Goal: Task Accomplishment & Management: Complete application form

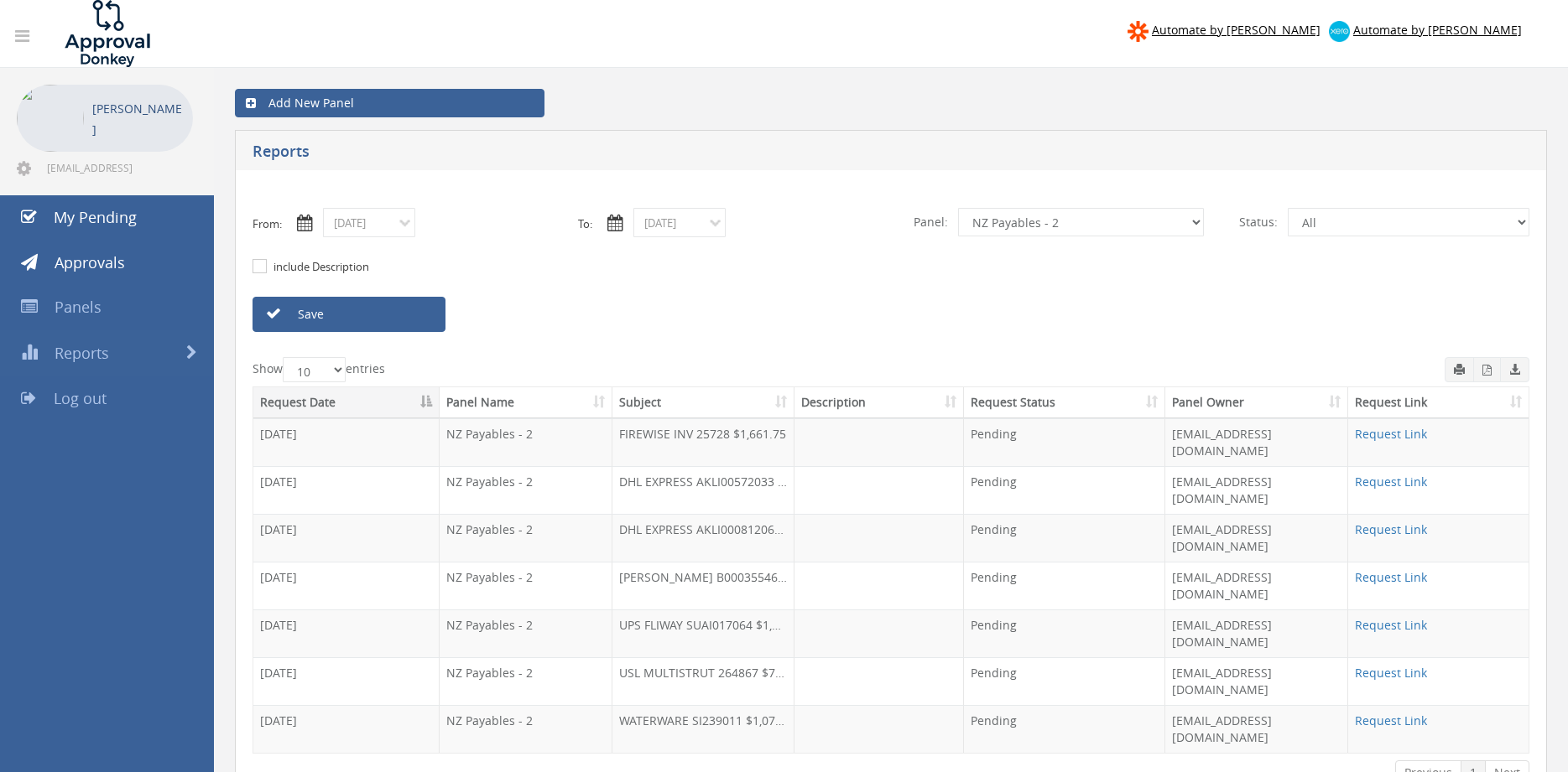
select select "number:9741"
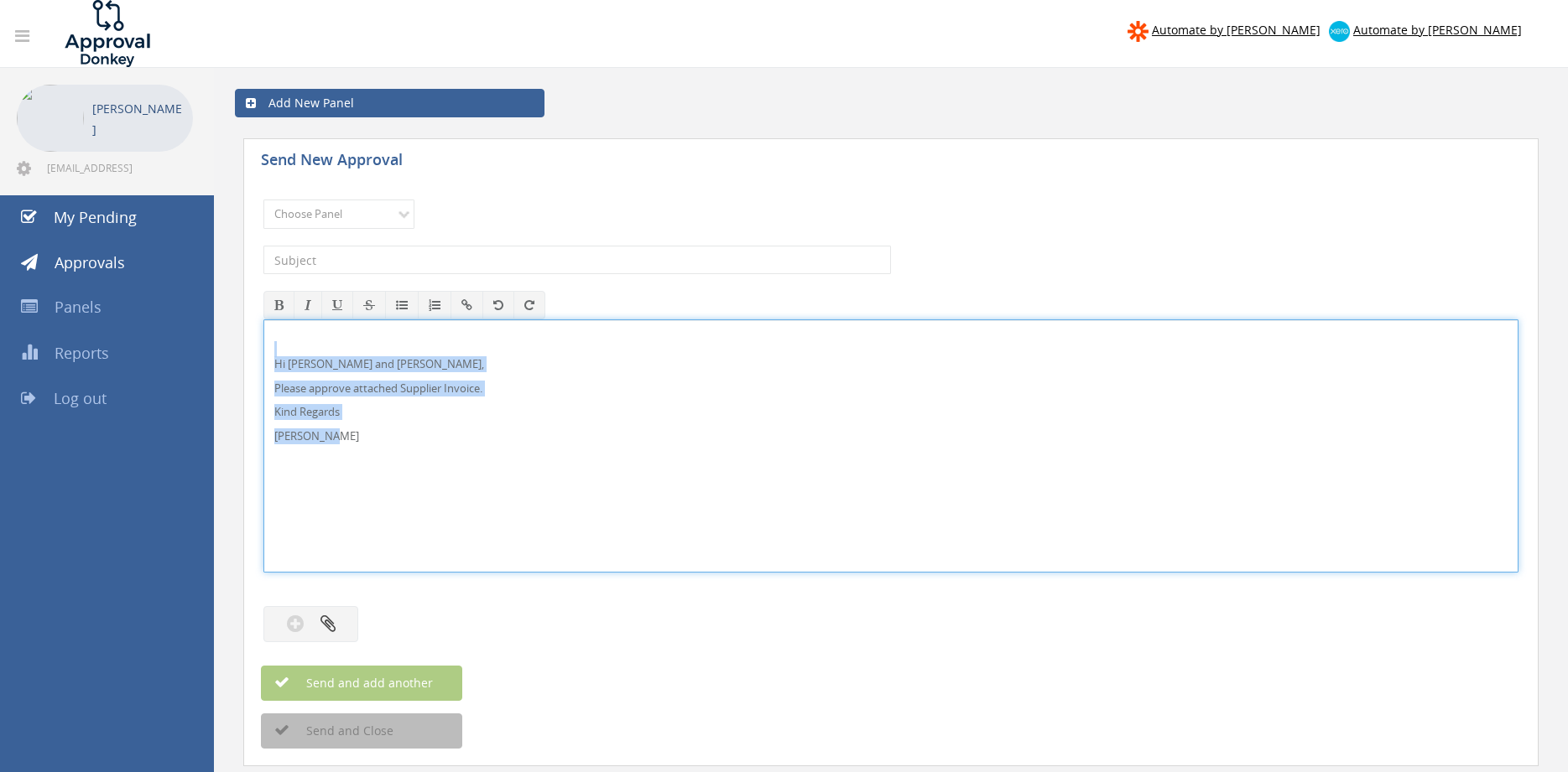
click at [263, 331] on div "Hi [PERSON_NAME] and [PERSON_NAME], Please approve attached Supplier Invoice. K…" at bounding box center [891, 445] width 1255 height 254
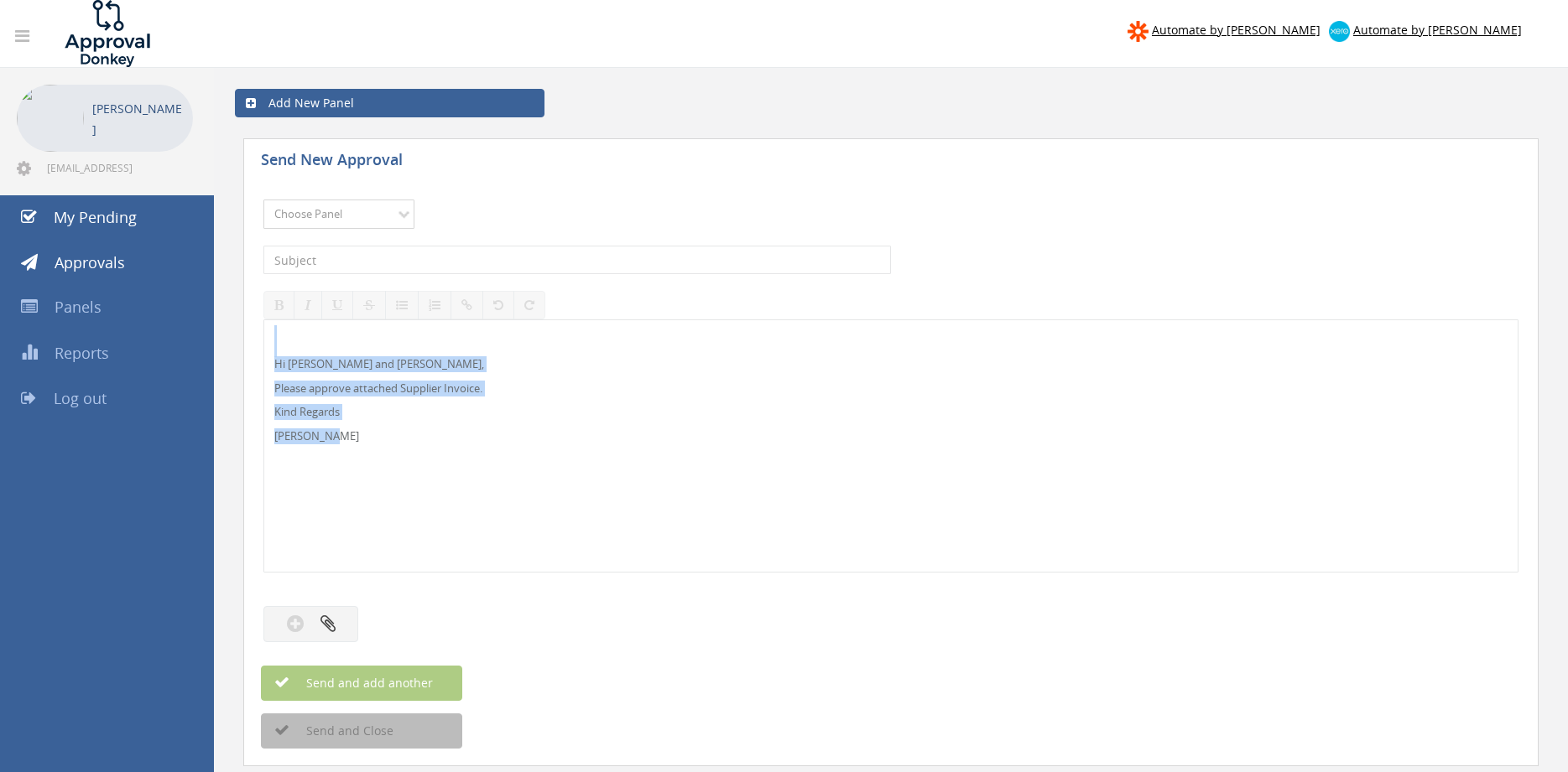
click at [263, 199] on select "Choose Panel Alarm Credits RG - 3 NZ Utilities Cable and SAI Global NZ Alarms-1…" at bounding box center [339, 214] width 151 height 30
select select "9744"
click option "Flamestop Utilities" at bounding box center [0, 0] width 0 height 0
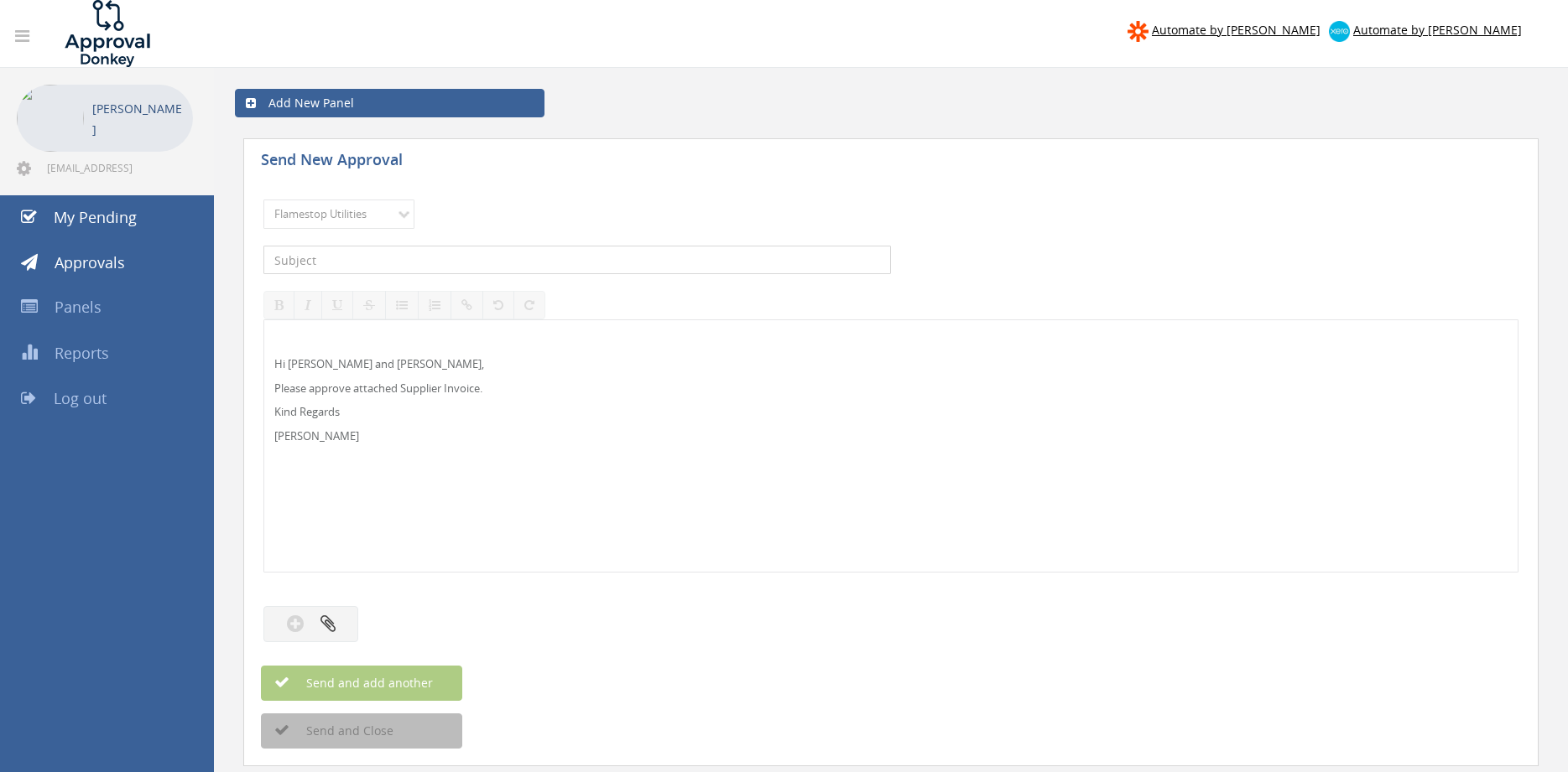
click at [452, 251] on input "text" at bounding box center [577, 259] width 628 height 29
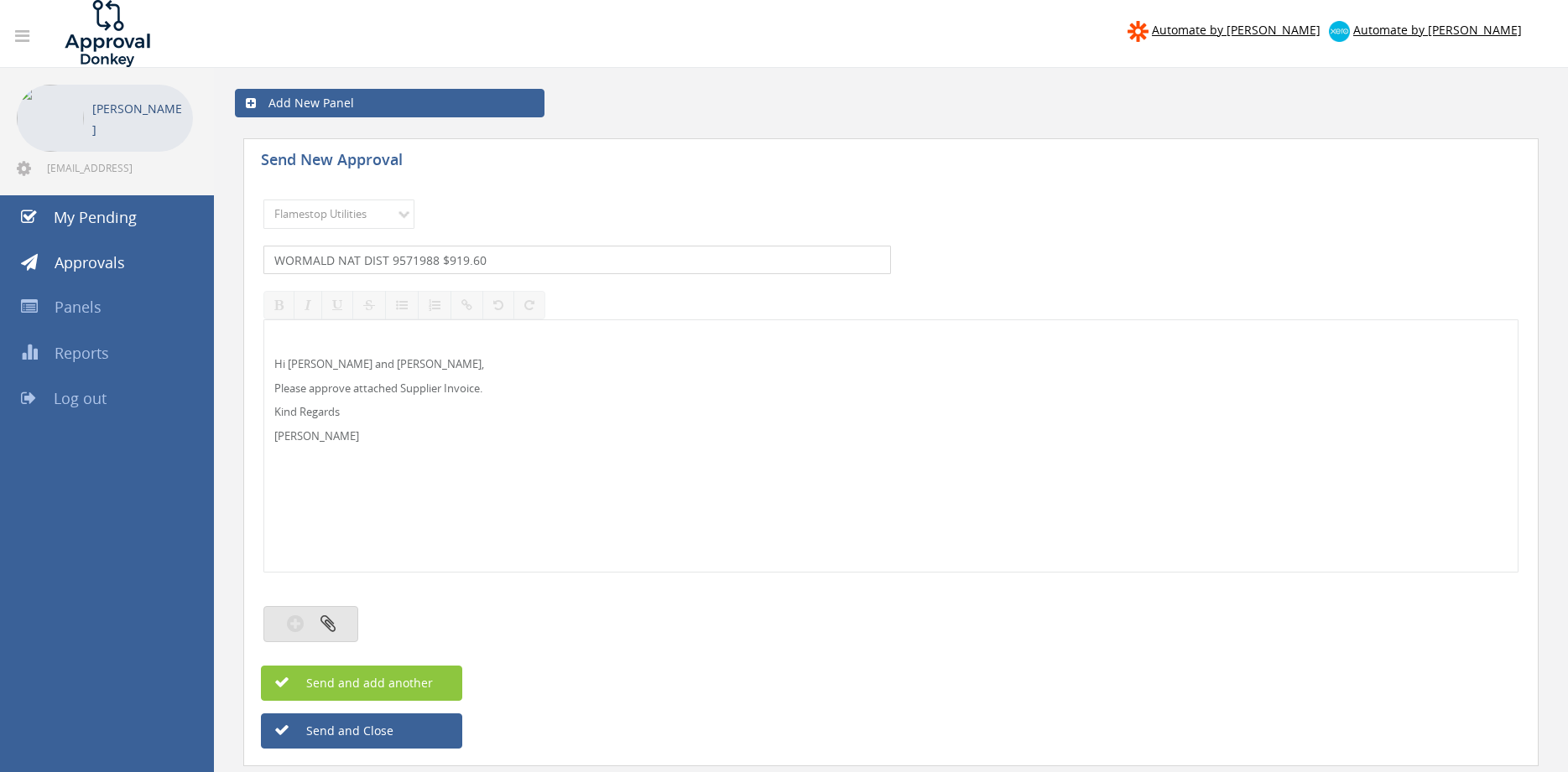
type input "WORMALD NAT DIST 9571988 $919.60"
click at [343, 623] on button "button" at bounding box center [310, 624] width 95 height 36
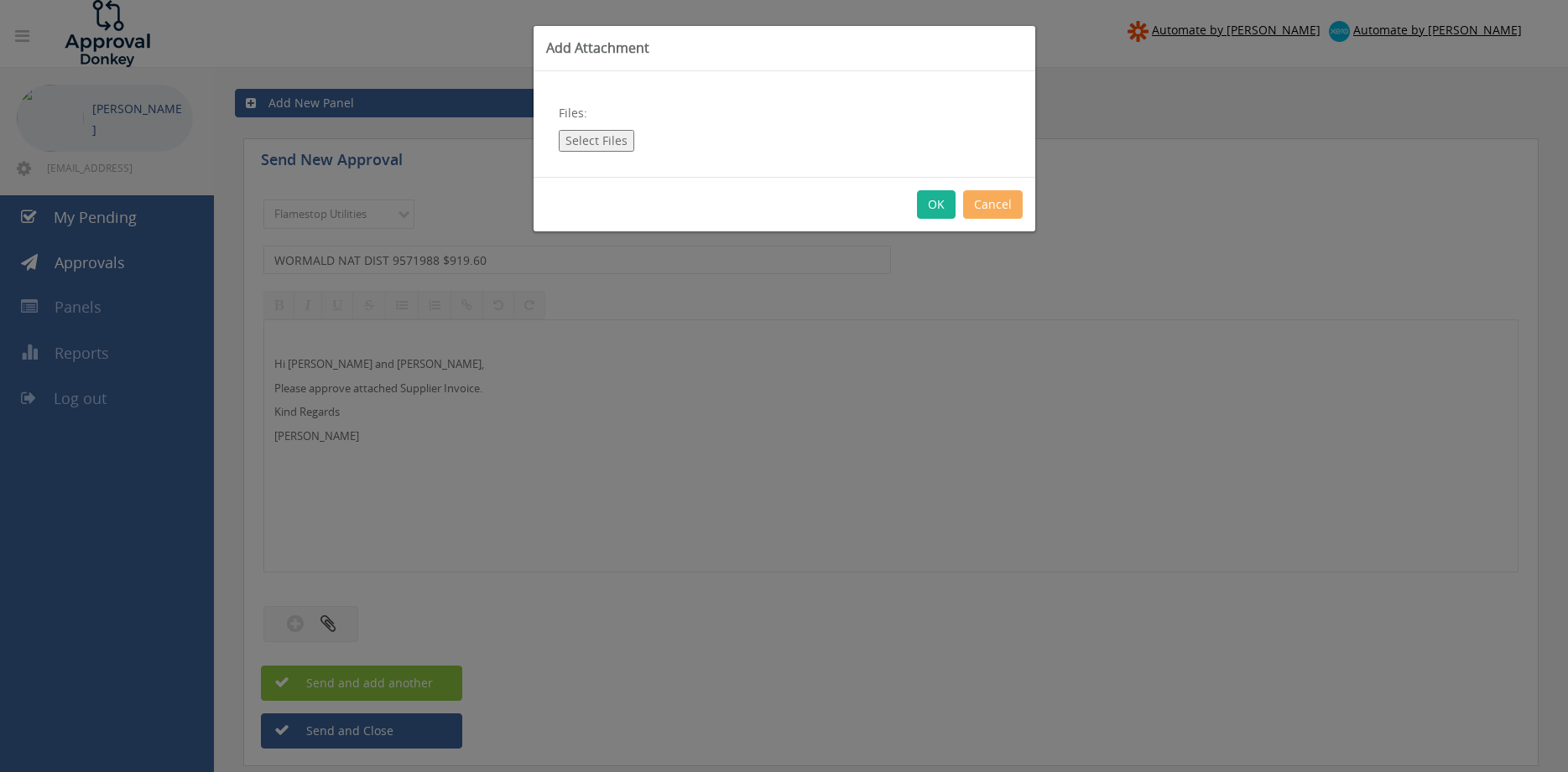
click at [612, 137] on button "Select Files" at bounding box center [596, 141] width 76 height 22
type input "C:\fakepath\WORMALD NAT DIST 9571988 [DATE].pdf"
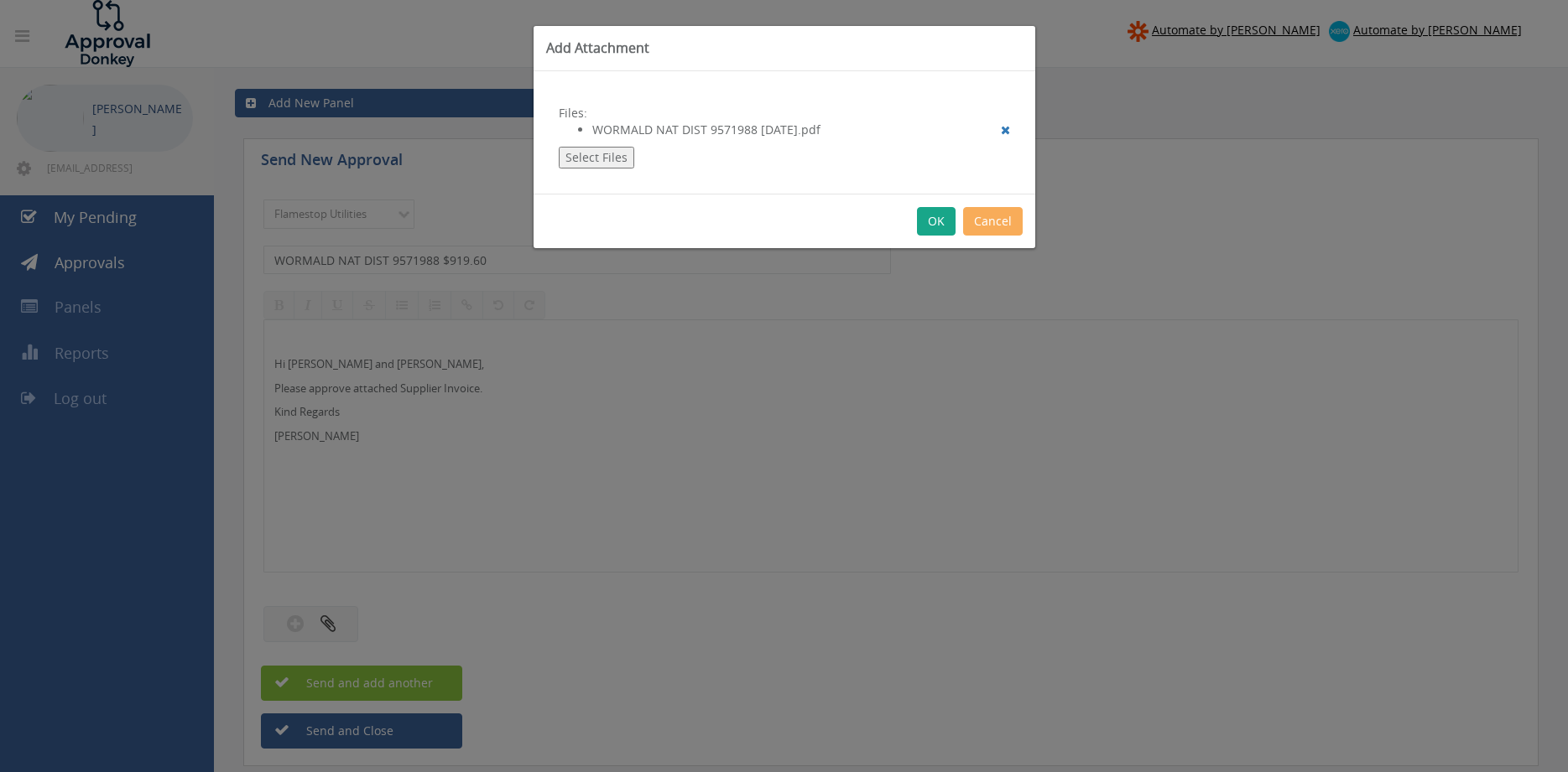
drag, startPoint x: 932, startPoint y: 220, endPoint x: 978, endPoint y: 277, distance: 73.2
click at [932, 220] on button "OK" at bounding box center [937, 221] width 39 height 29
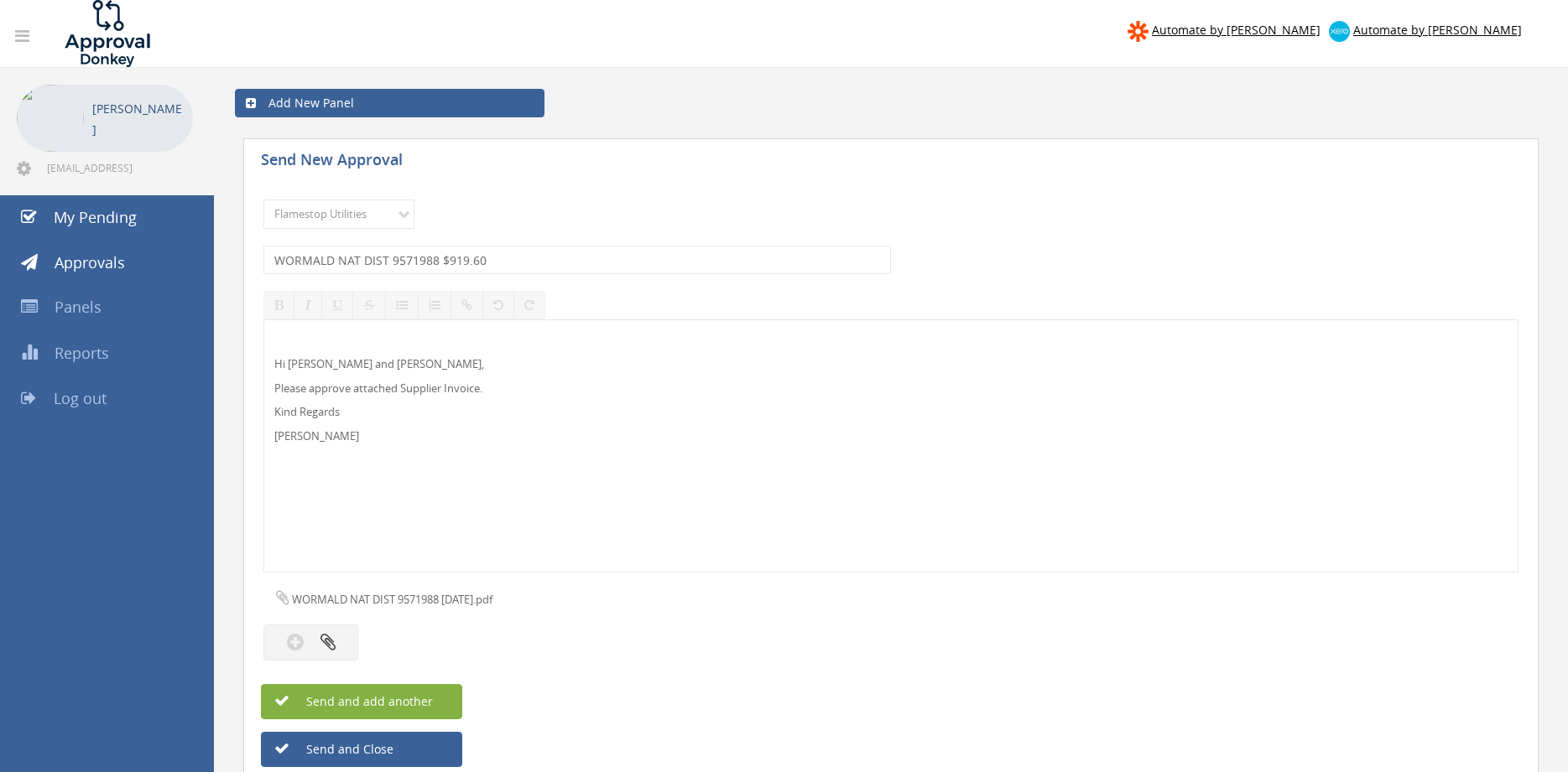
click at [445, 695] on button "Send and add another" at bounding box center [362, 702] width 201 height 35
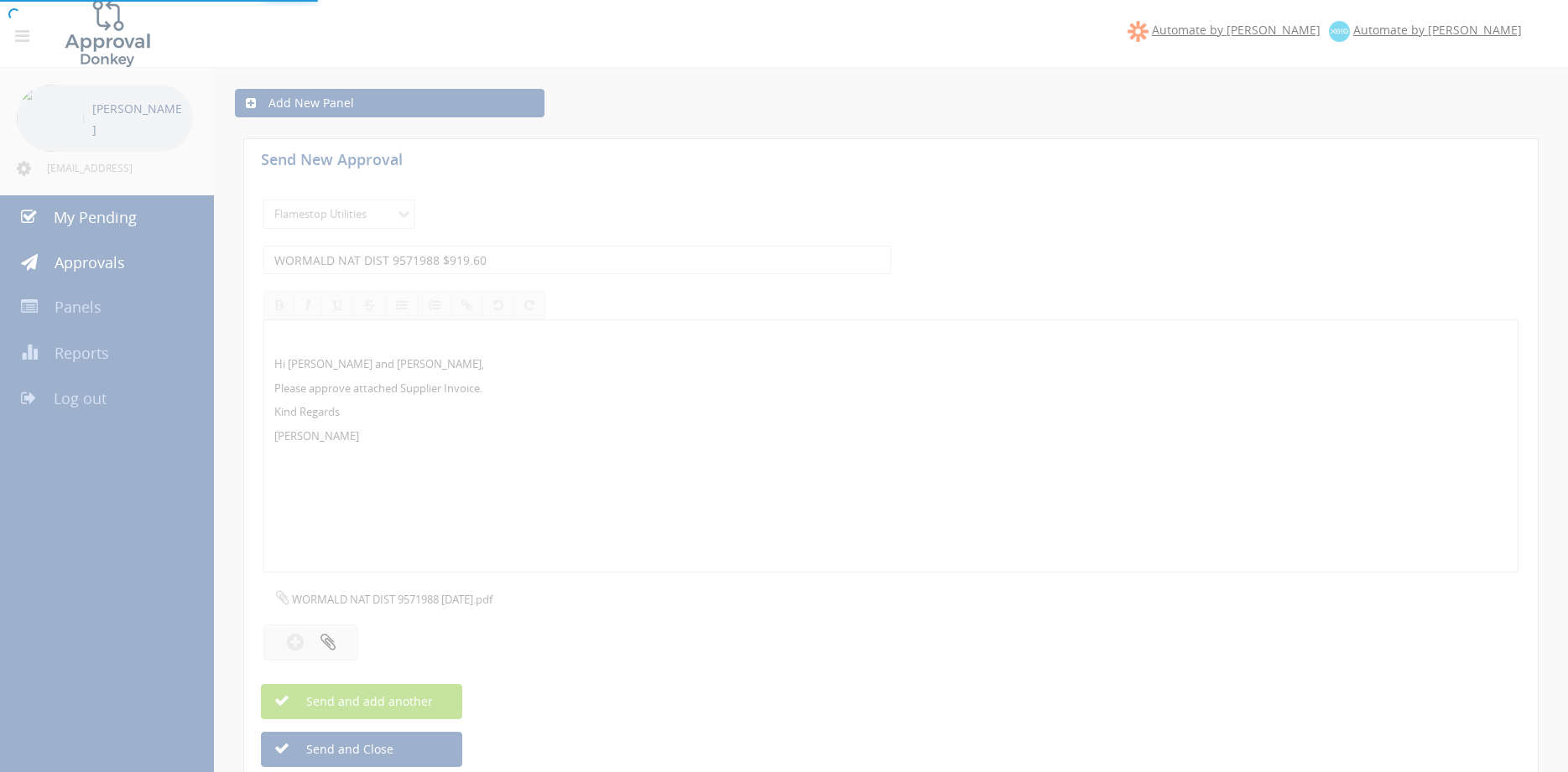
select select
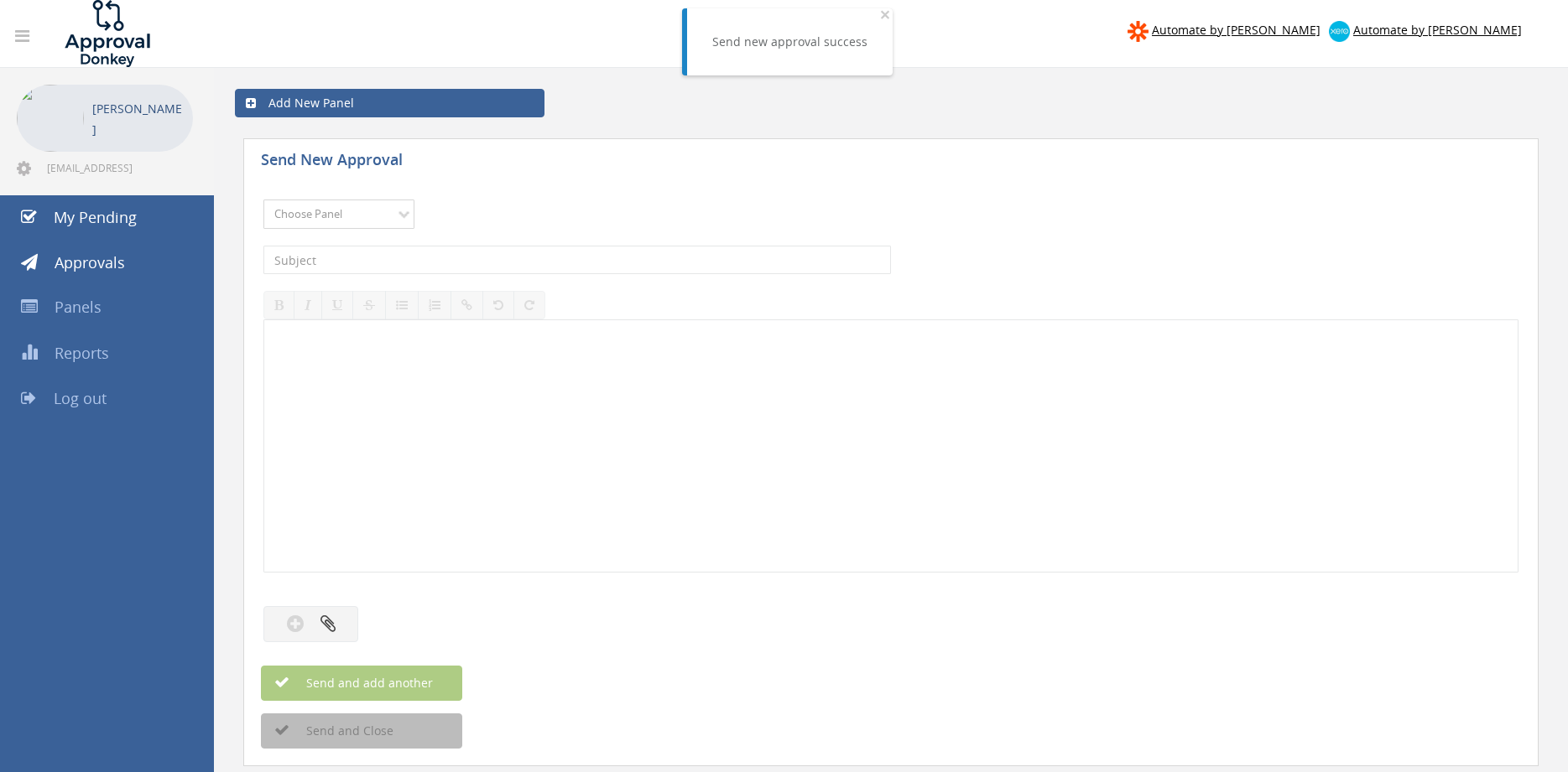
select select "9744"
click option "Flamestop Utilities" at bounding box center [0, 0] width 0 height 0
click at [437, 249] on input "text" at bounding box center [577, 259] width 628 height 29
type input "VIP COMMERCIAL CLEANING WA 4446 $411.84"
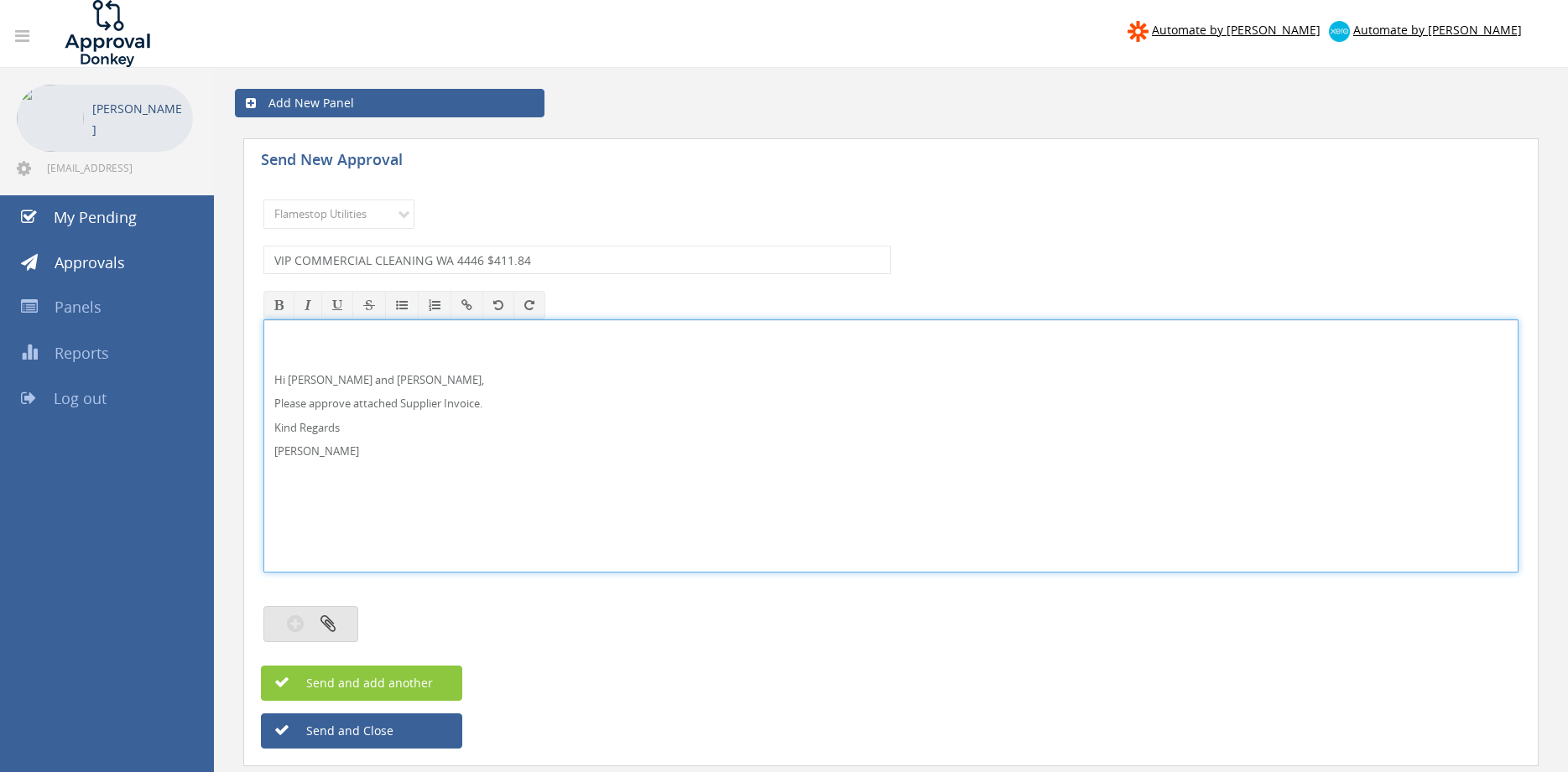
click at [337, 621] on button "button" at bounding box center [310, 624] width 95 height 36
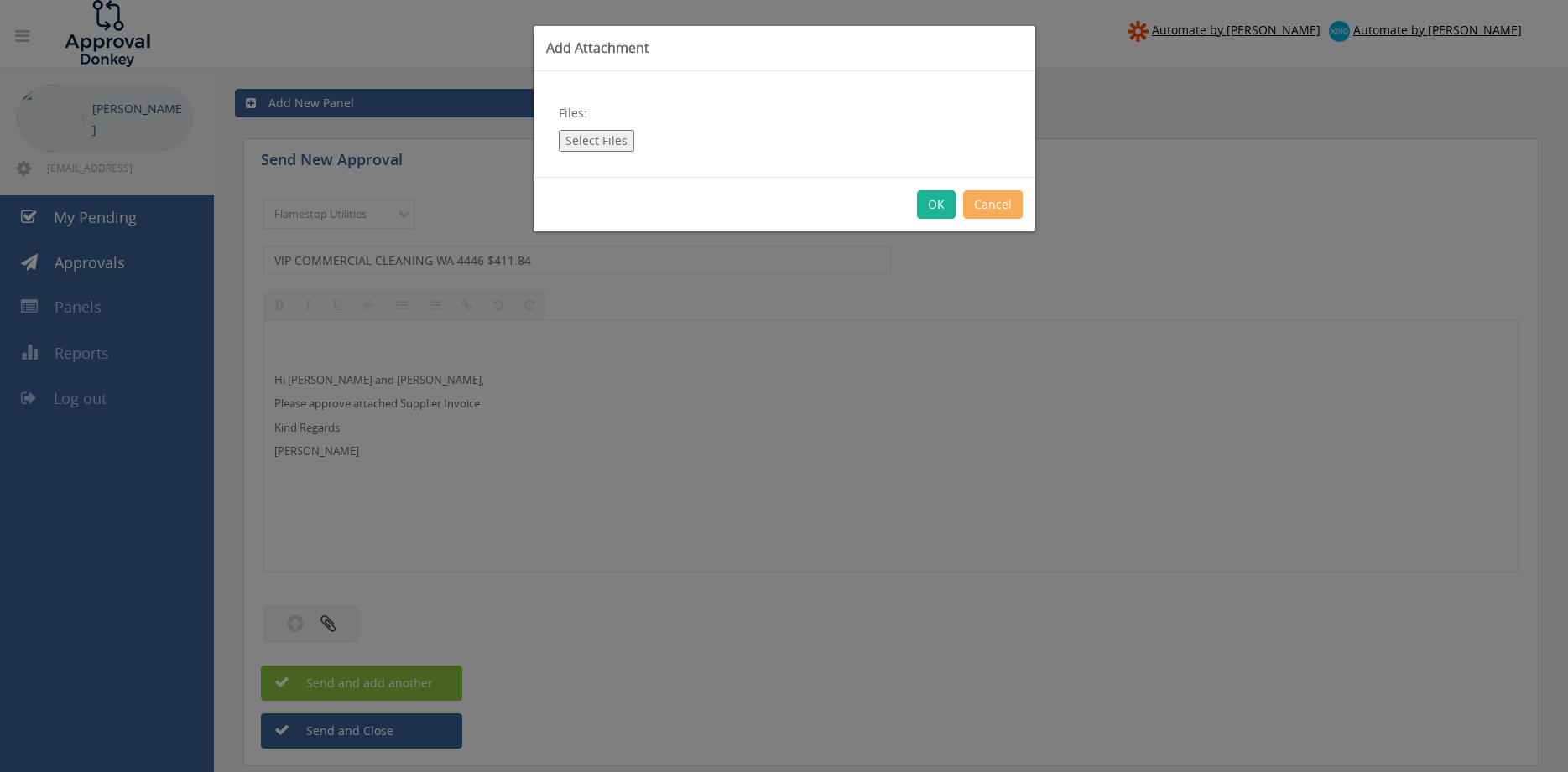
click at [604, 140] on button "Select Files" at bounding box center [596, 141] width 76 height 22
type input "C:\fakepath\VIP COMMERCIAL CLEANING WA [PHONE_NUMBER][DATE].pdf"
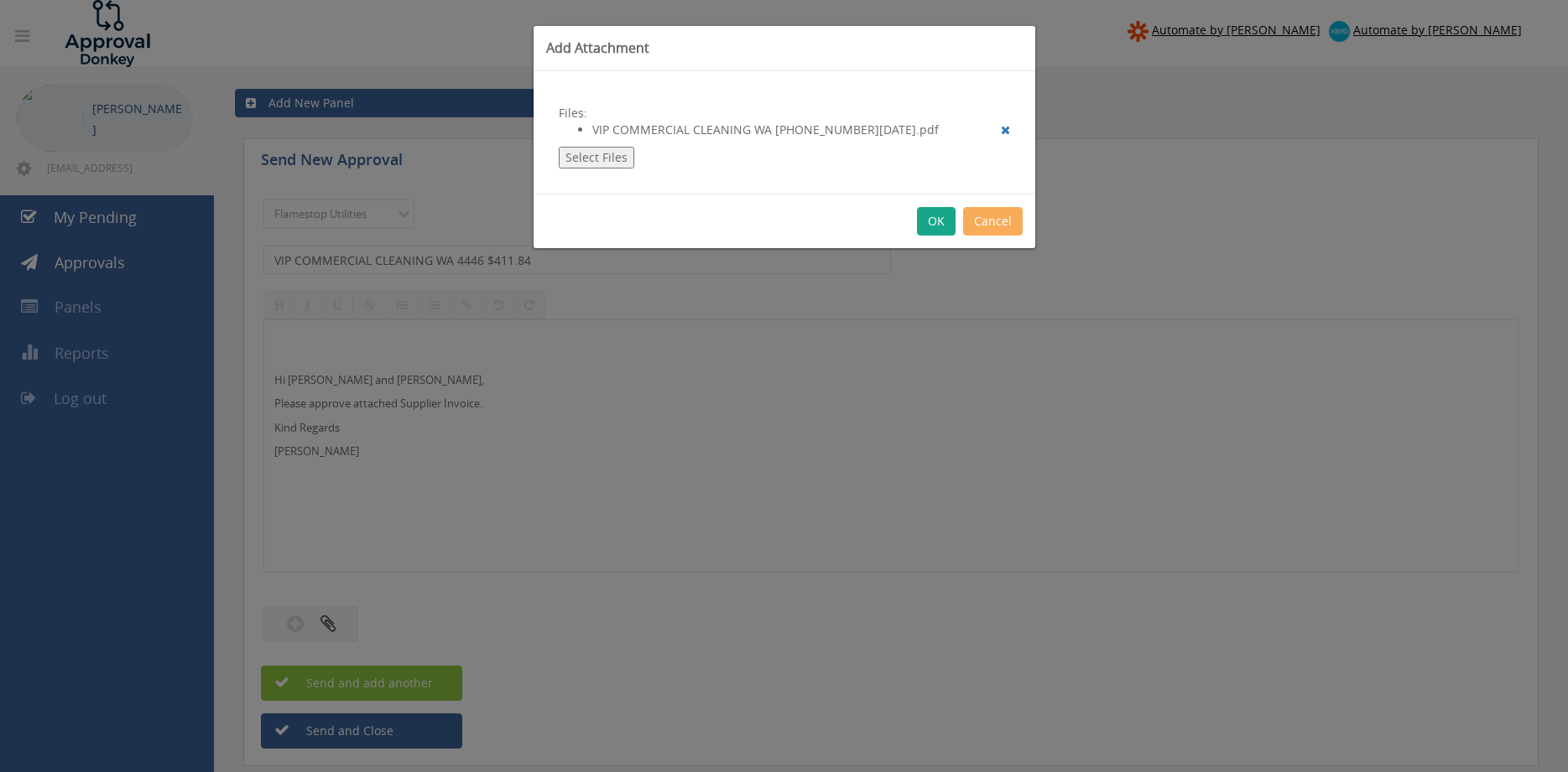
drag, startPoint x: 937, startPoint y: 228, endPoint x: 941, endPoint y: 239, distance: 11.7
click at [937, 227] on button "OK" at bounding box center [937, 221] width 39 height 29
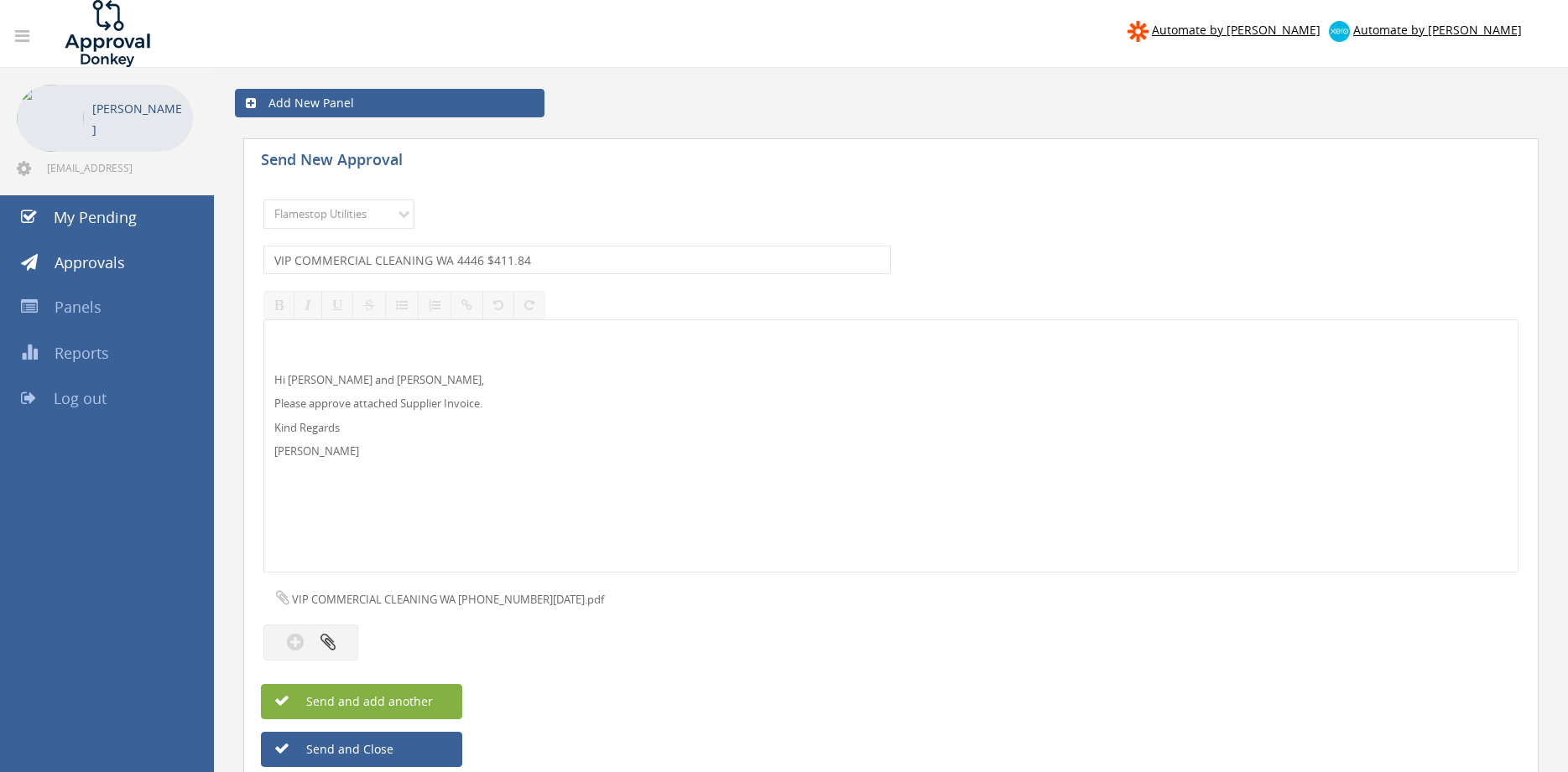
click at [445, 695] on button "Send and add another" at bounding box center [362, 702] width 201 height 35
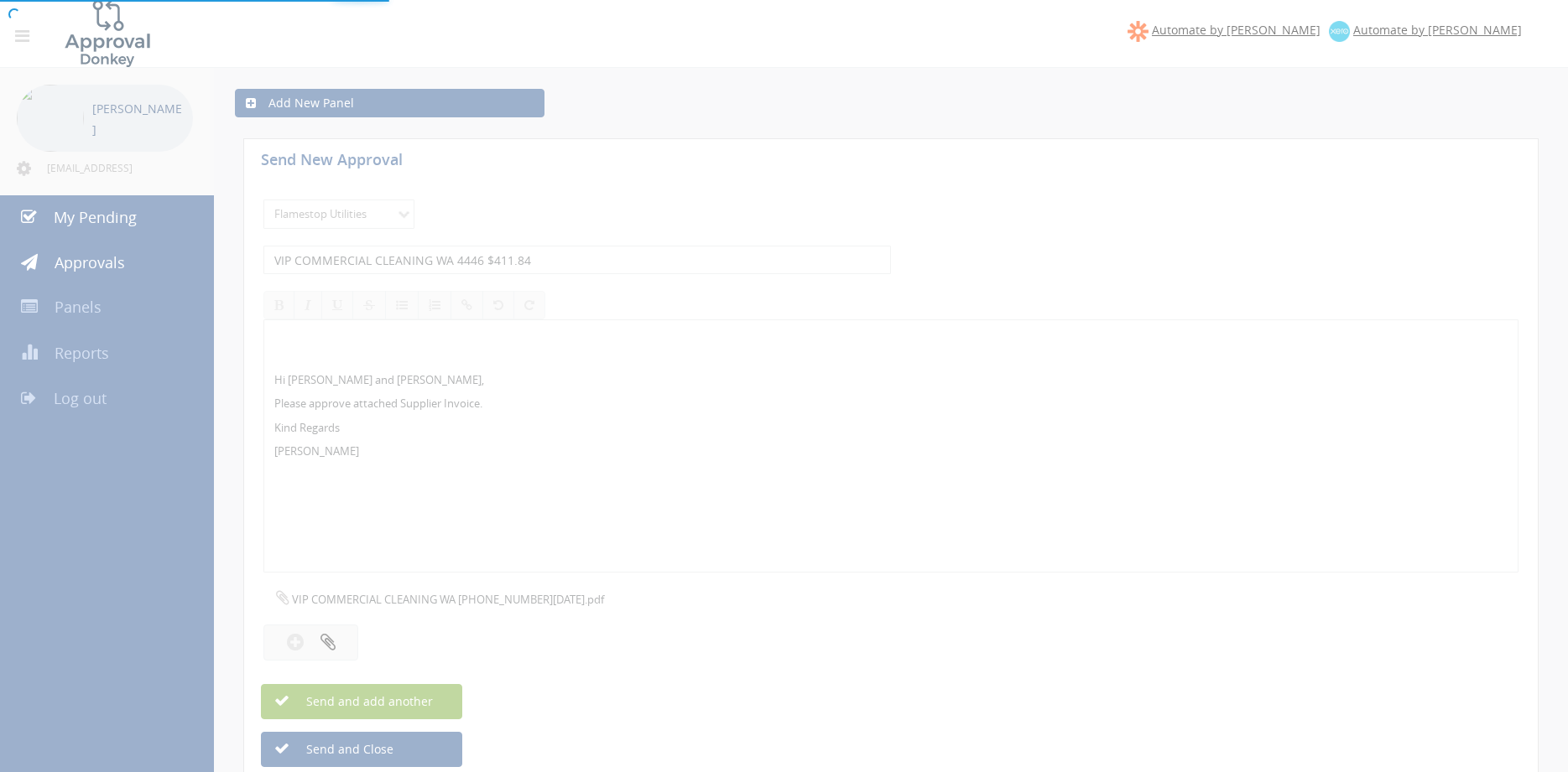
select select
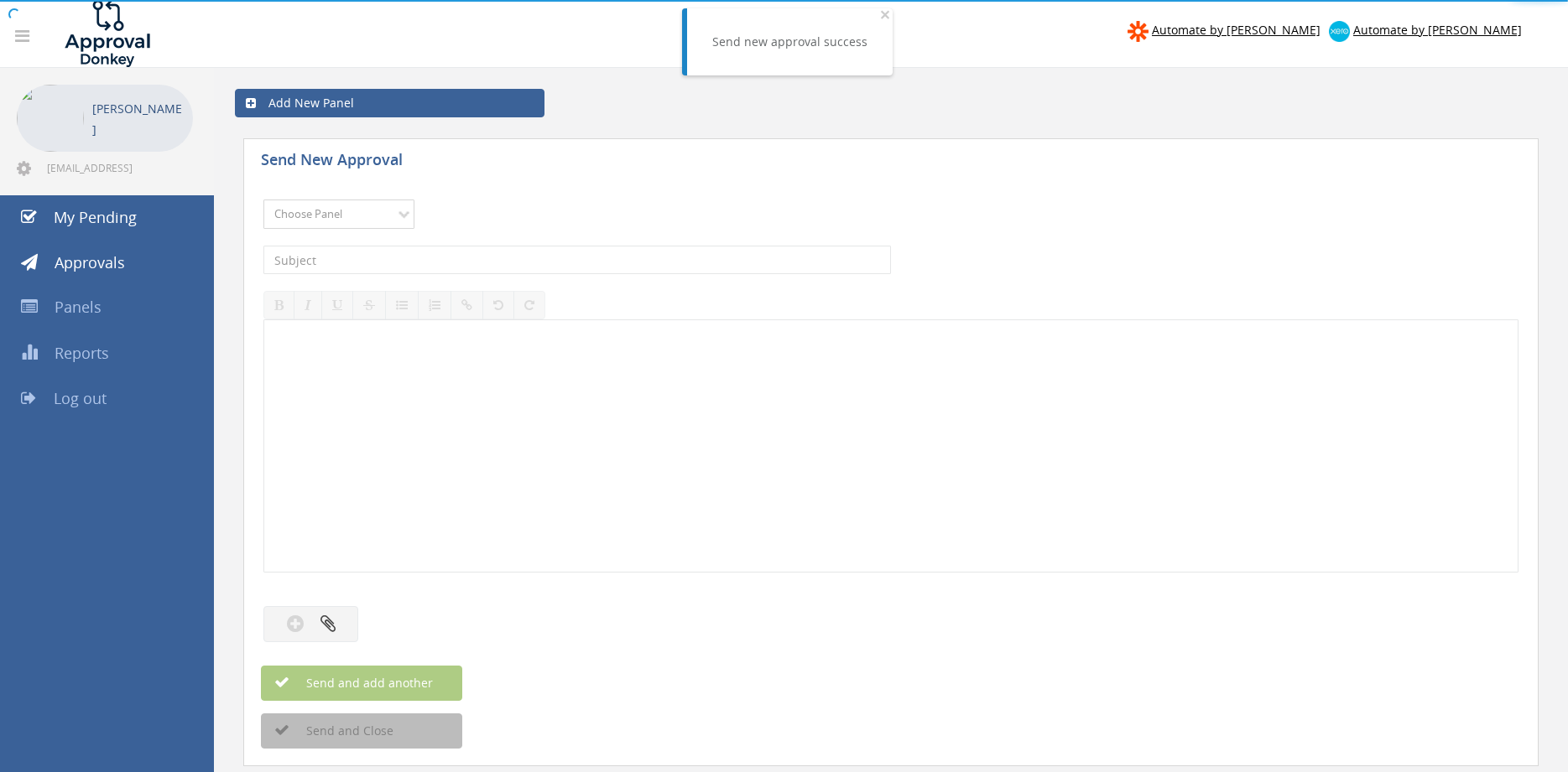
click at [263, 199] on select "Choose Panel Alarm Credits RG - 3 NZ Utilities Cable and SAI Global NZ Alarms-1…" at bounding box center [339, 214] width 151 height 30
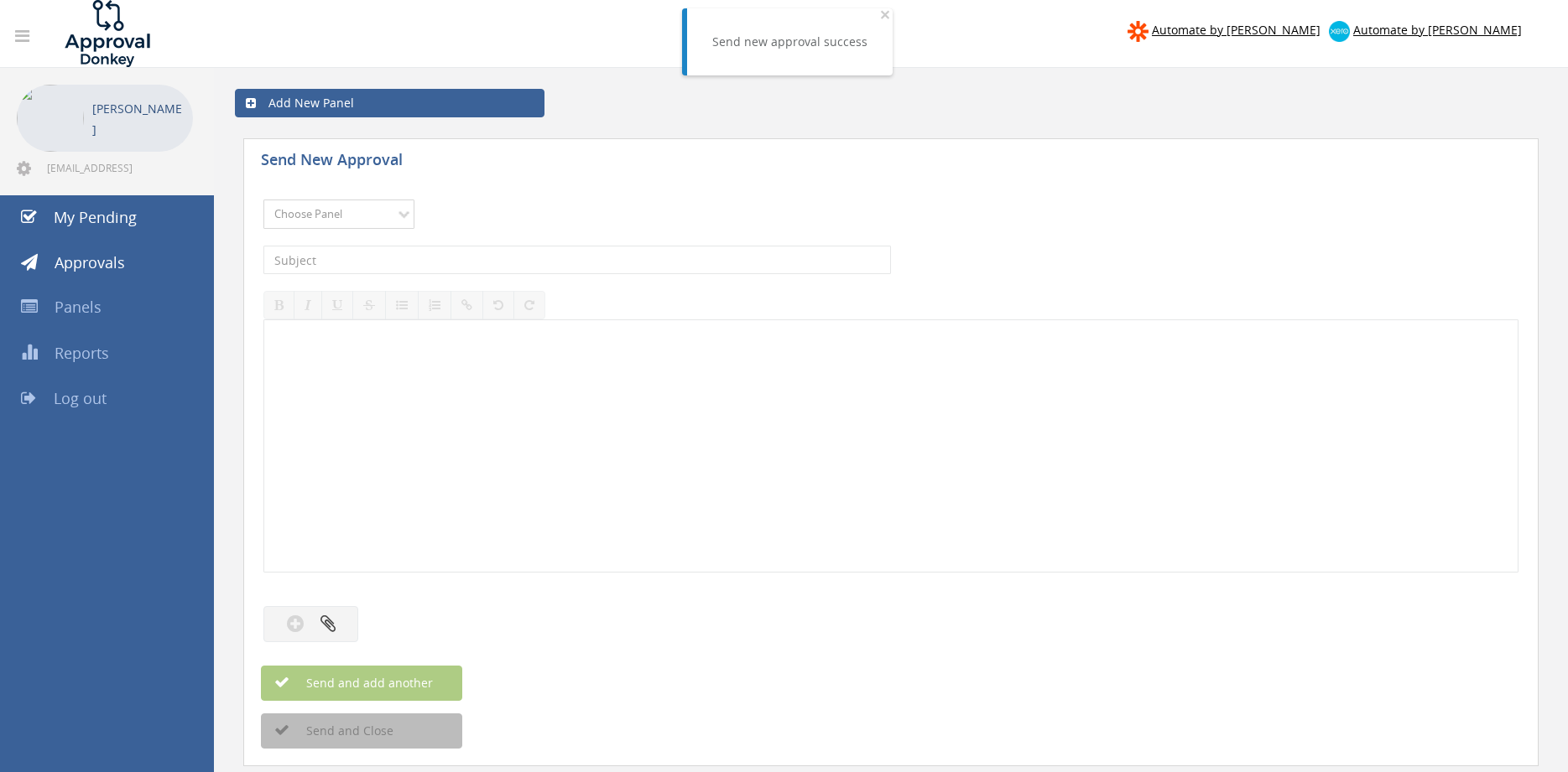
select select "9744"
click option "Flamestop Utilities" at bounding box center [0, 0] width 0 height 0
click at [459, 261] on input "text" at bounding box center [577, 259] width 628 height 29
type input "NEVERFAIL [DATE] $1,114.24"
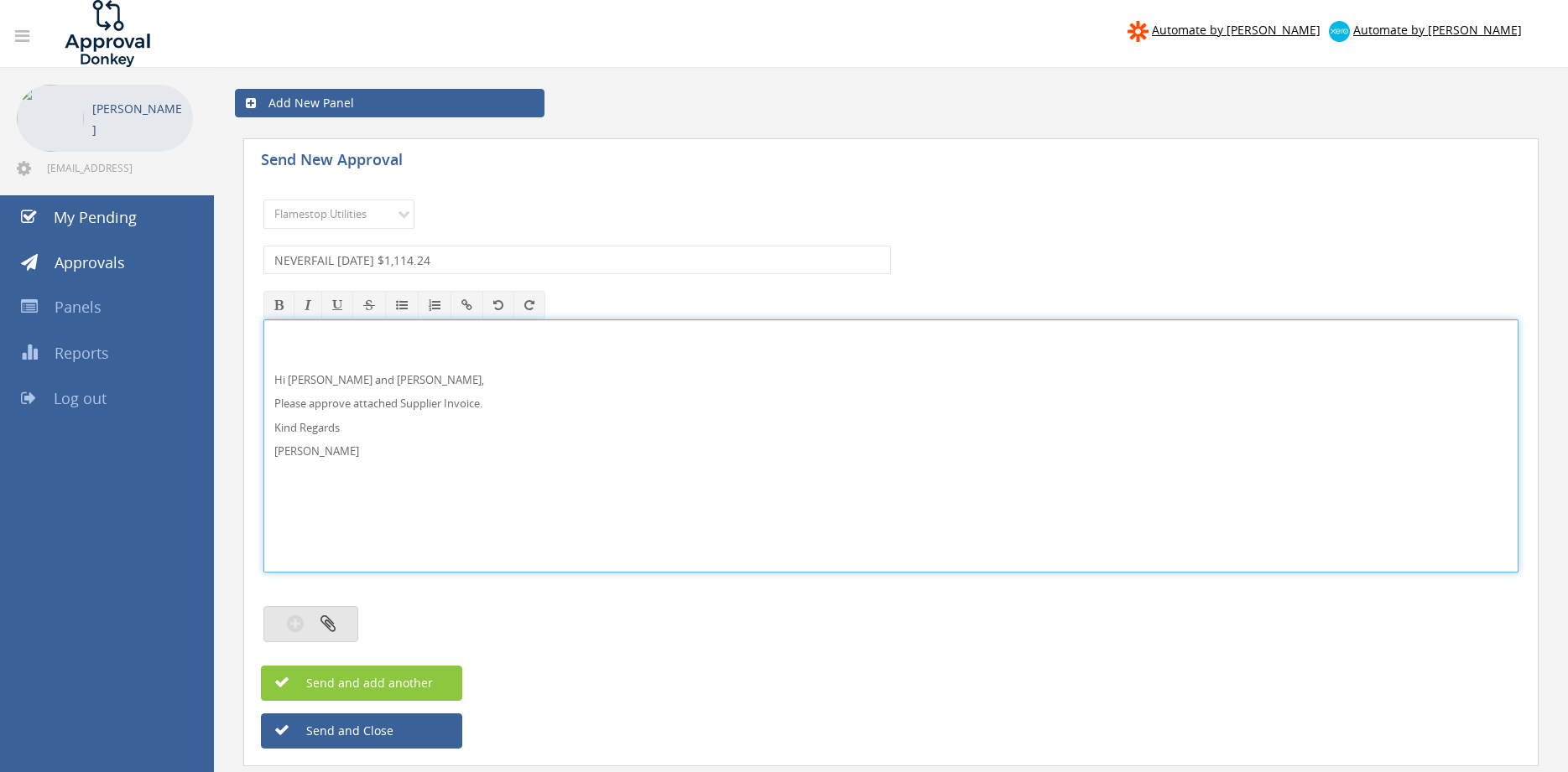
click at [323, 631] on icon "button" at bounding box center [328, 623] width 15 height 19
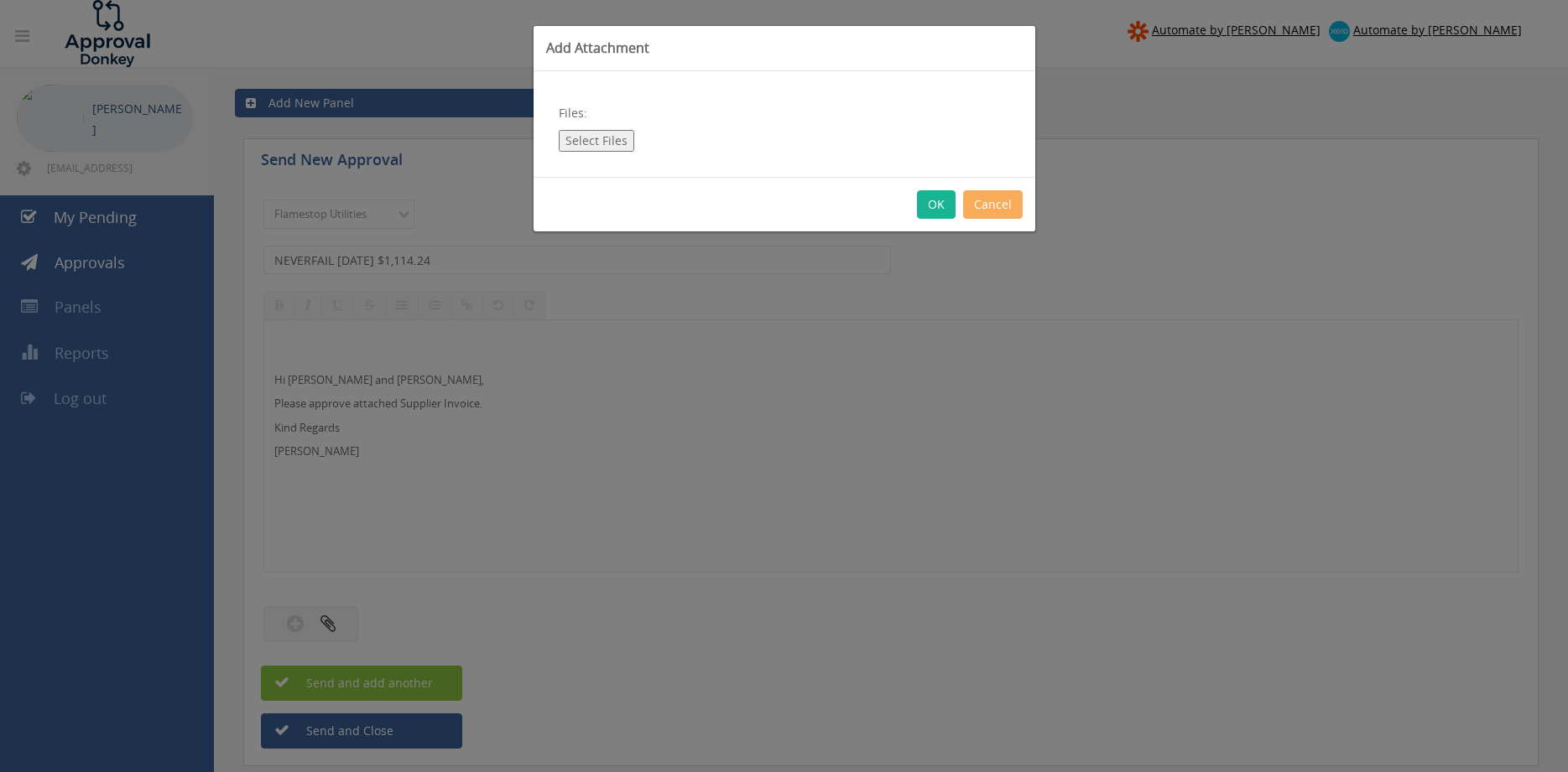
click at [602, 141] on button "Select Files" at bounding box center [596, 141] width 76 height 22
type input "C:\fakepath\NEVERFAIL [DATE] 01.10.25.pdf"
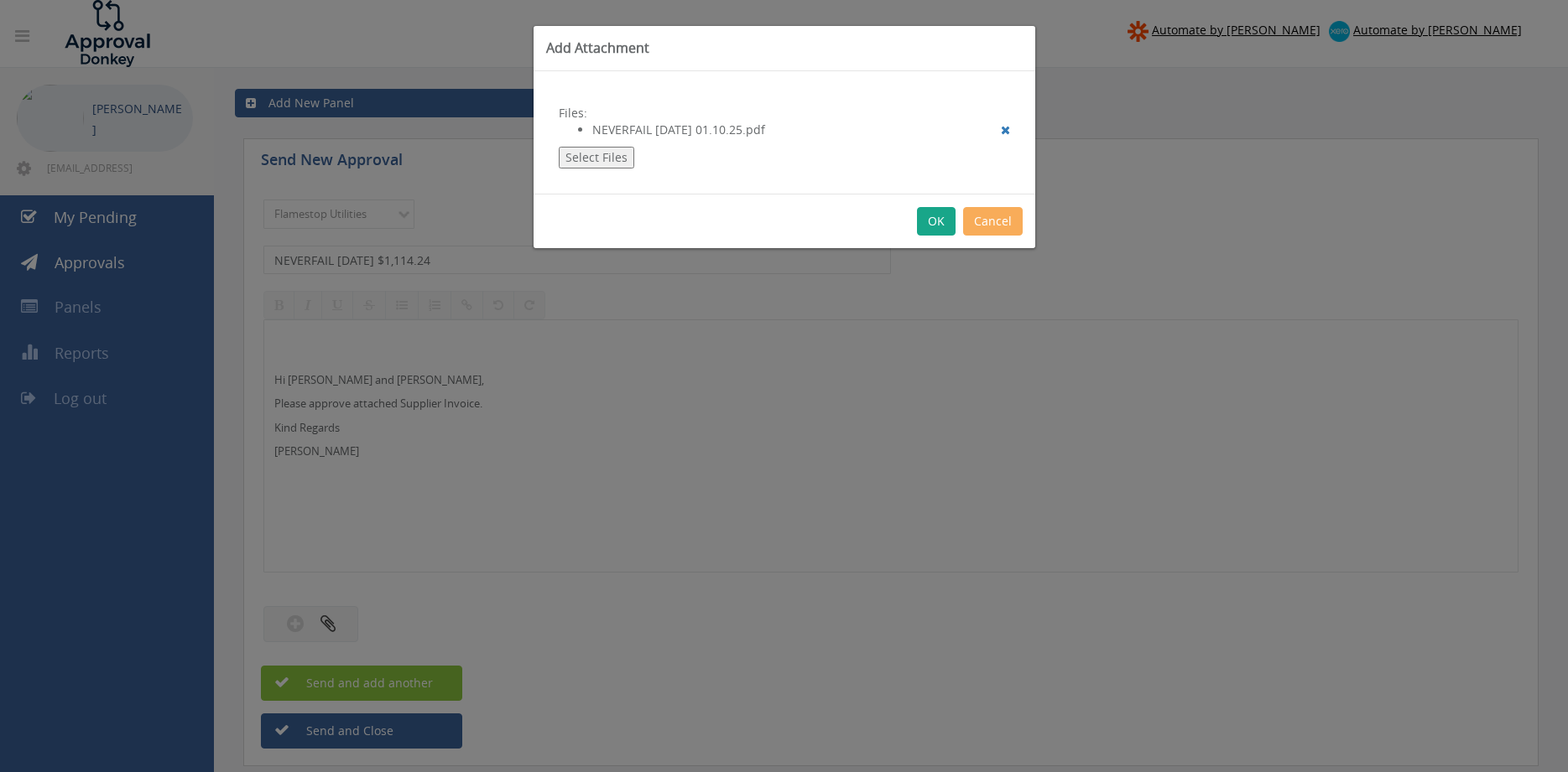
click at [933, 226] on button "OK" at bounding box center [937, 221] width 39 height 29
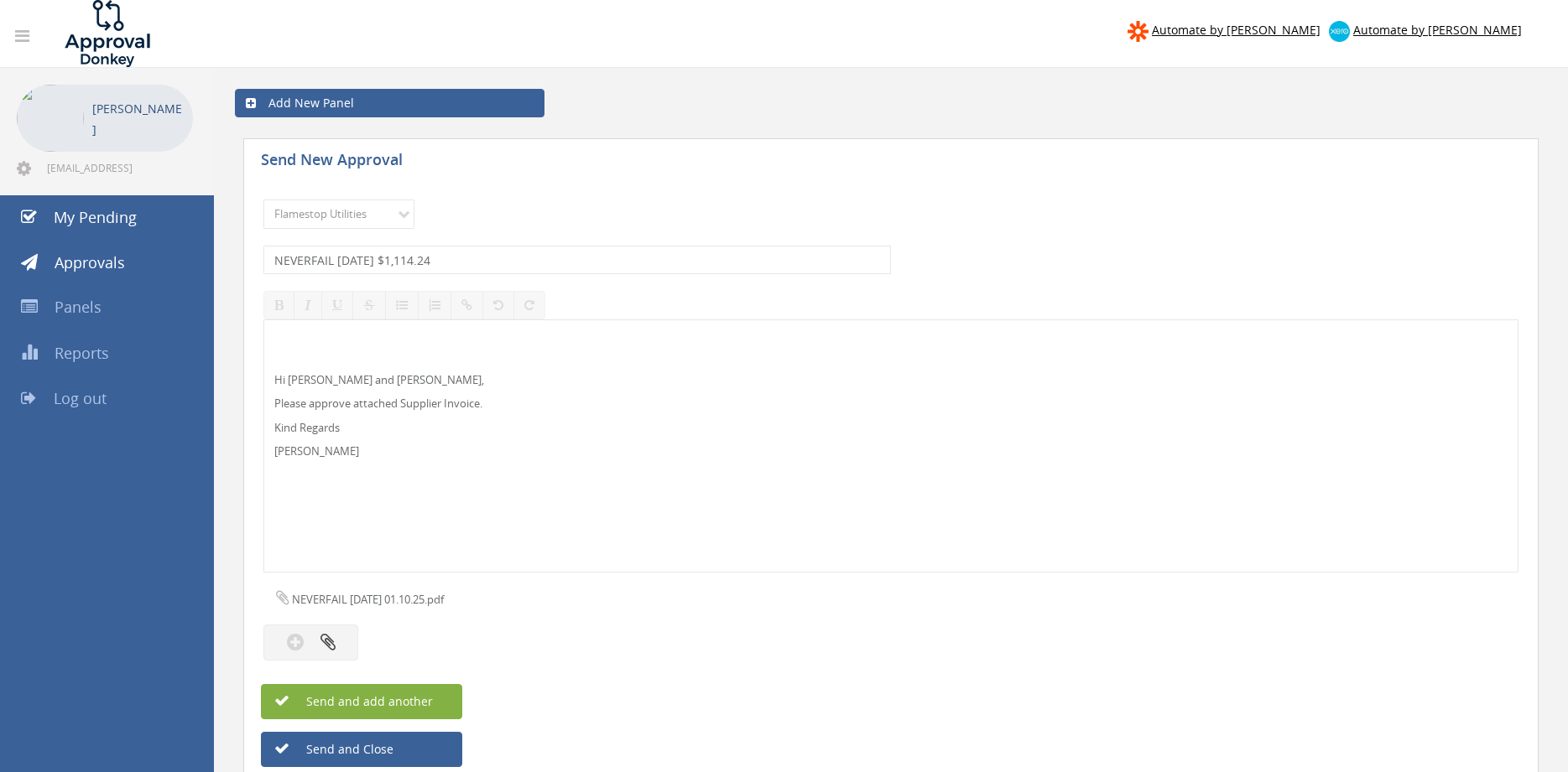
click at [433, 699] on button "Send and add another" at bounding box center [362, 702] width 201 height 35
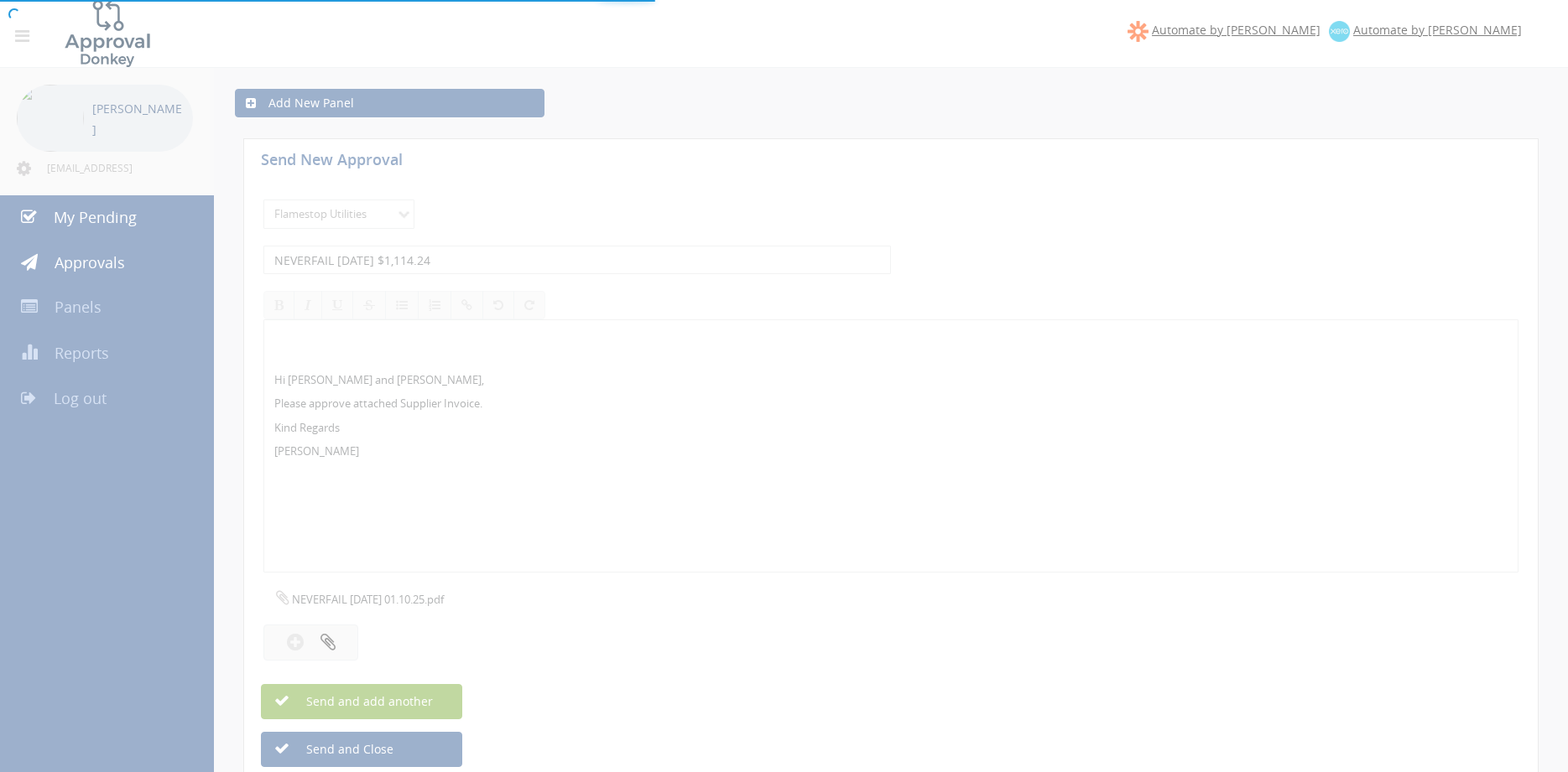
select select
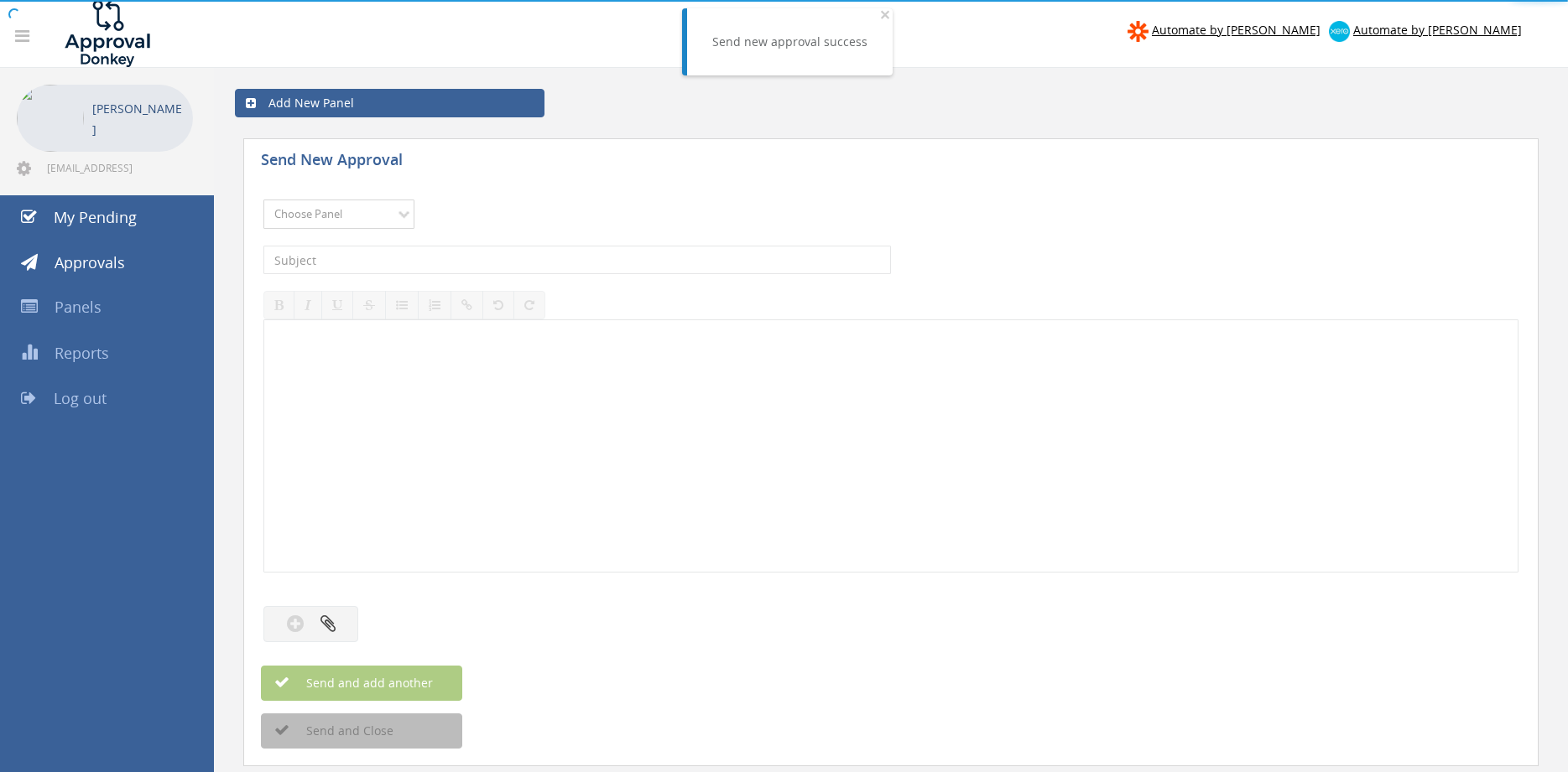
click at [263, 199] on select "Choose Panel Alarm Credits RG - 3 NZ Utilities Cable and SAI Global NZ Alarms-1…" at bounding box center [339, 214] width 151 height 30
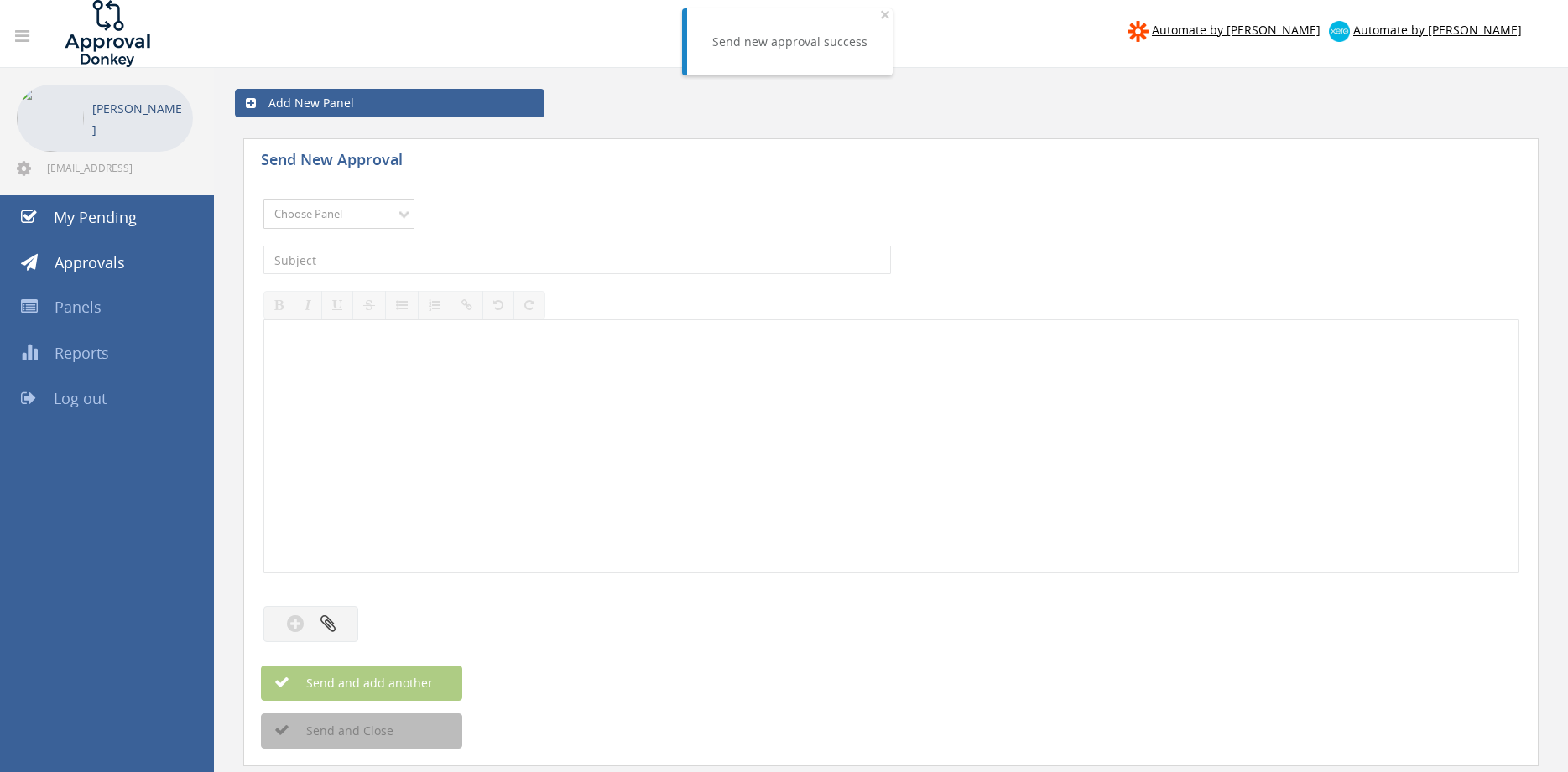
select select "9744"
click option "Flamestop Utilities" at bounding box center [0, 0] width 0 height 0
click at [438, 252] on input "text" at bounding box center [577, 259] width 628 height 29
type input "JJ WASTE SA 300061922509 $660.00"
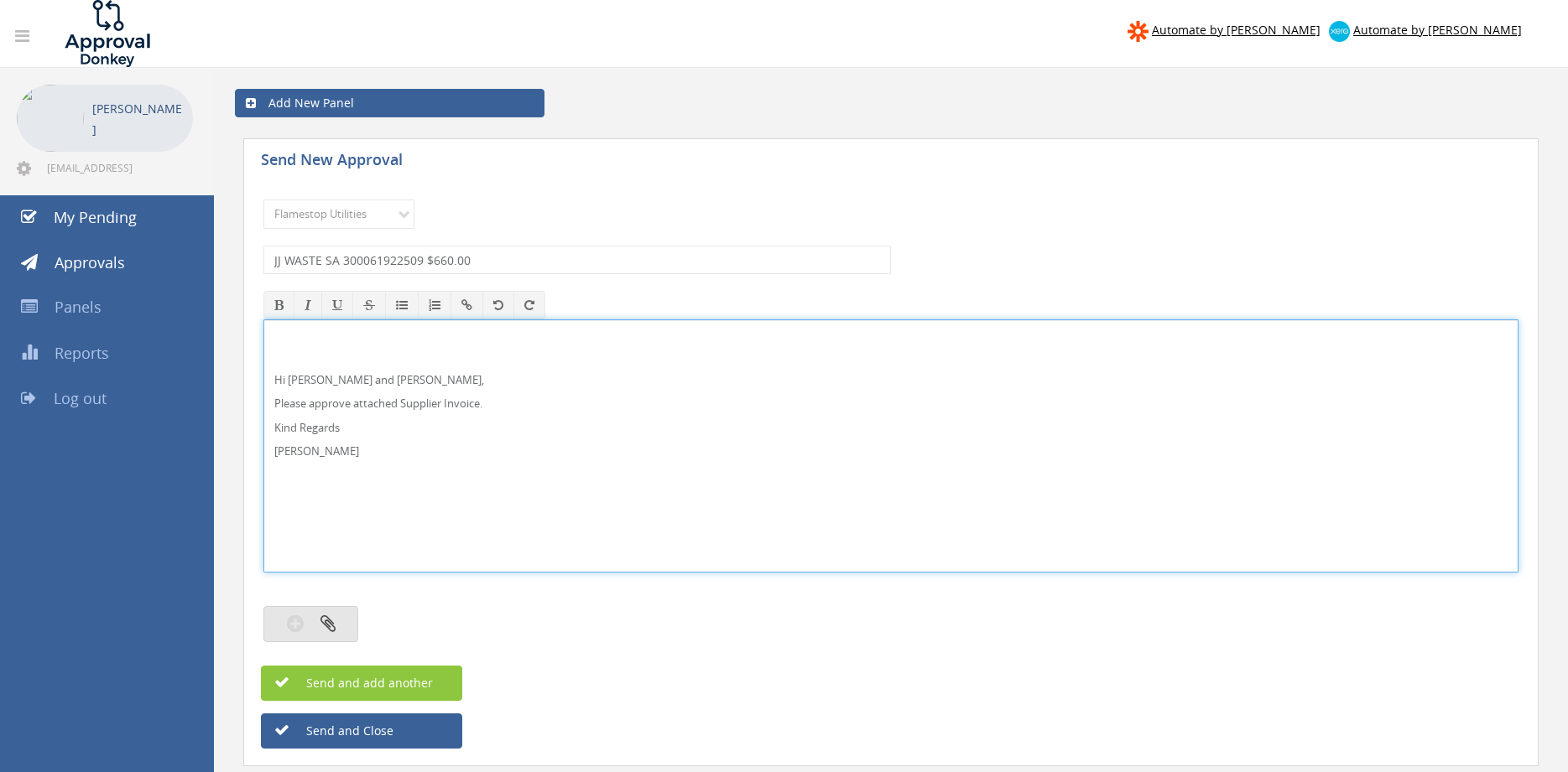
click at [328, 624] on icon "button" at bounding box center [328, 623] width 15 height 19
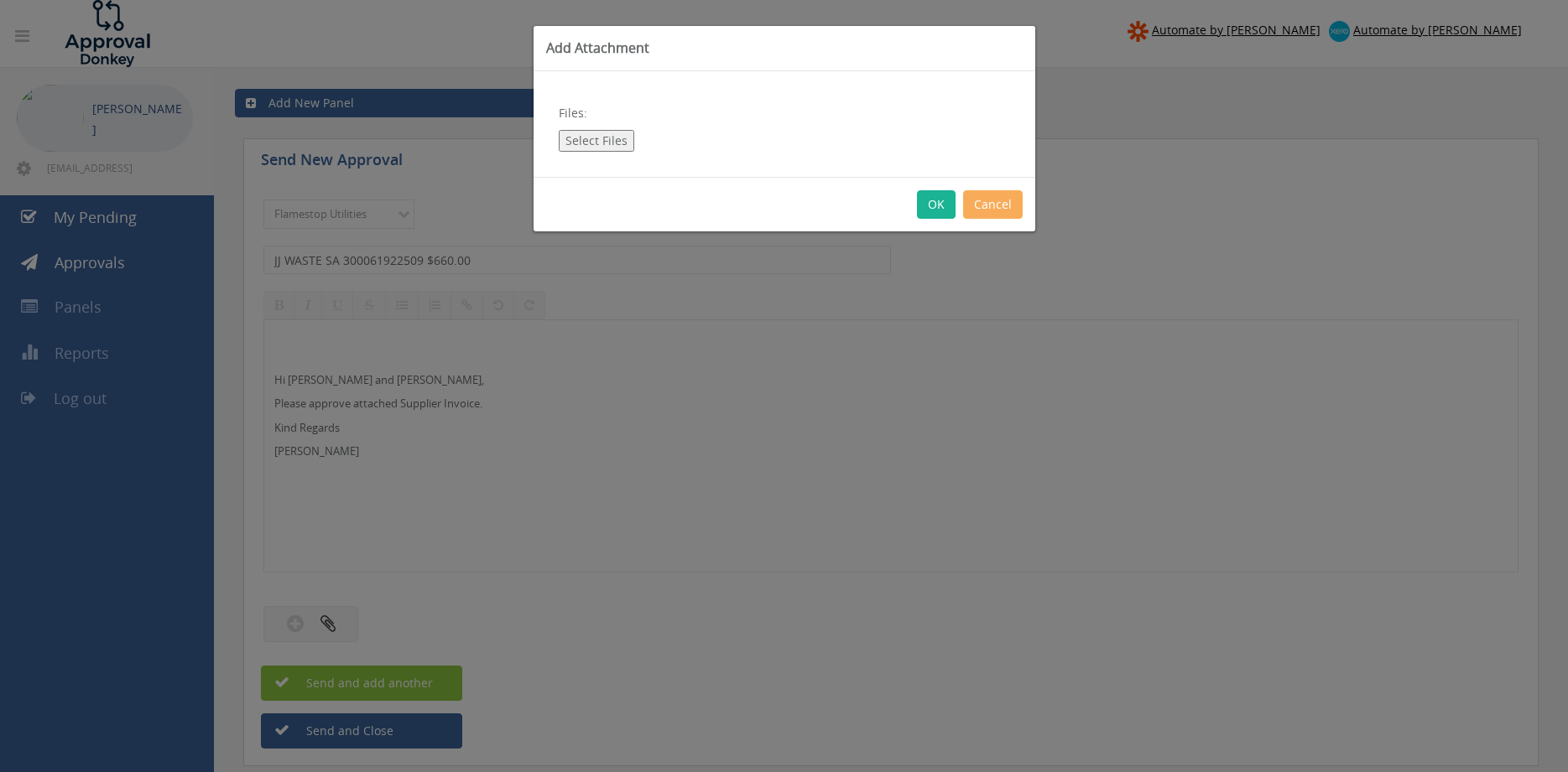
click at [594, 137] on button "Select Files" at bounding box center [596, 141] width 76 height 22
type input "C:\fakepath\JJ WASTE SA 300061922509 [DATE].pdf"
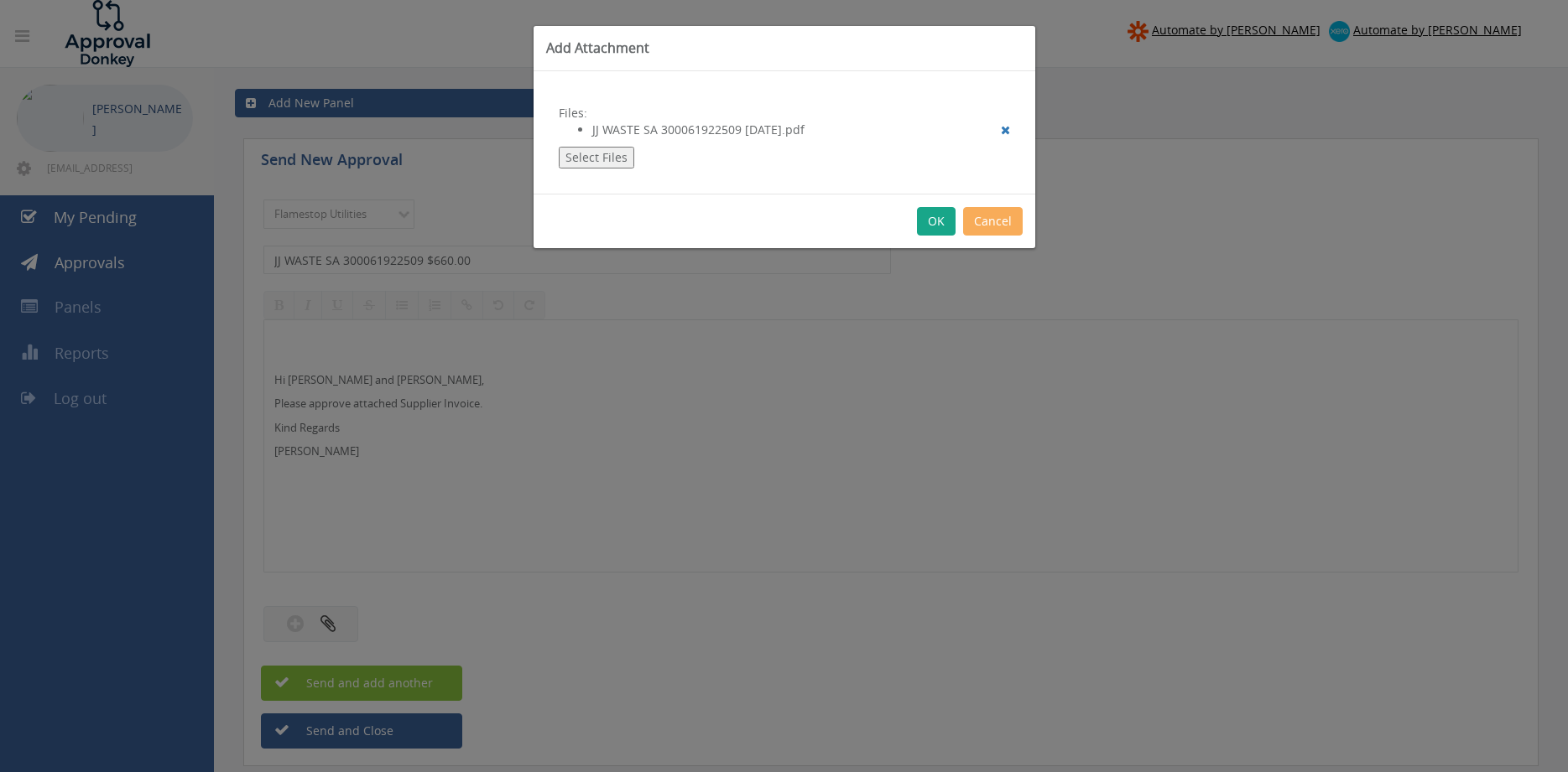
drag, startPoint x: 934, startPoint y: 223, endPoint x: 952, endPoint y: 235, distance: 21.6
click at [933, 222] on button "OK" at bounding box center [937, 221] width 39 height 29
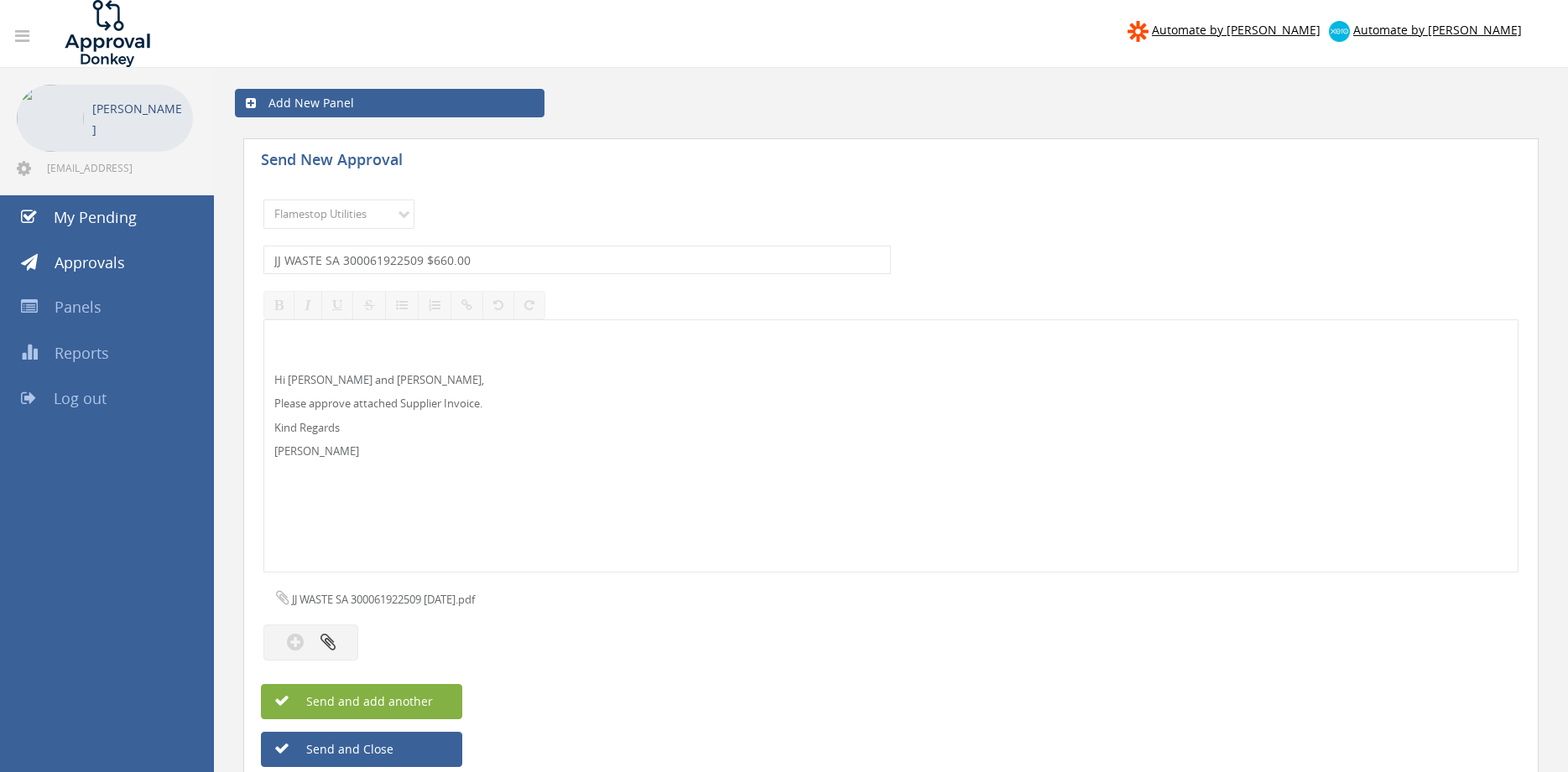
click at [435, 697] on button "Send and add another" at bounding box center [362, 702] width 201 height 35
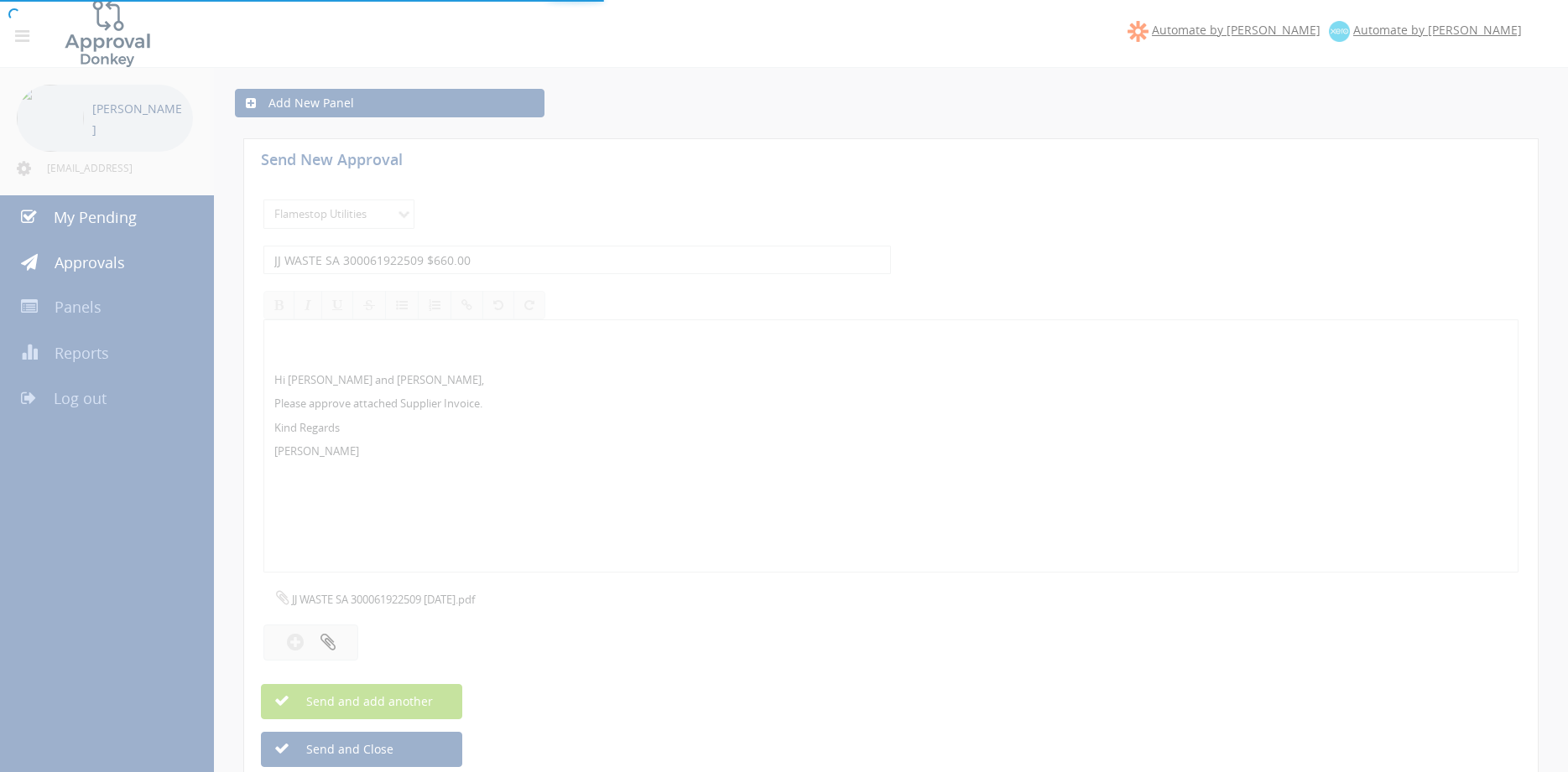
select select
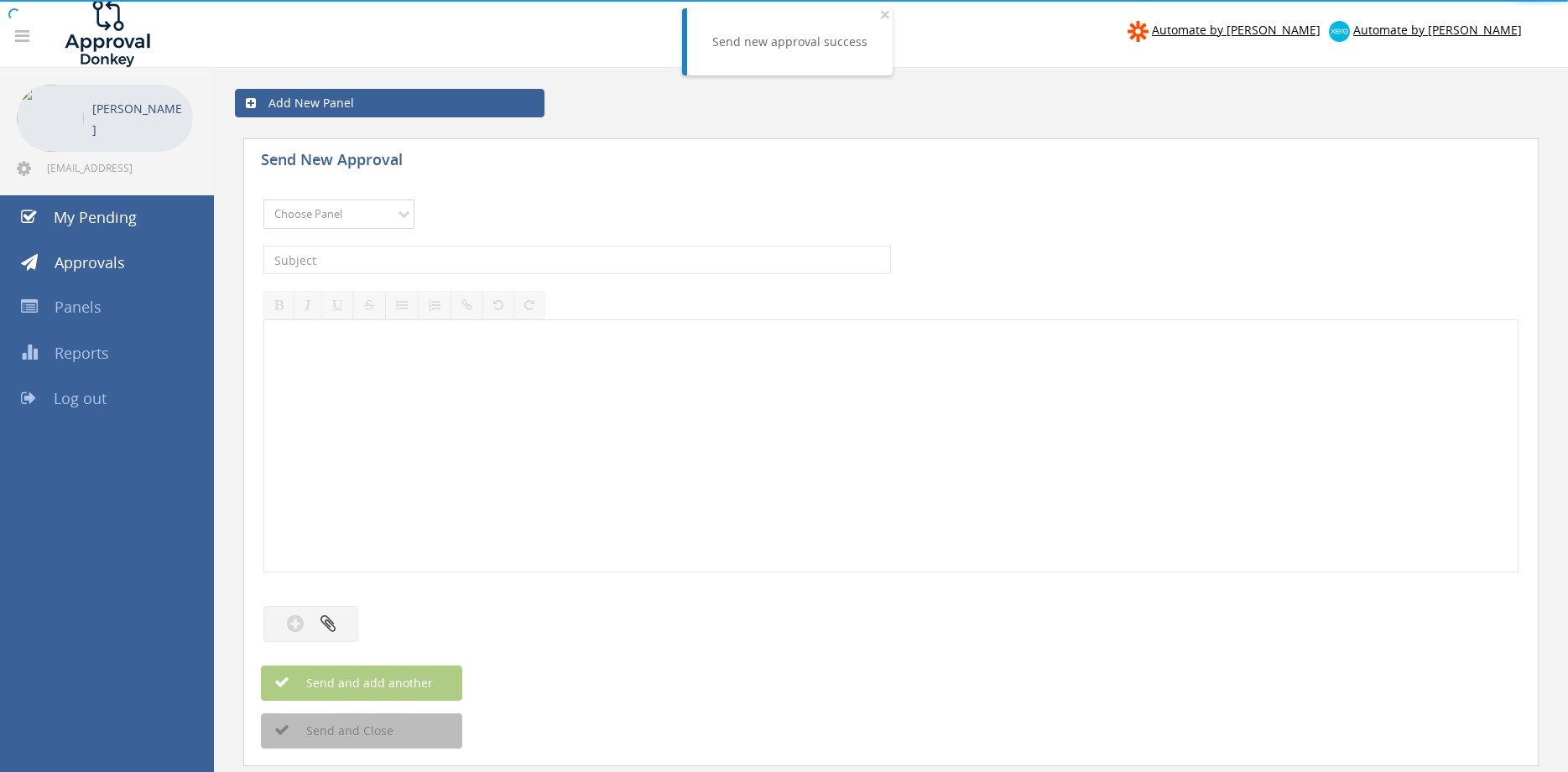
click at [263, 199] on select "Choose Panel Alarm Credits RG - 3 NZ Utilities Cable and SAI Global NZ Alarms-1…" at bounding box center [339, 214] width 151 height 30
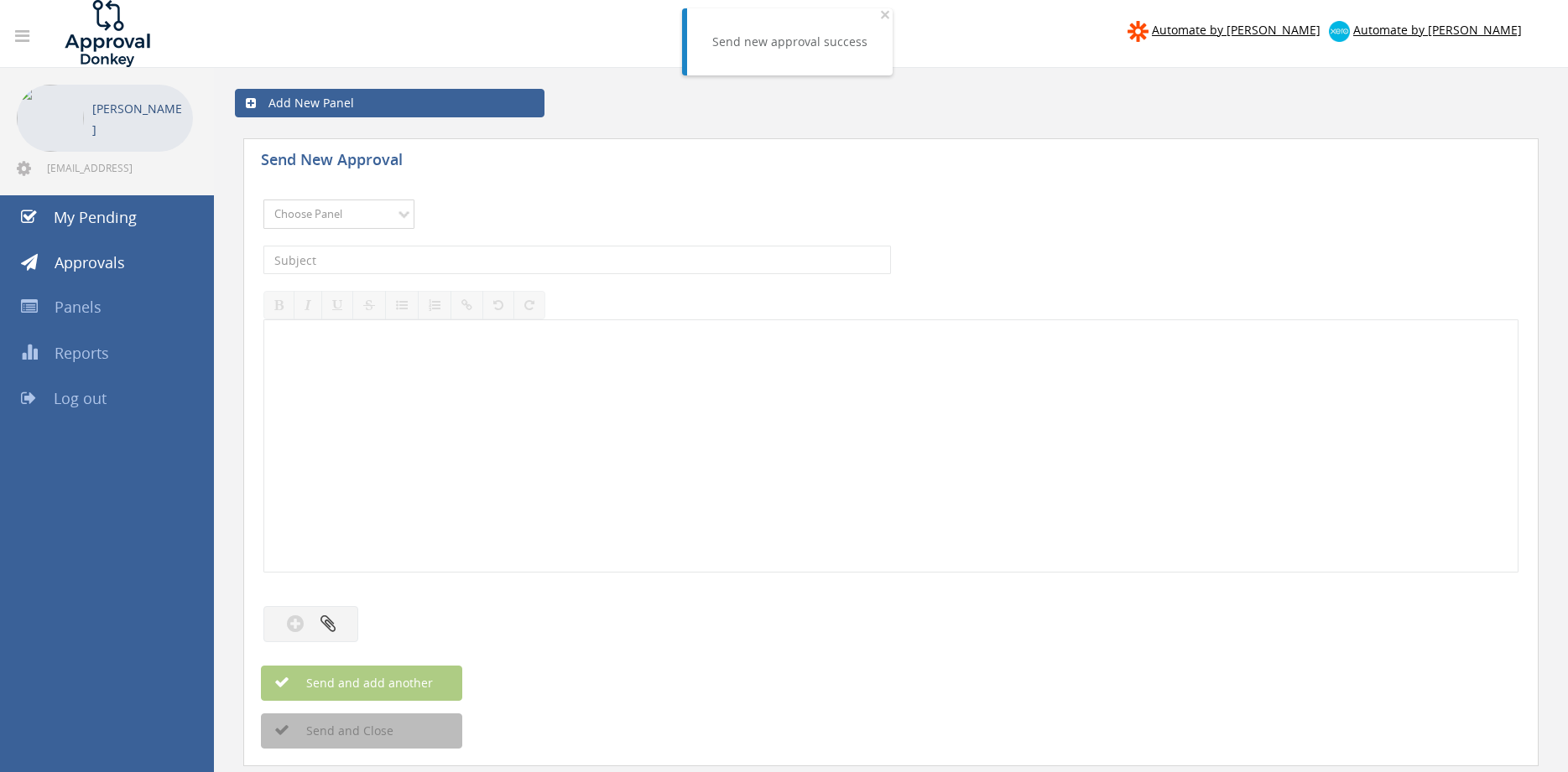
select select "9744"
click option "Flamestop Utilities" at bounding box center [0, 0] width 0 height 0
click at [429, 257] on input "text" at bounding box center [577, 259] width 628 height 29
type input "FORKHIRE NEWC 102497 $220.00"
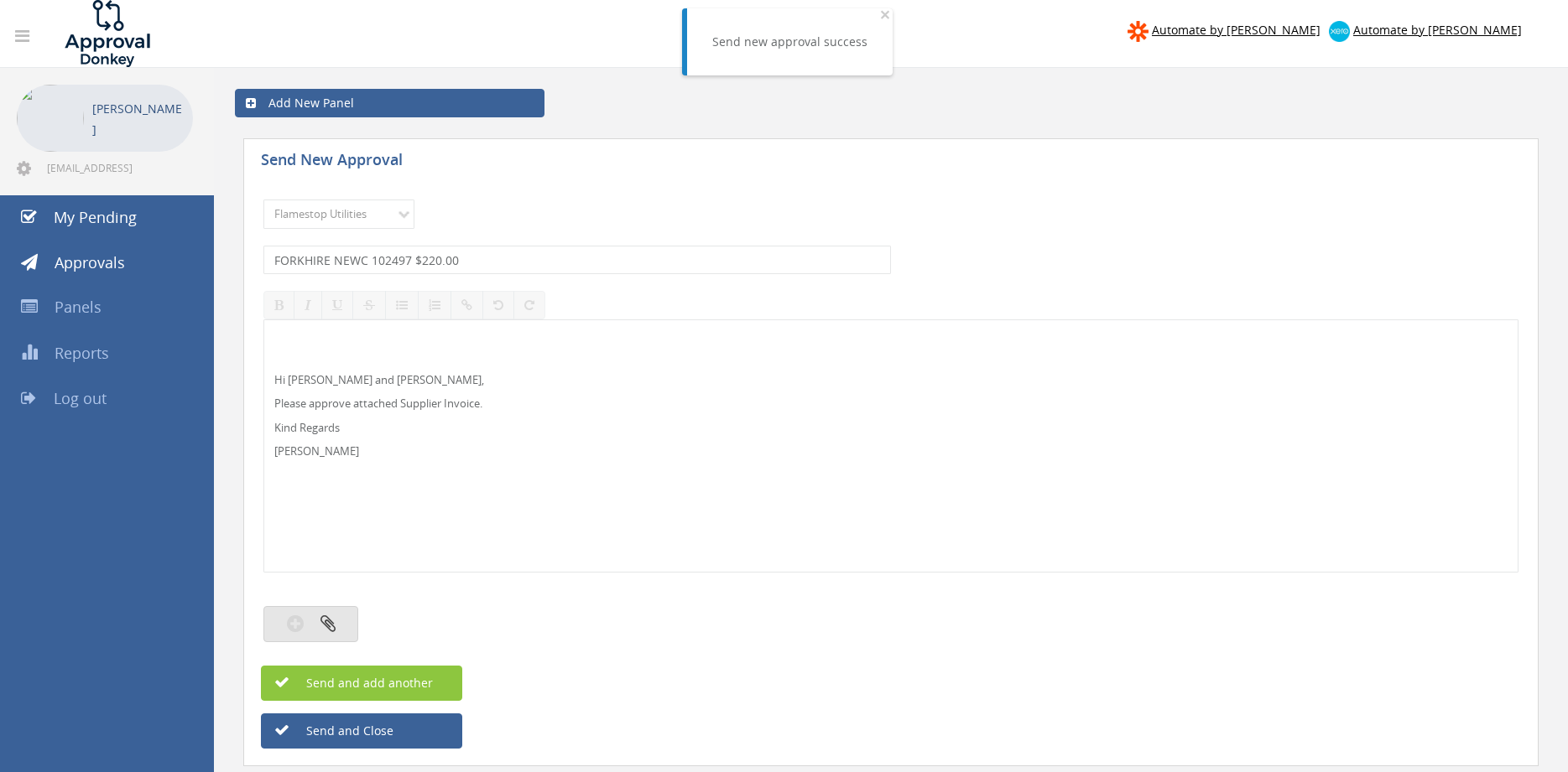
click at [332, 631] on icon "button" at bounding box center [328, 623] width 15 height 19
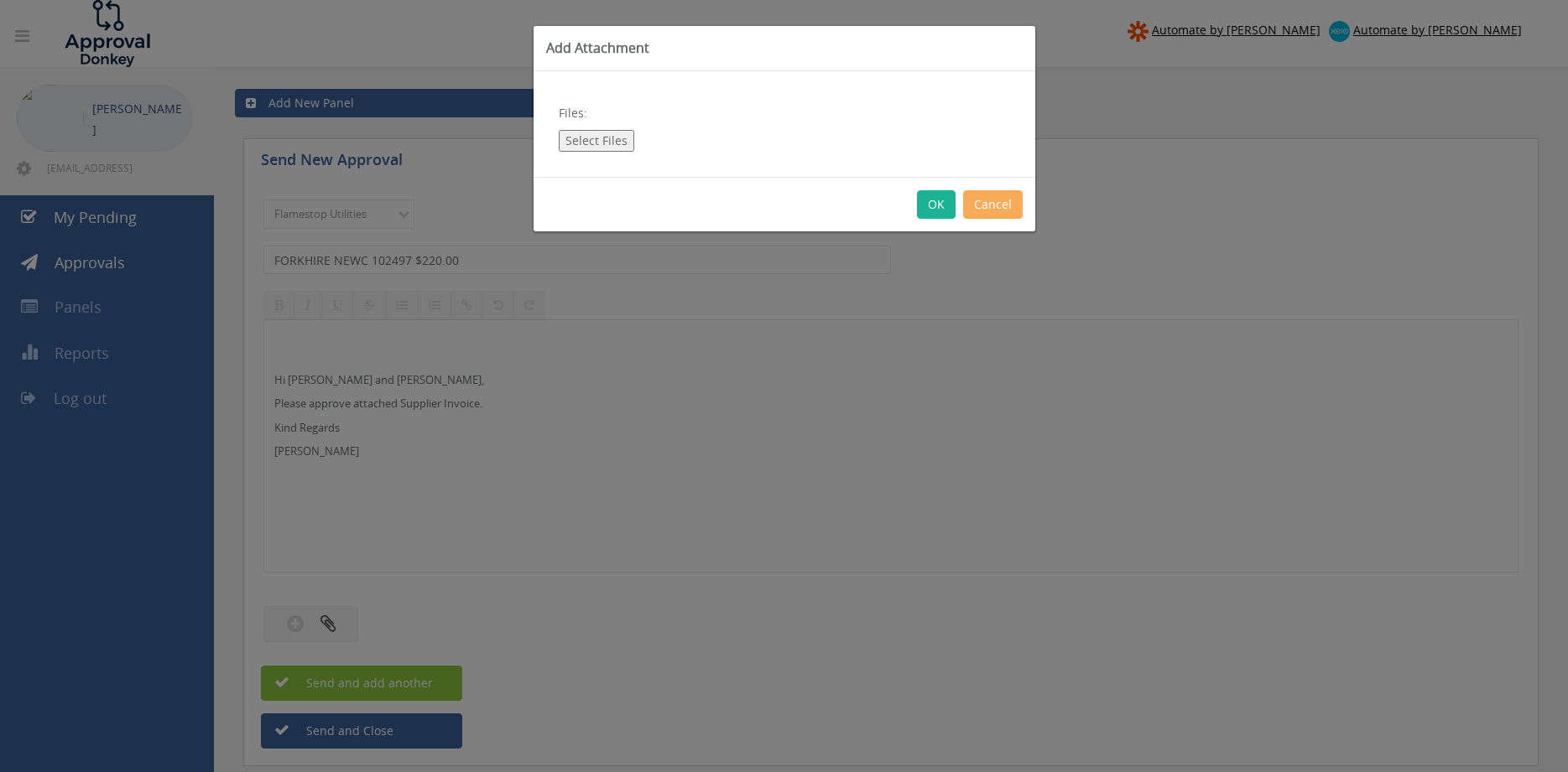
click at [604, 125] on div "Files: Select Files" at bounding box center [784, 124] width 502 height 106
click at [609, 137] on button "Select Files" at bounding box center [596, 141] width 76 height 22
type input "C:\fakepath\FORKHIRE NEWC 102497 [DATE].pdf"
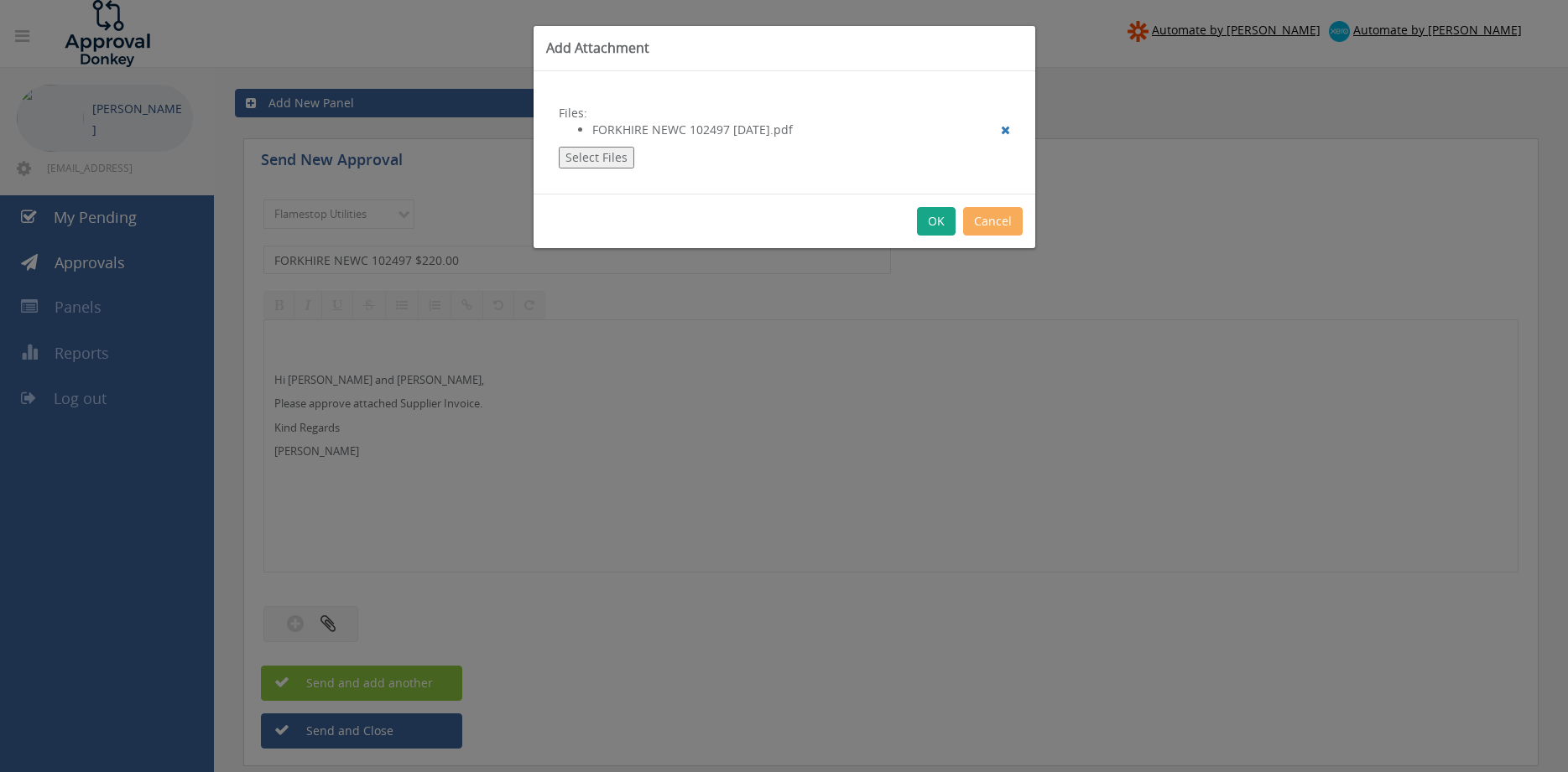
click at [935, 222] on button "OK" at bounding box center [937, 221] width 39 height 29
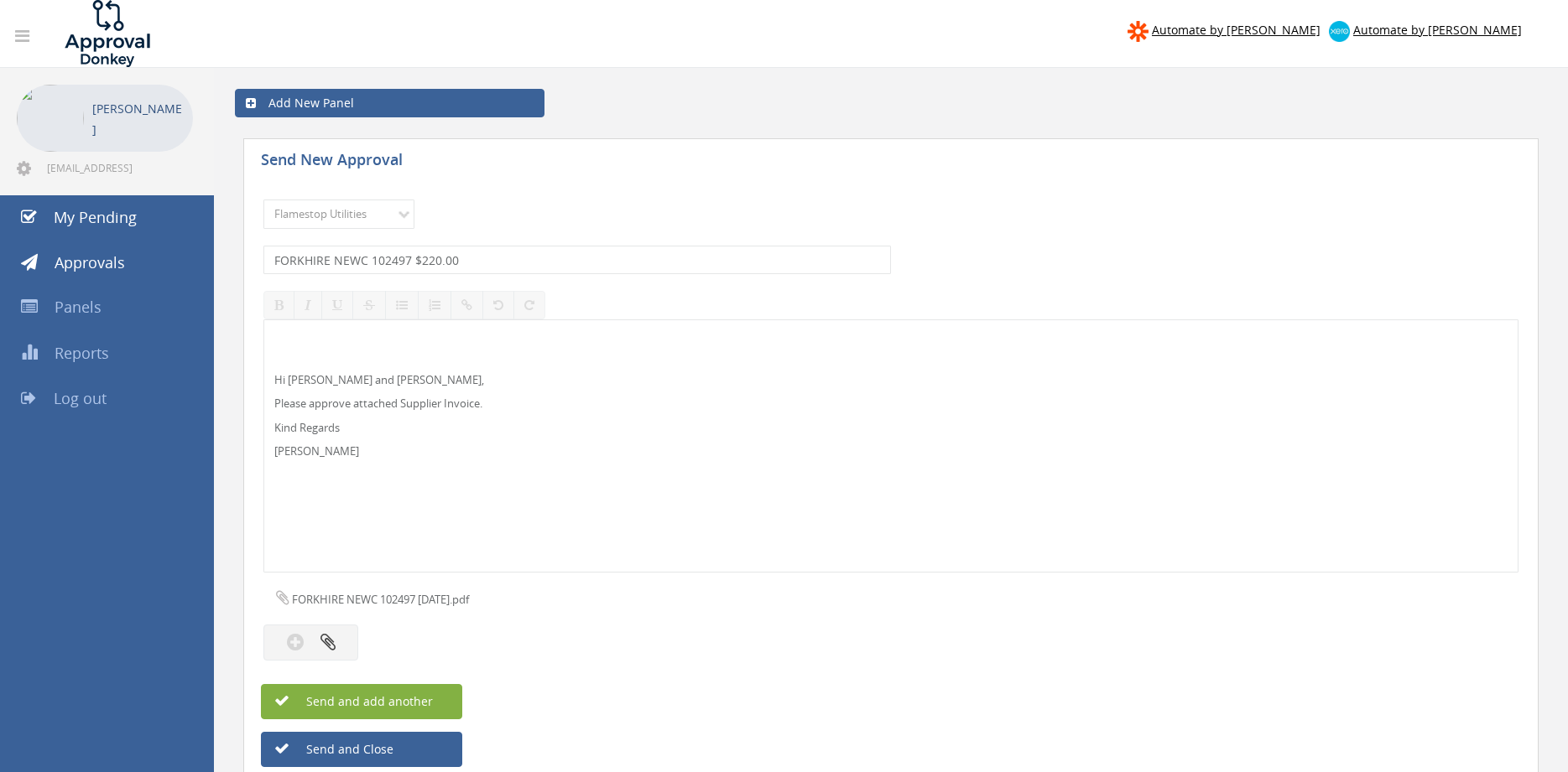
click at [420, 691] on button "Send and add another" at bounding box center [362, 702] width 201 height 35
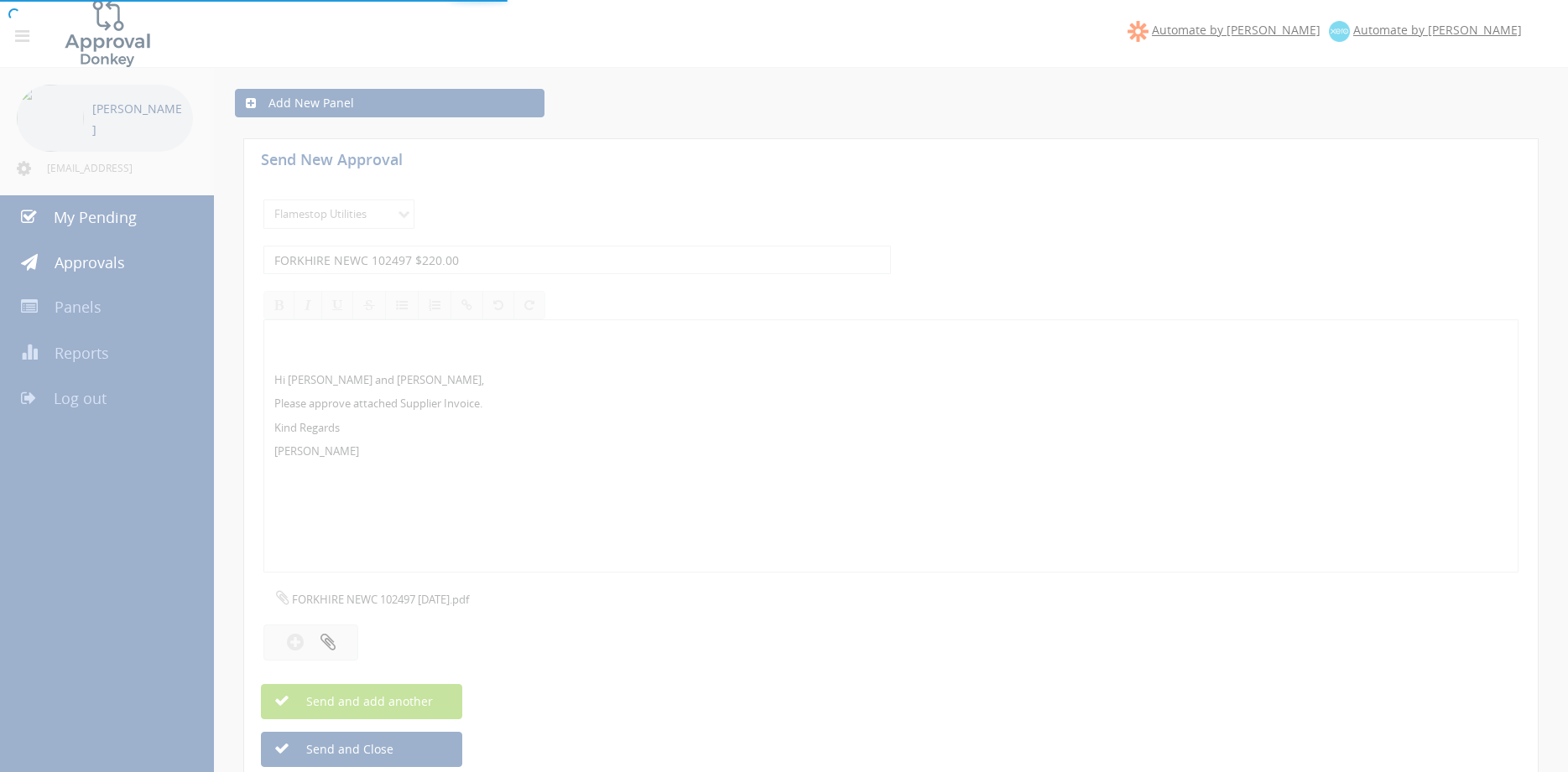
select select
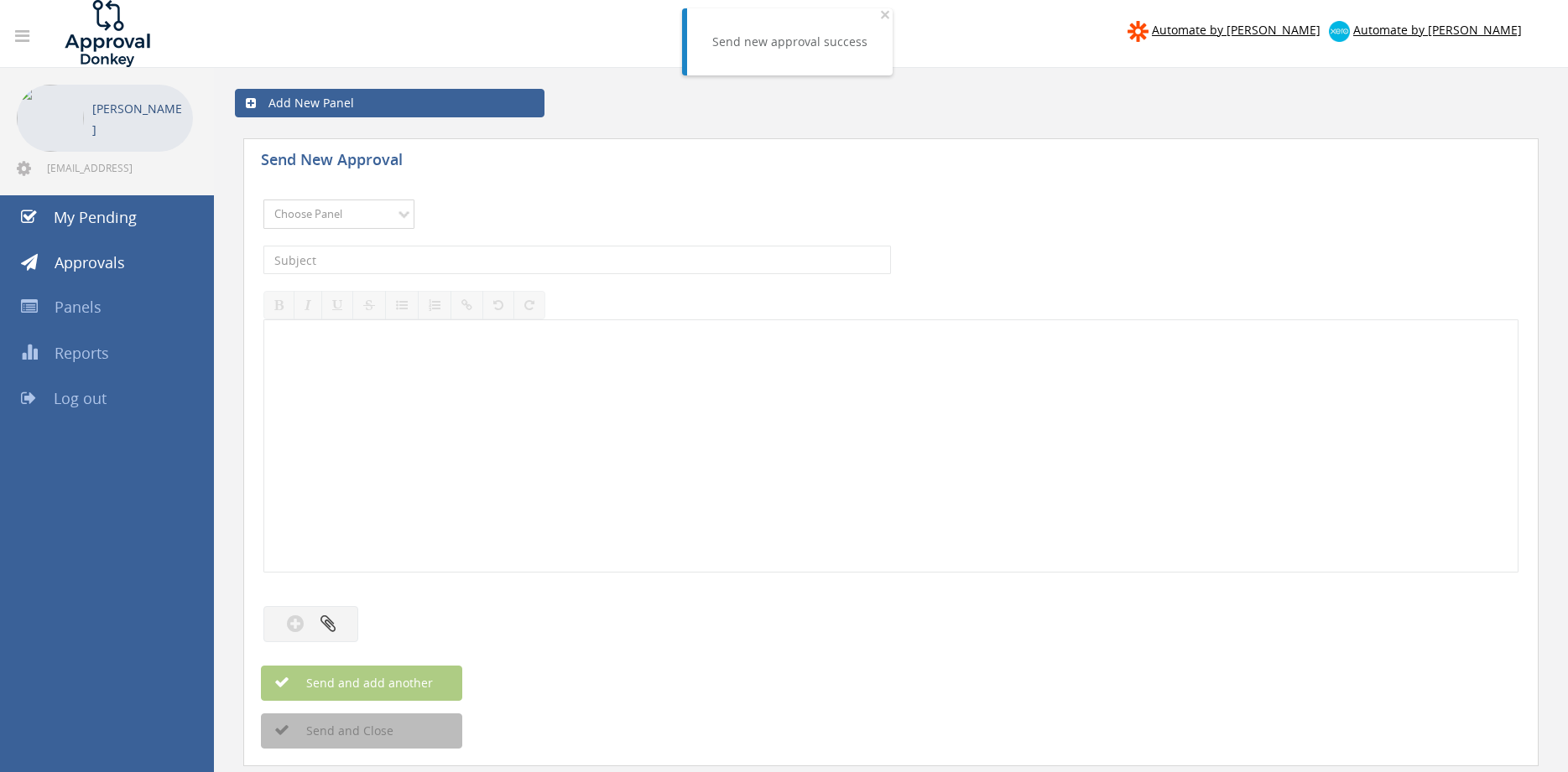
click at [263, 199] on select "Choose Panel Alarm Credits RG - 3 NZ Utilities Cable and SAI Global NZ Alarms-1…" at bounding box center [339, 214] width 151 height 30
select select "9744"
click option "Flamestop Utilities" at bounding box center [0, 0] width 0 height 0
click at [432, 266] on input "text" at bounding box center [577, 259] width 628 height 29
type input "FORKHIRE NEWC 102490 $843.70"
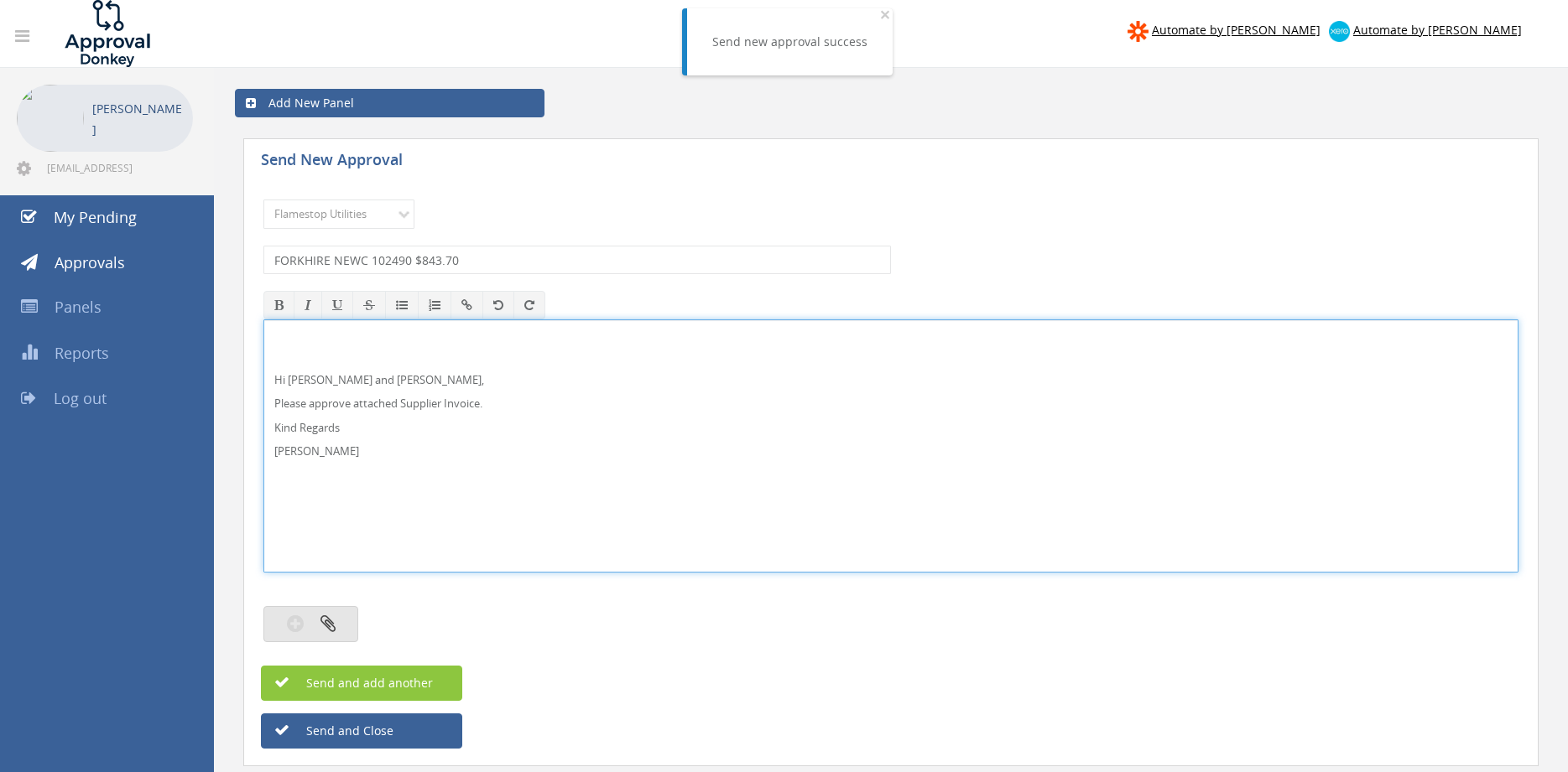
click at [349, 616] on button "button" at bounding box center [310, 624] width 95 height 36
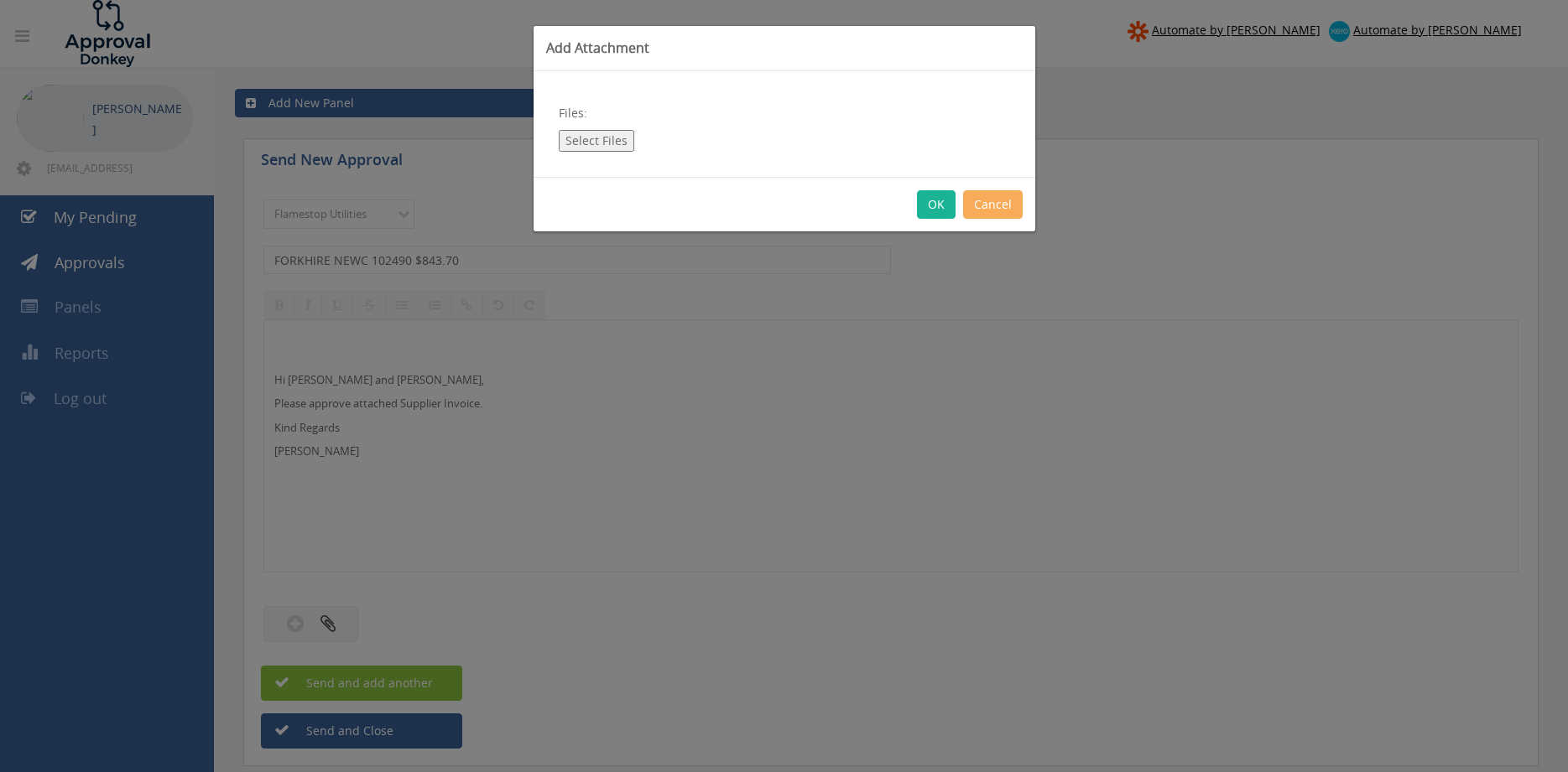
click at [594, 137] on button "Select Files" at bounding box center [596, 141] width 76 height 22
type input "C:\fakepath\FORKHIRE NEWC 102490 [DATE].pdf"
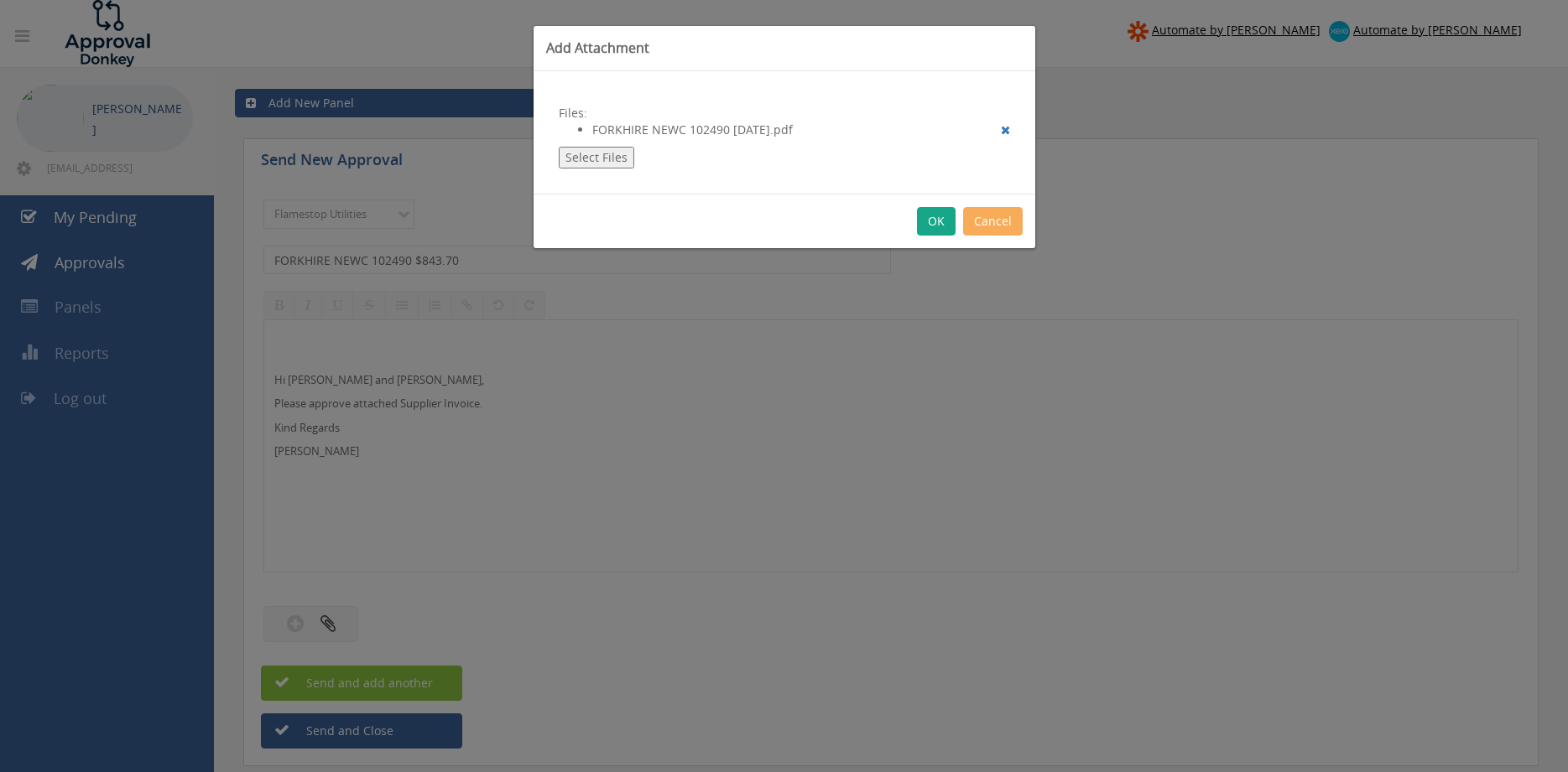
click at [929, 220] on button "OK" at bounding box center [937, 221] width 39 height 29
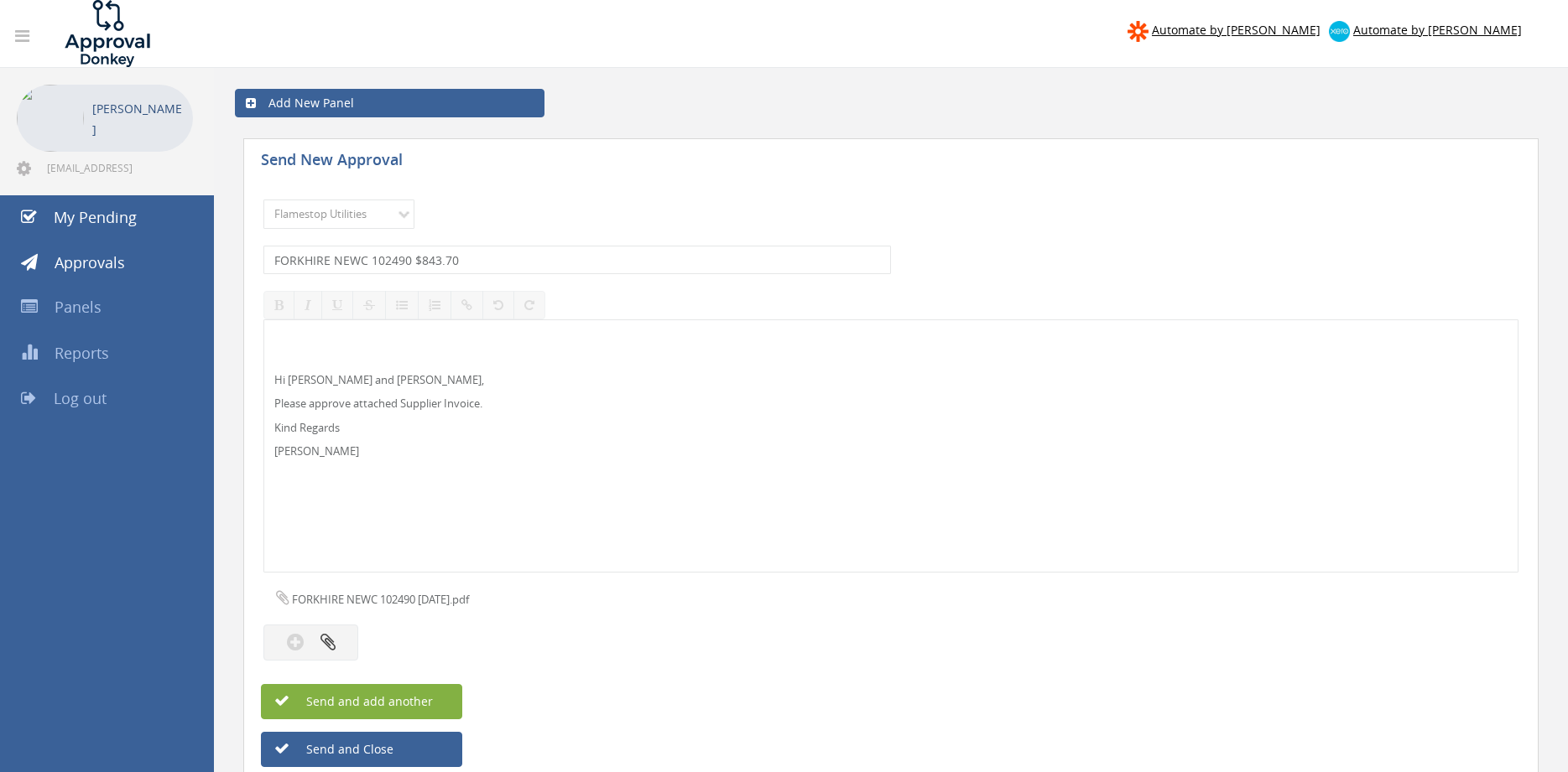
click at [441, 698] on button "Send and add another" at bounding box center [362, 702] width 201 height 35
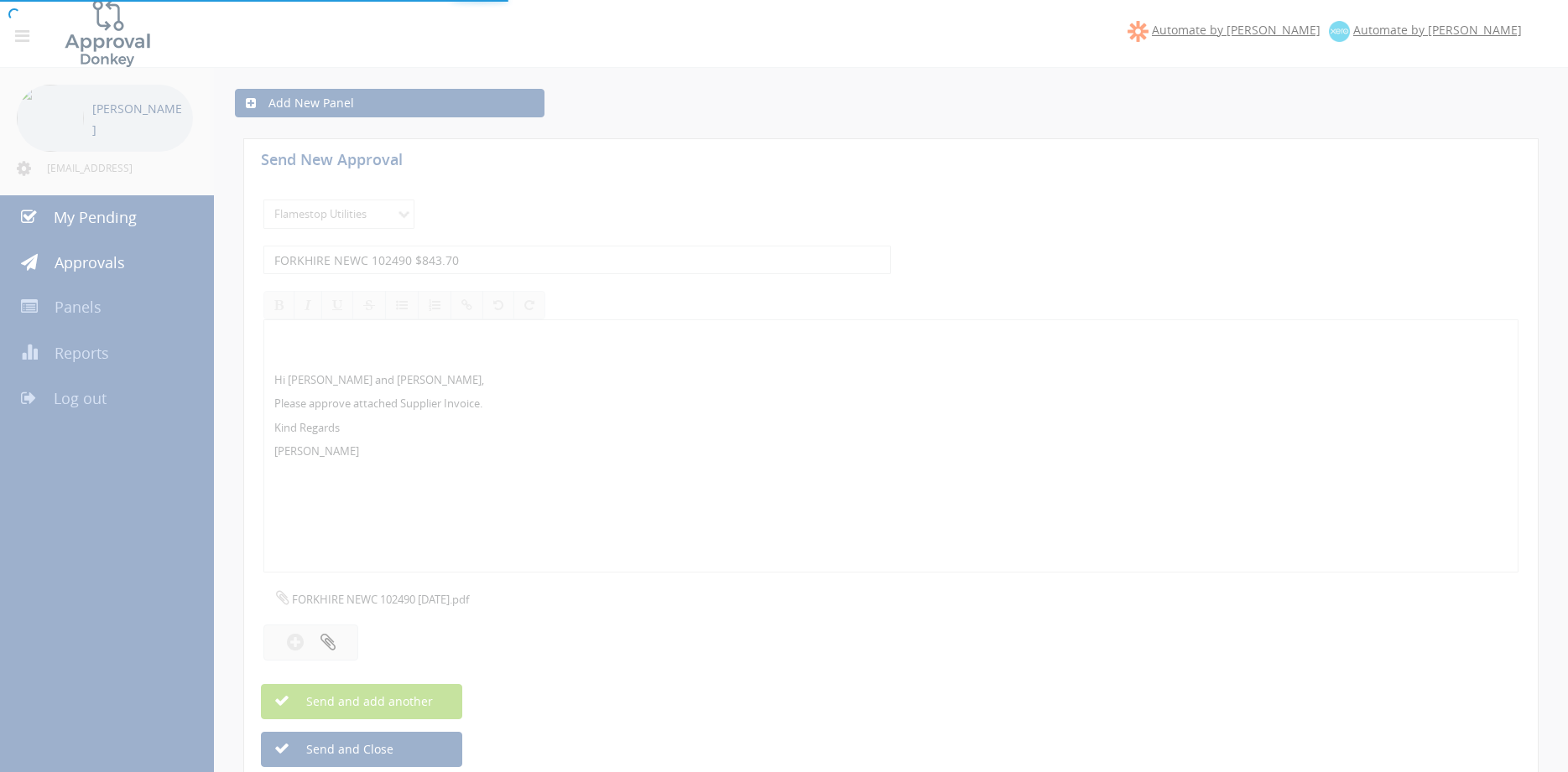
select select
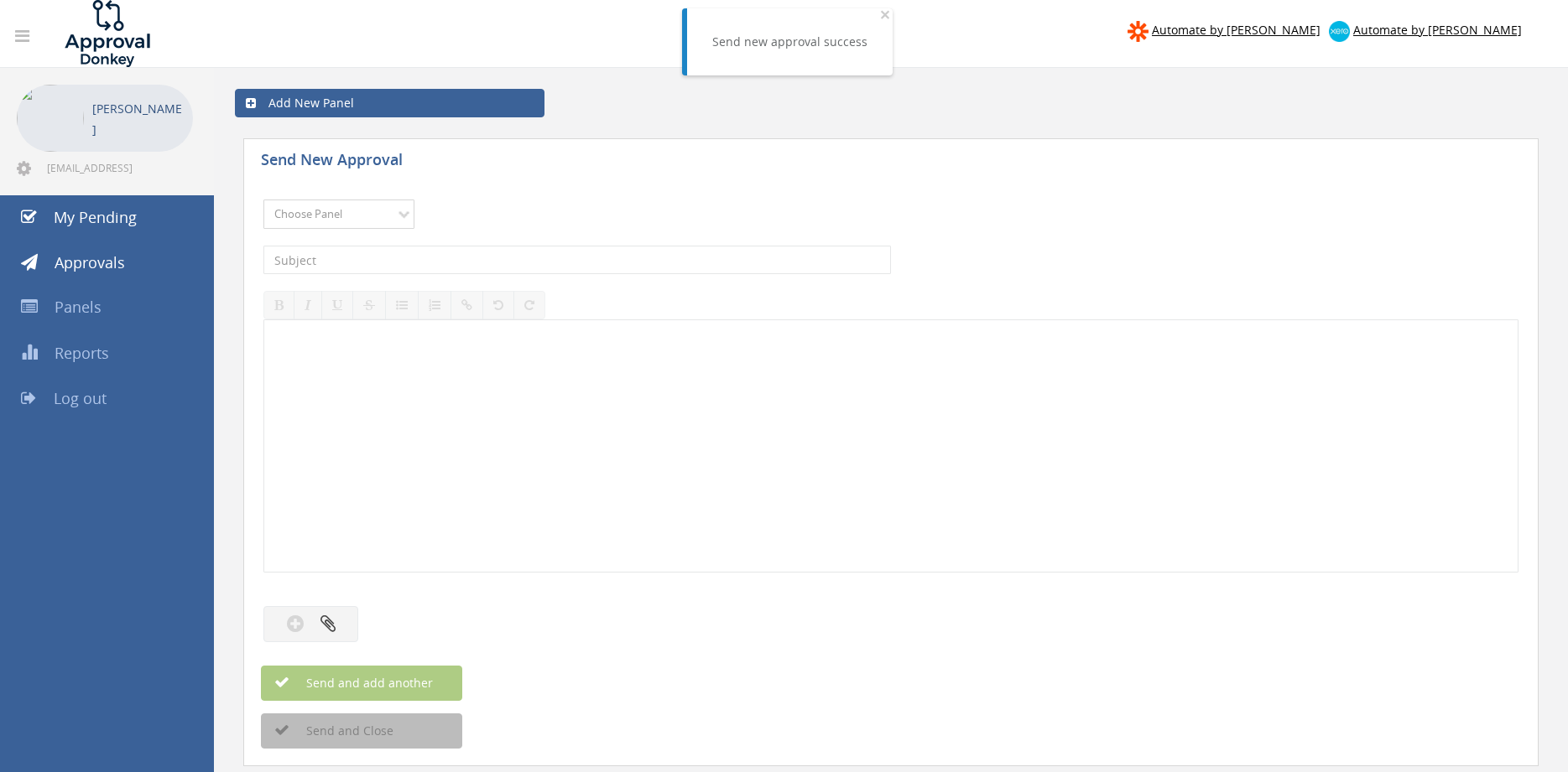
click at [263, 199] on select "Choose Panel Alarm Credits RG - 3 NZ Utilities Cable and SAI Global NZ Alarms-1…" at bounding box center [339, 214] width 151 height 30
select select "9744"
click option "Flamestop Utilities" at bounding box center [0, 0] width 0 height 0
click at [414, 263] on input "text" at bounding box center [577, 259] width 628 height 29
type input "AIR LIQUIDE NSW NT2339 $1,263.80"
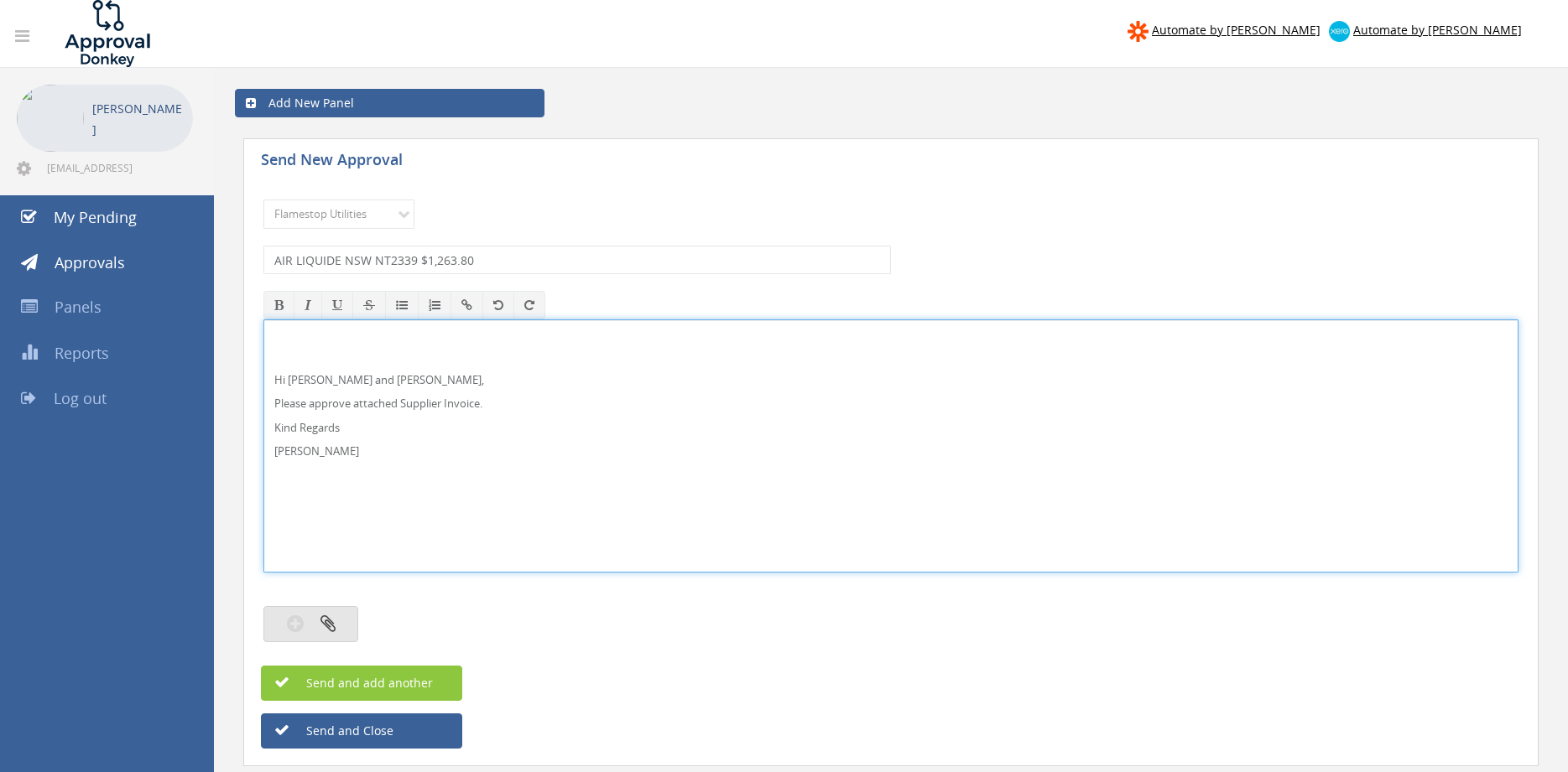
click at [340, 619] on button "button" at bounding box center [310, 624] width 95 height 36
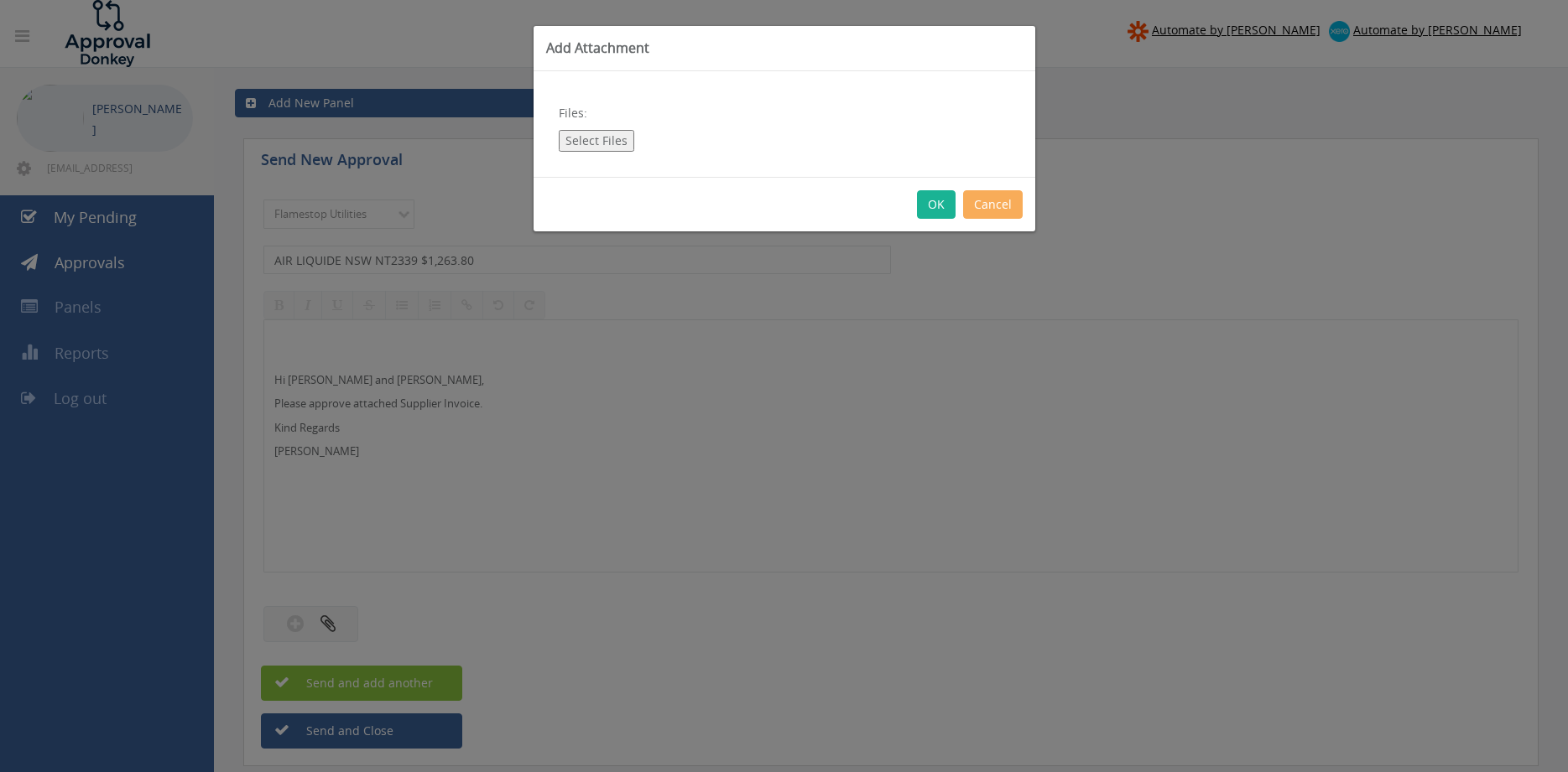
click at [595, 134] on button "Select Files" at bounding box center [596, 141] width 76 height 22
type input "C:\fakepath\AIR LIQUIDE WPK NT2339 [DATE].pdf"
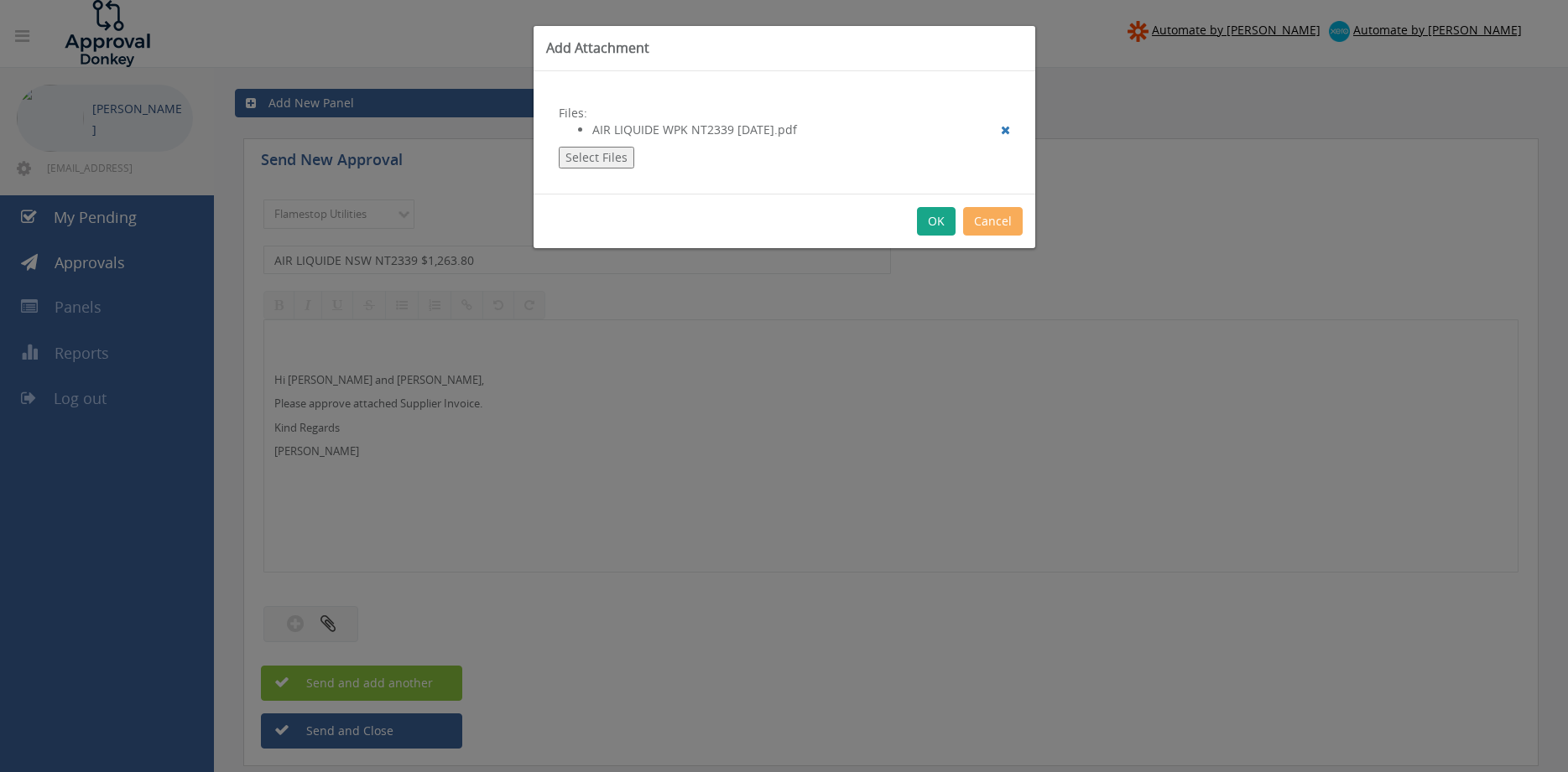
click at [939, 225] on button "OK" at bounding box center [937, 221] width 39 height 29
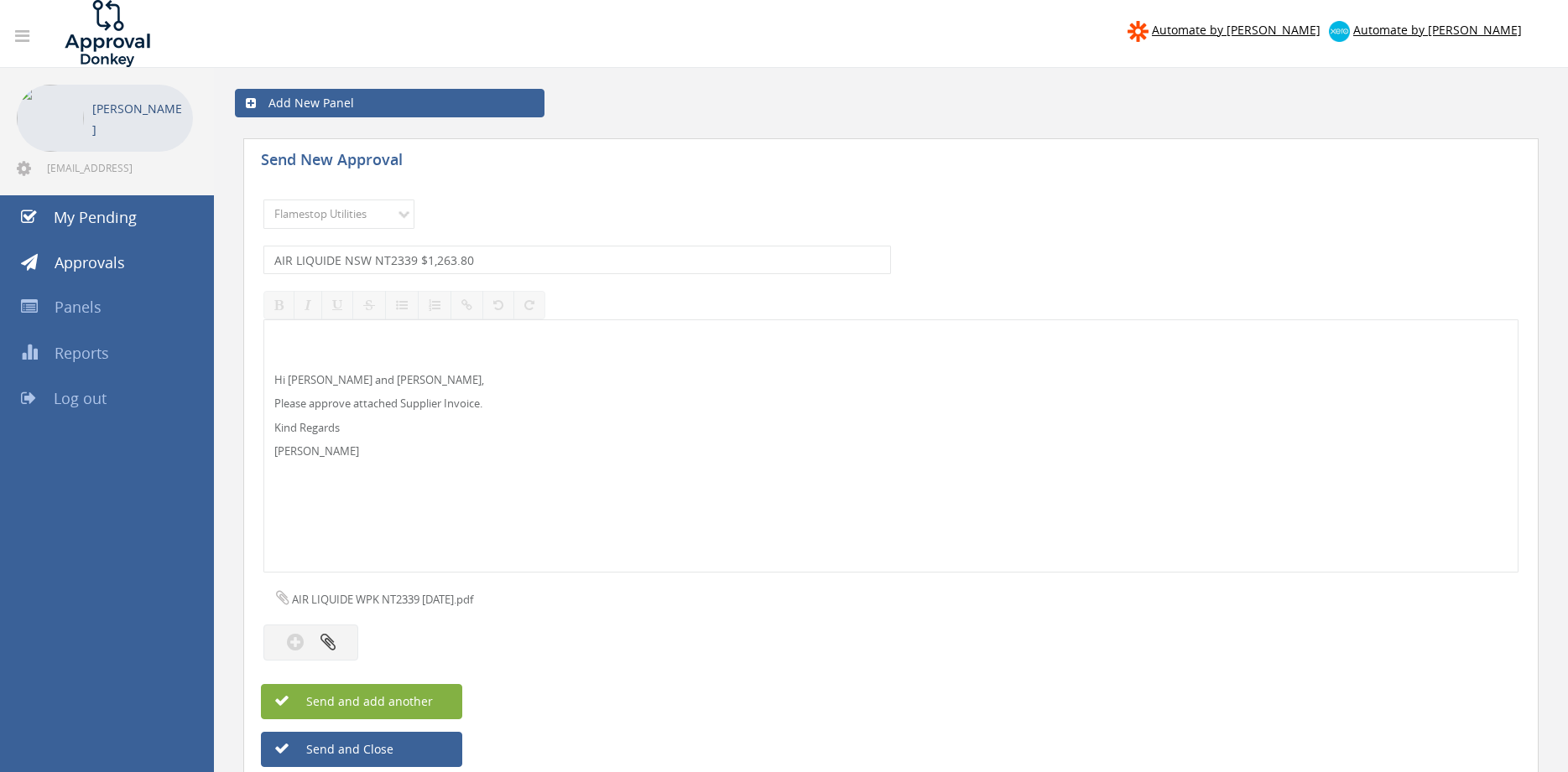
click at [438, 701] on button "Send and add another" at bounding box center [362, 702] width 201 height 35
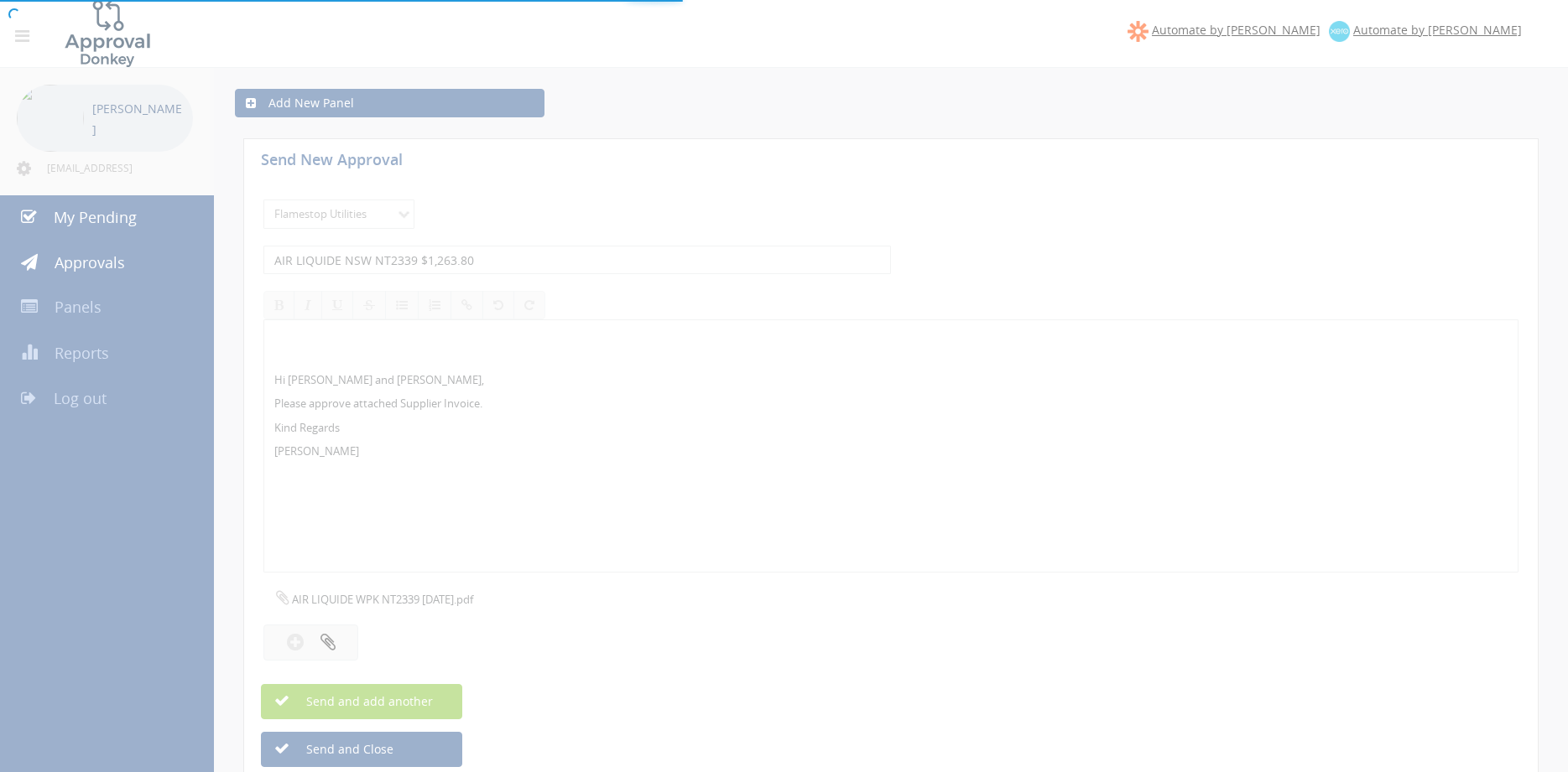
select select
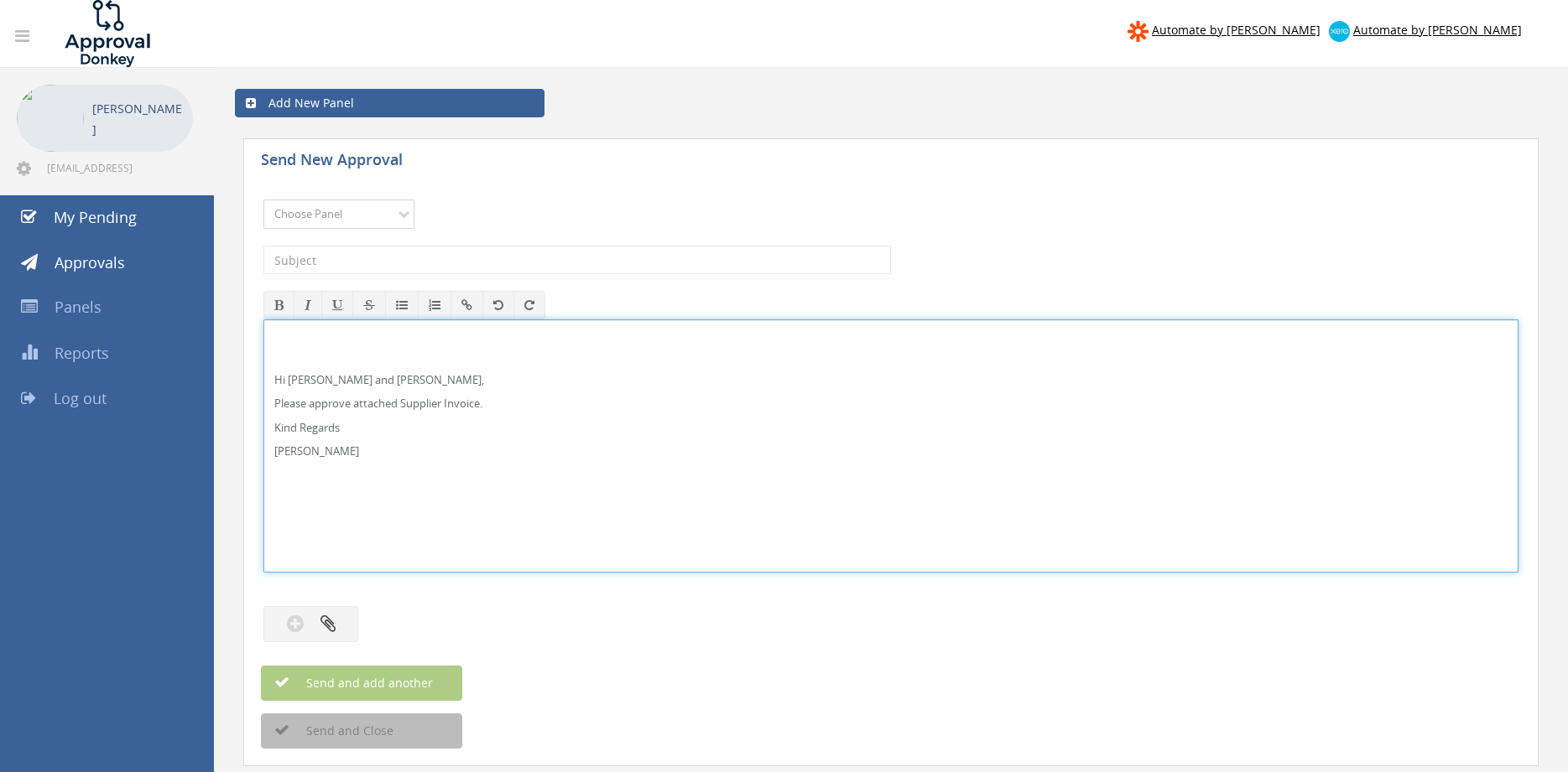
click at [364, 202] on select "Choose Panel Alarm Credits RG - 3 NZ Utilities Cable and SAI Global NZ Alarms-1…" at bounding box center [339, 214] width 151 height 30
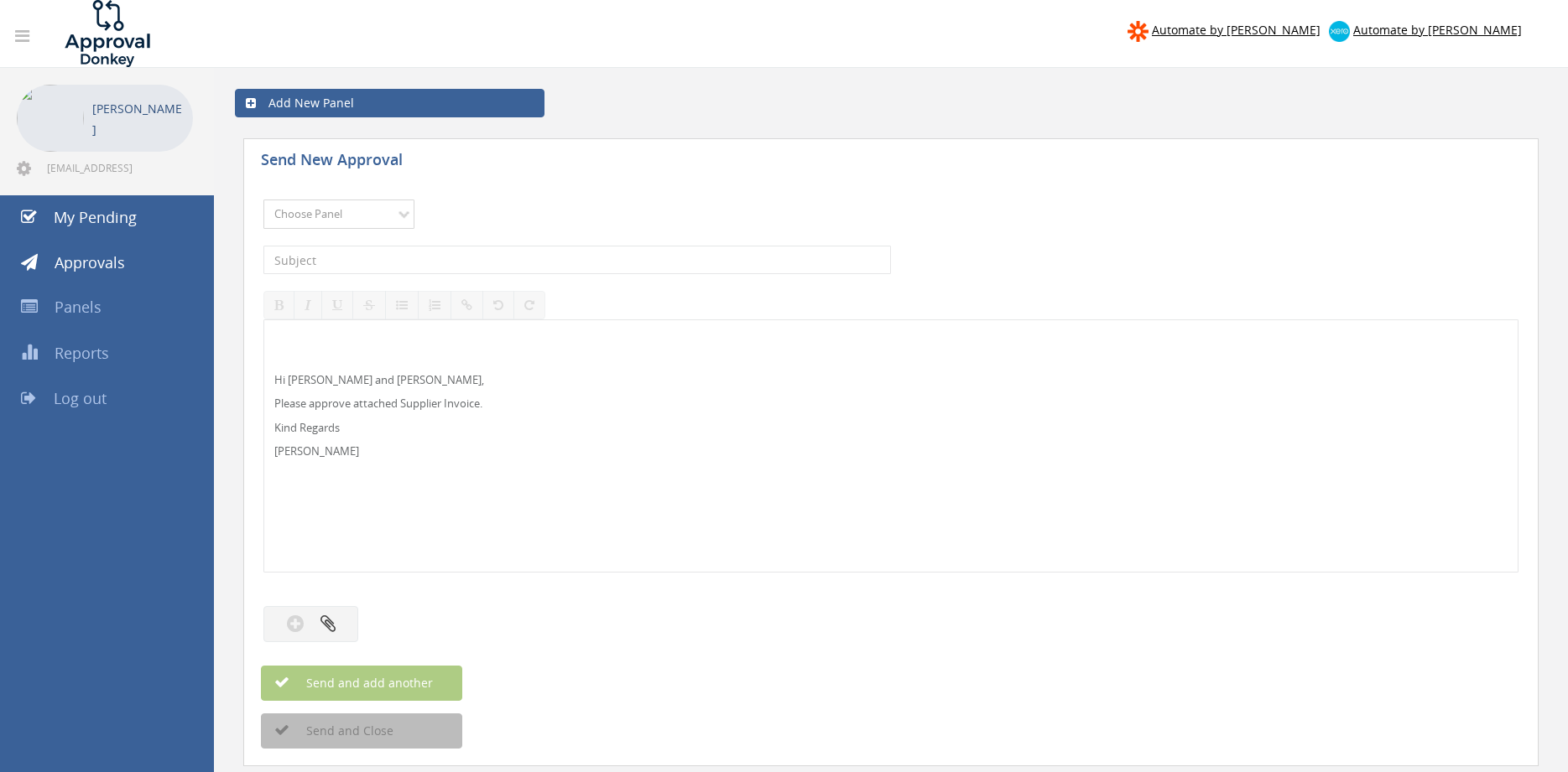
select select "13141"
click option "NZ Utilities" at bounding box center [0, 0] width 0 height 0
click at [362, 254] on input "text" at bounding box center [577, 259] width 628 height 29
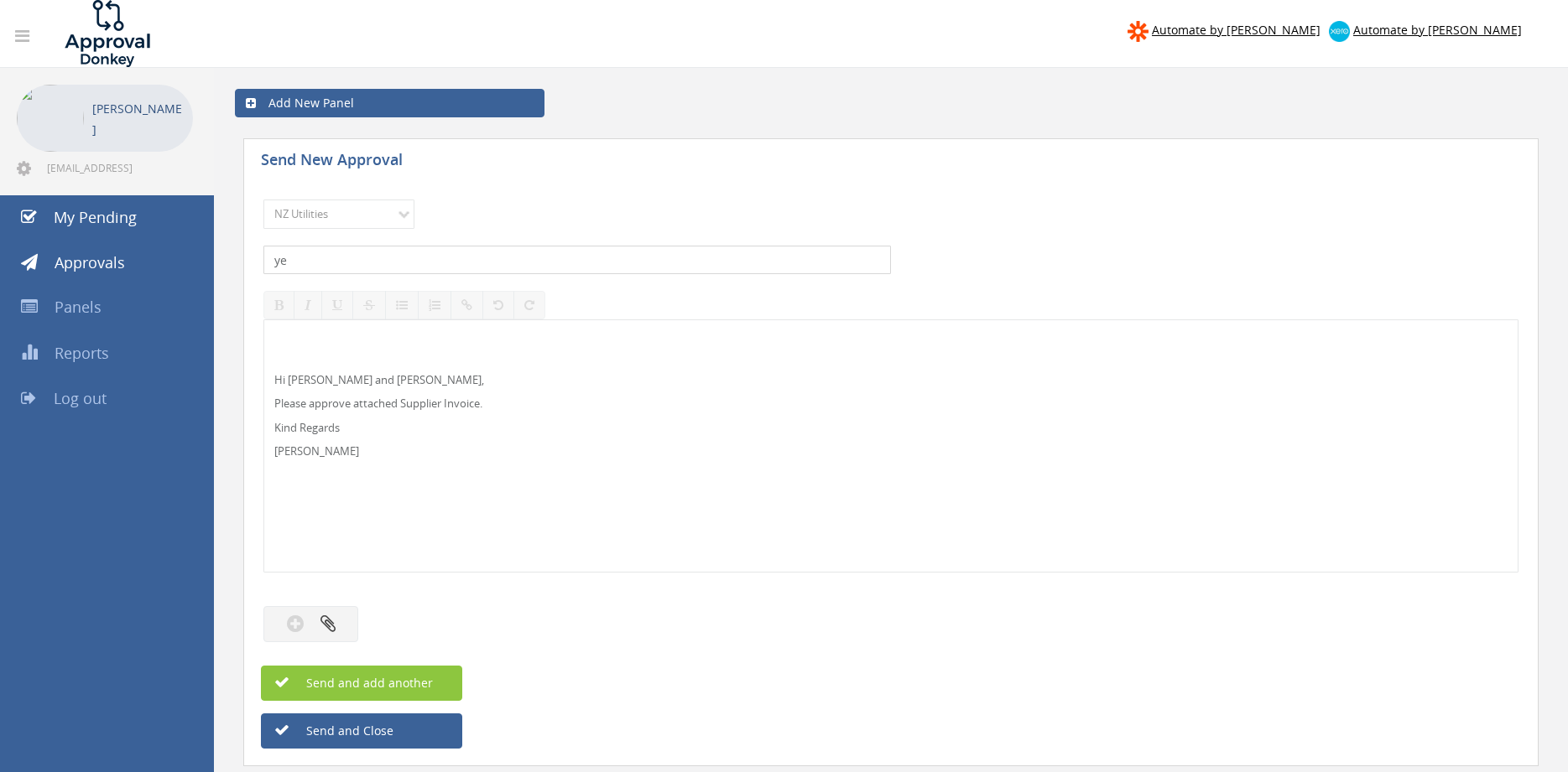
type input "y"
type input "YELLOW 610064067940 $11.12"
click at [335, 622] on icon "button" at bounding box center [328, 623] width 15 height 19
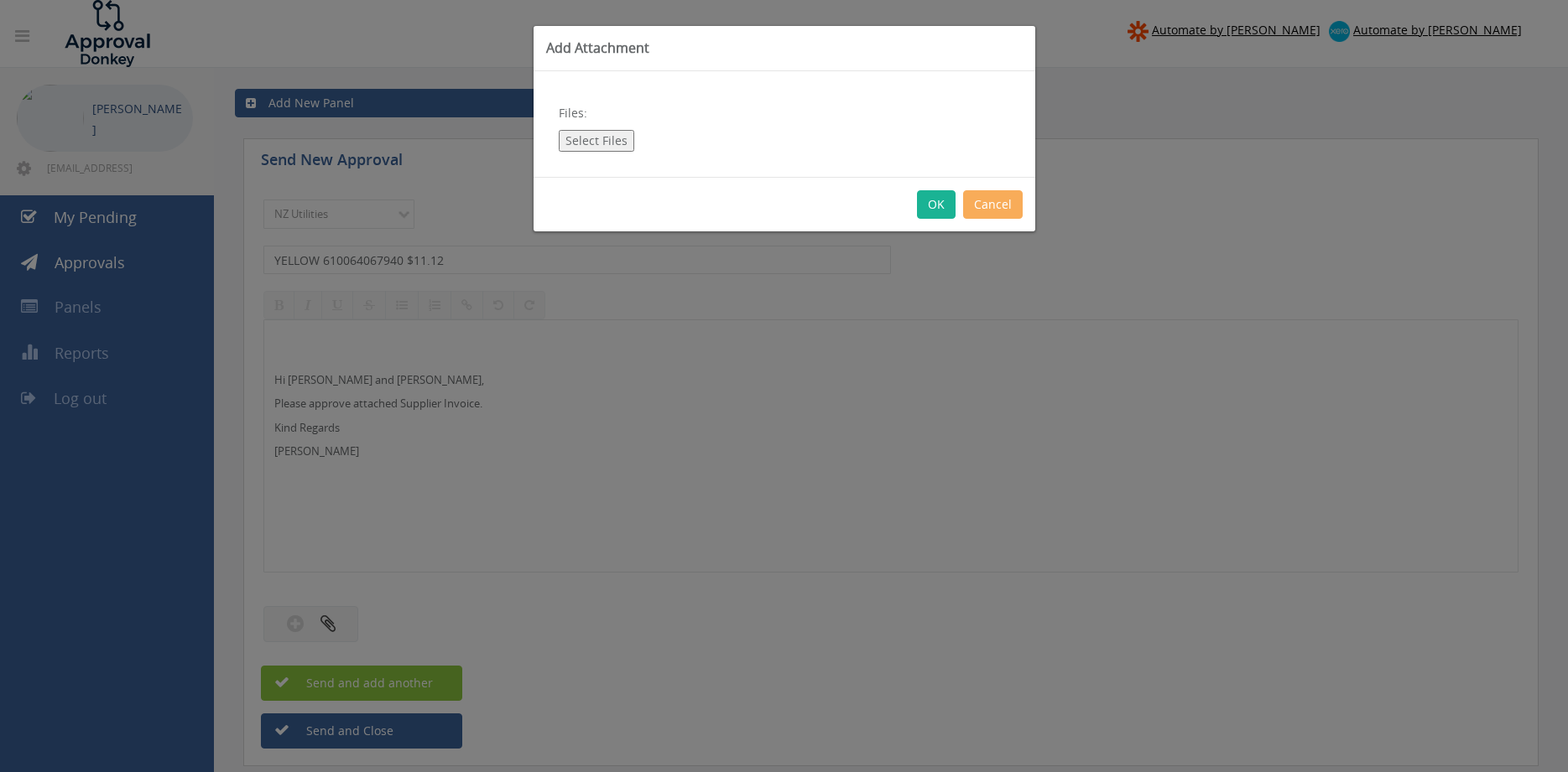
click at [604, 138] on button "Select Files" at bounding box center [596, 141] width 76 height 22
type input "C:\fakepath\YELLOW Inv_610064067940 [DATE].pdf"
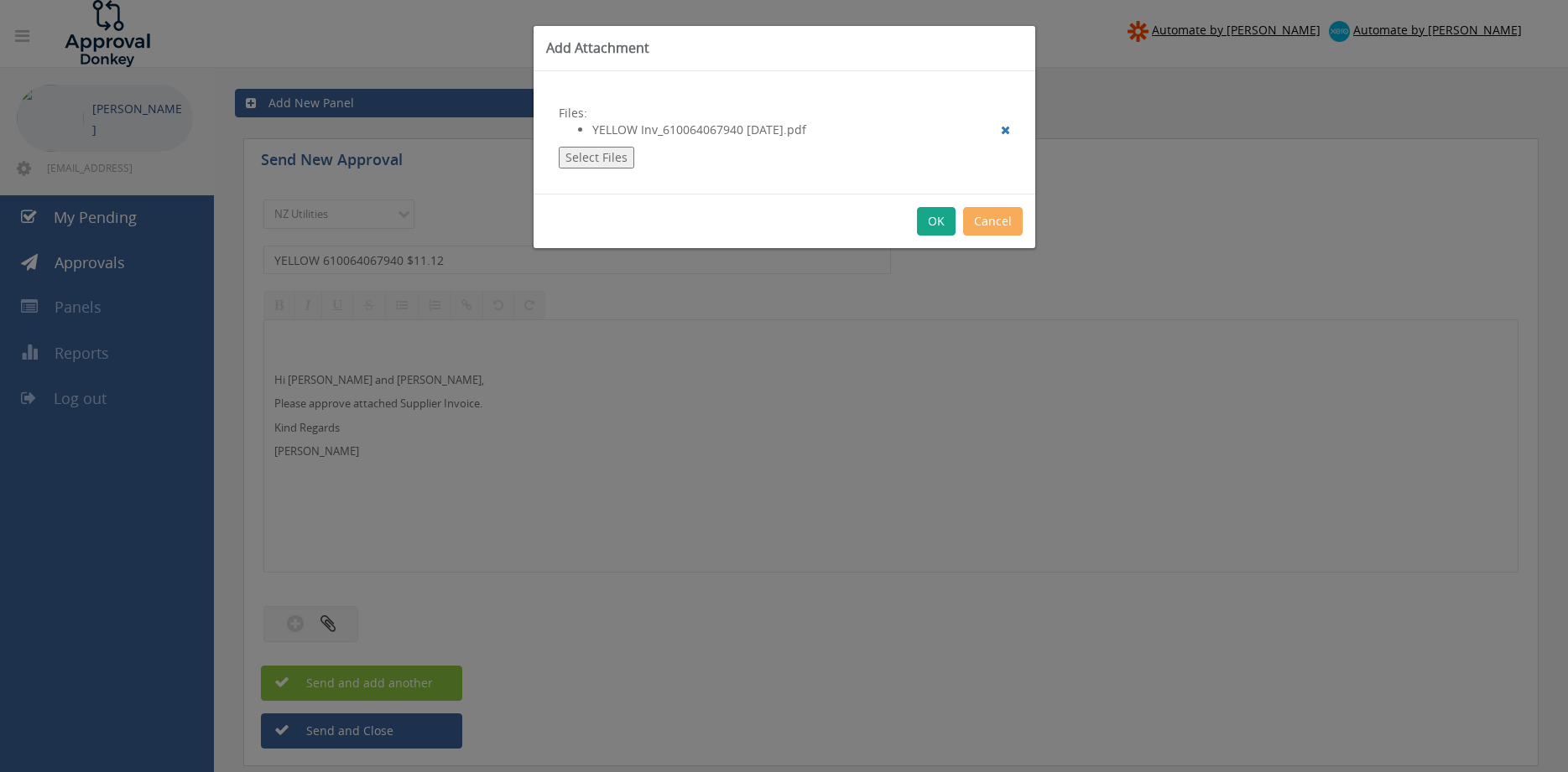
click at [938, 227] on button "OK" at bounding box center [937, 221] width 39 height 29
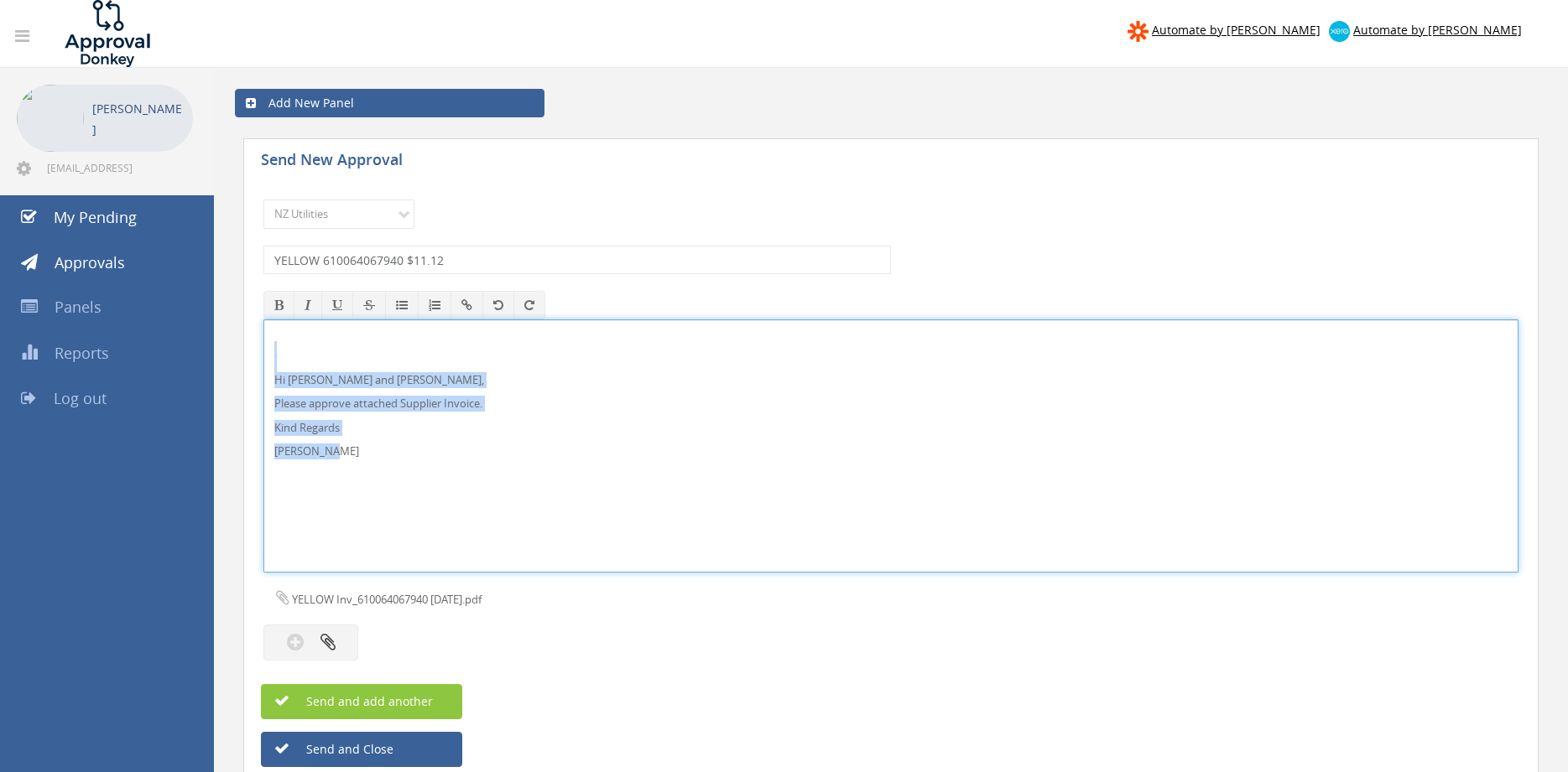
drag, startPoint x: 360, startPoint y: 463, endPoint x: 255, endPoint y: 345, distance: 158.0
click at [263, 345] on div "Hi [PERSON_NAME] and [PERSON_NAME], Please approve attached Supplier Invoice. K…" at bounding box center [891, 445] width 1255 height 254
copy div "Hi [PERSON_NAME] and [PERSON_NAME], Please approve attached Supplier Invoice. K…"
click at [364, 693] on button "Send and add another" at bounding box center [362, 702] width 201 height 35
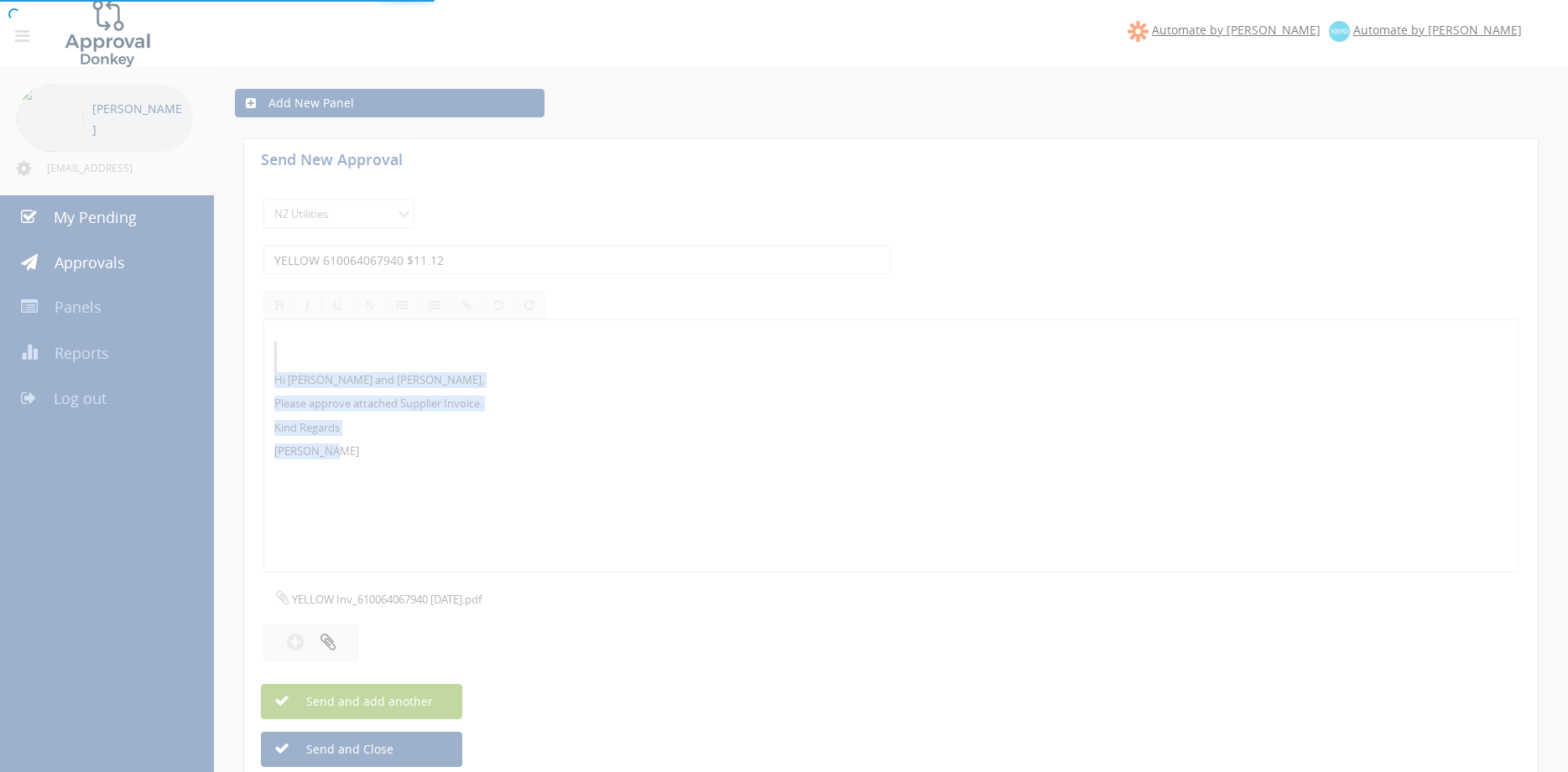
select select
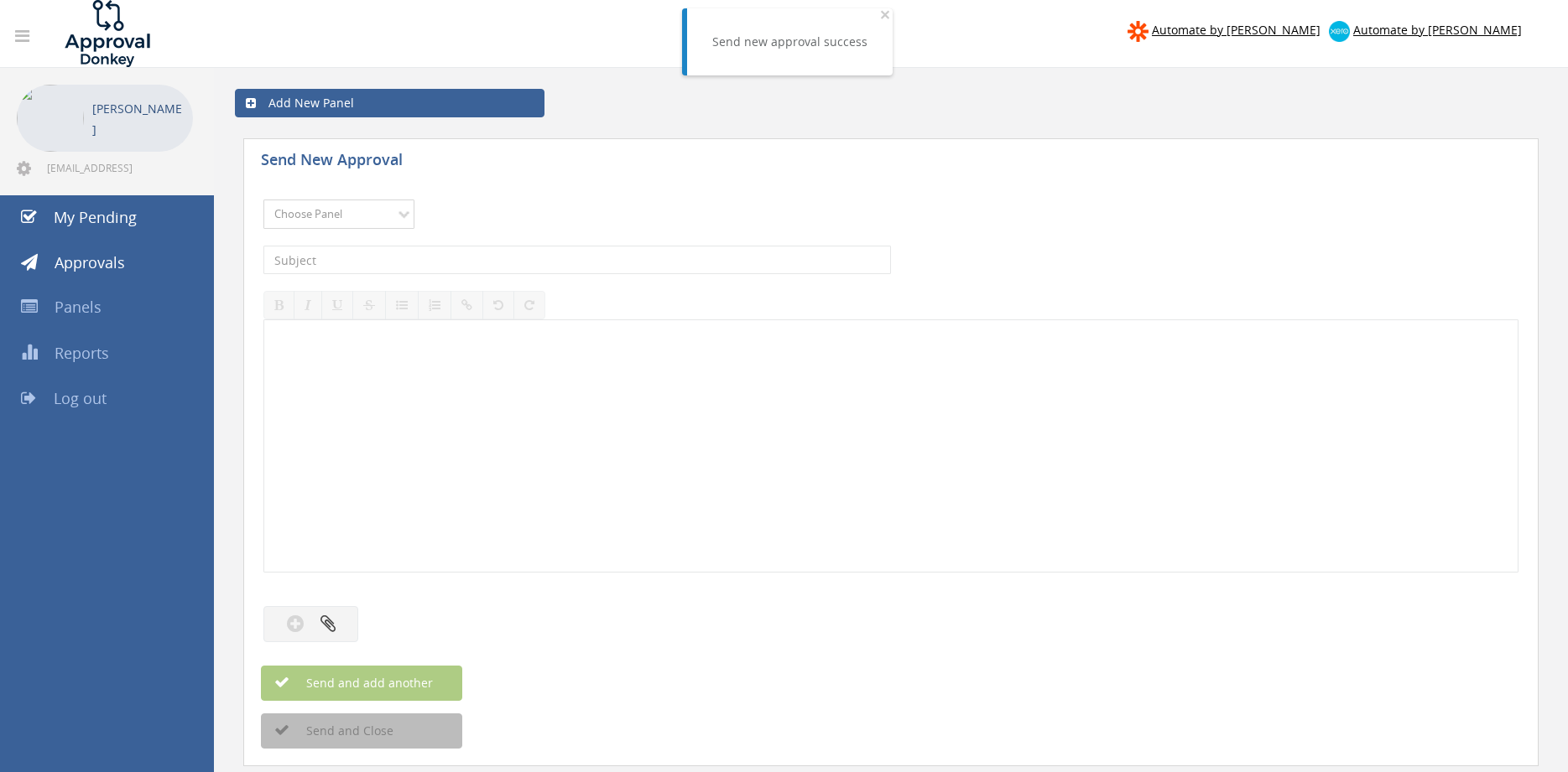
click at [263, 199] on select "Choose Panel Alarm Credits RG - 3 NZ Utilities Cable and SAI Global NZ Alarms-1…" at bounding box center [339, 214] width 151 height 30
select select "13141"
click option "NZ Utilities" at bounding box center [0, 0] width 0 height 0
click at [367, 264] on input "text" at bounding box center [577, 259] width 628 height 29
type input "WASTE MGT INV IAC10752433 $526.99"
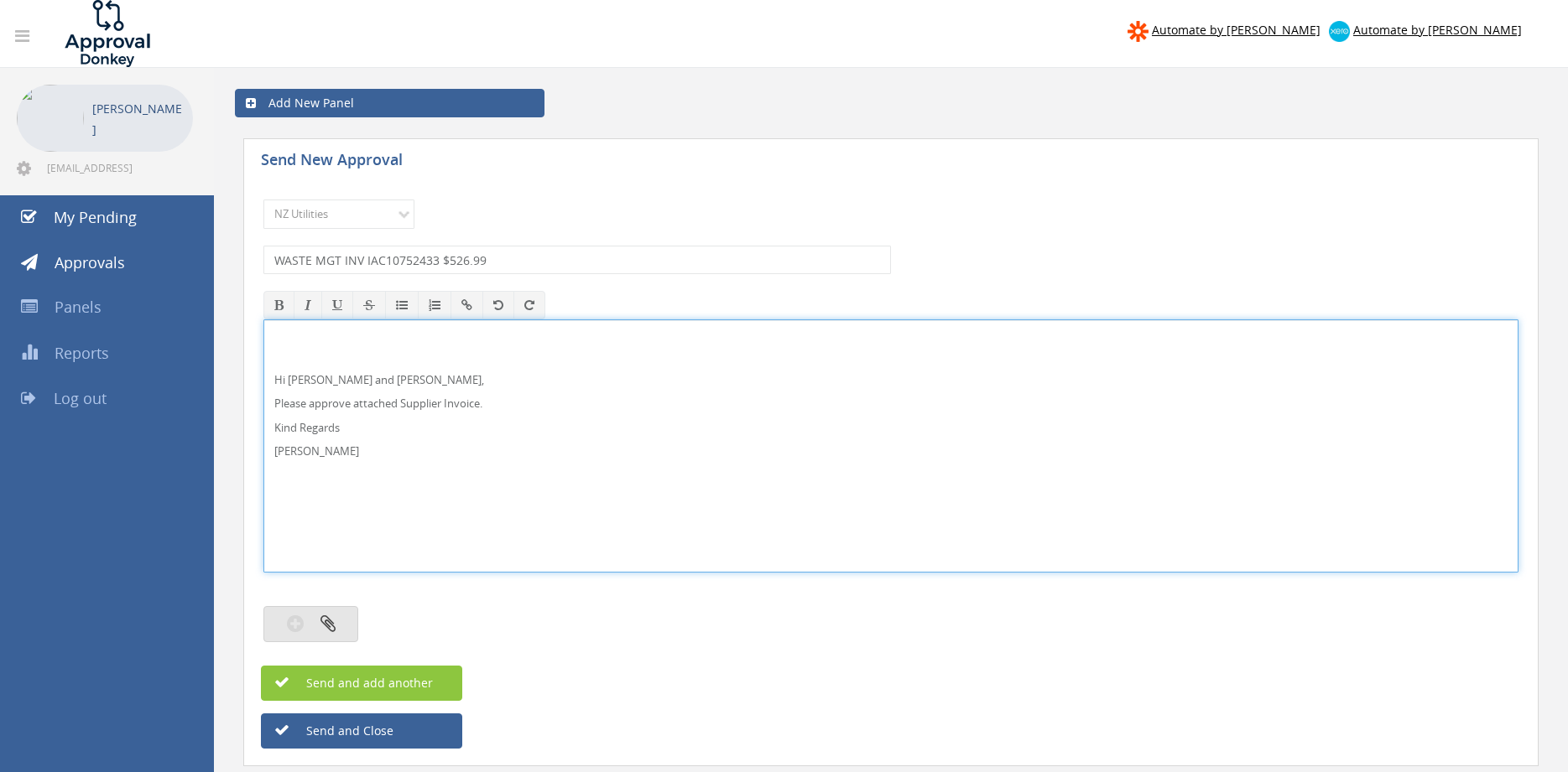
click at [337, 617] on button "button" at bounding box center [310, 624] width 95 height 36
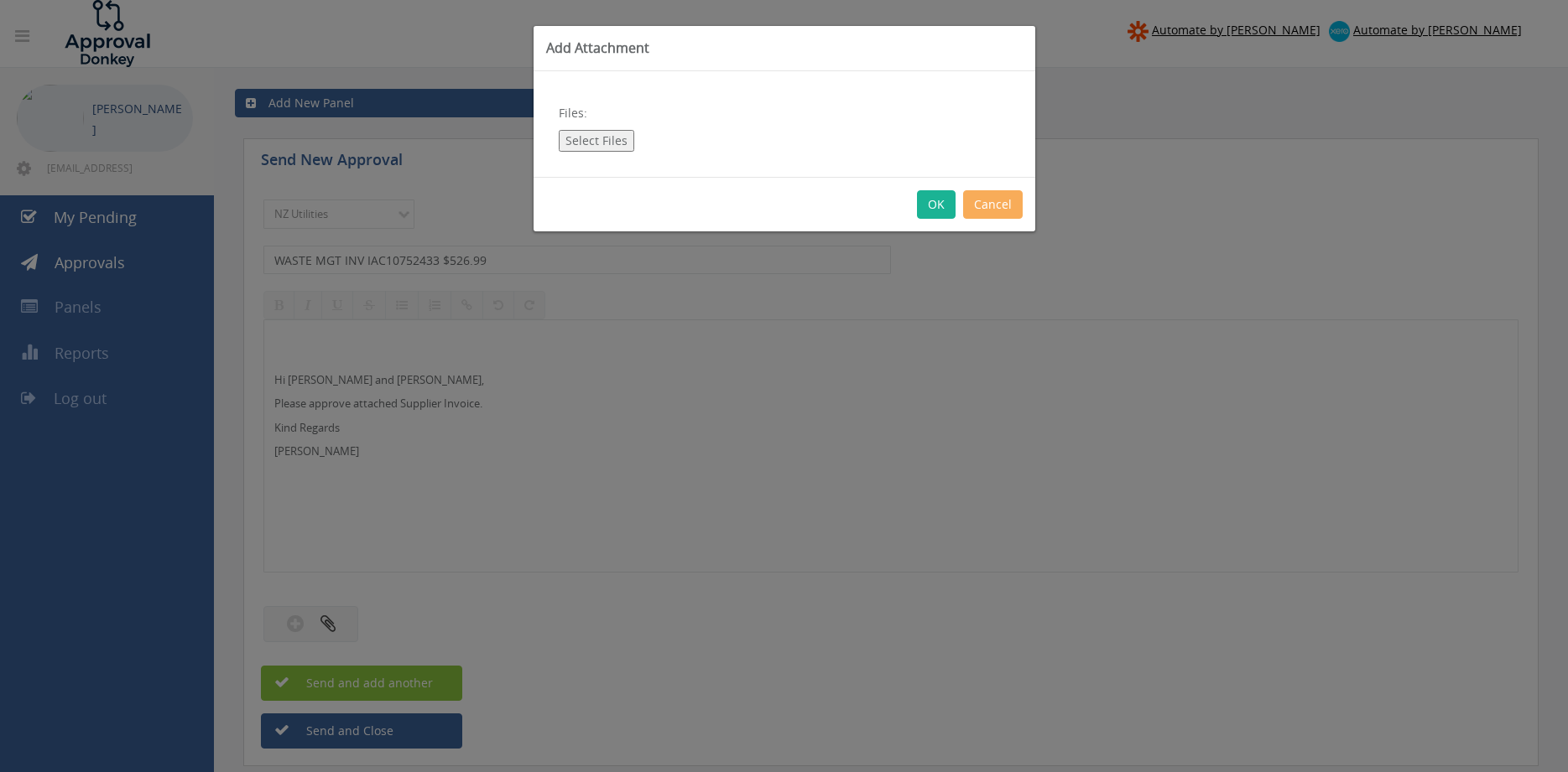
click at [604, 140] on button "Select Files" at bounding box center [596, 141] width 76 height 22
type input "C:\fakepath\WASTE MGT Invoice_IAC10752433 [DATE].pdf"
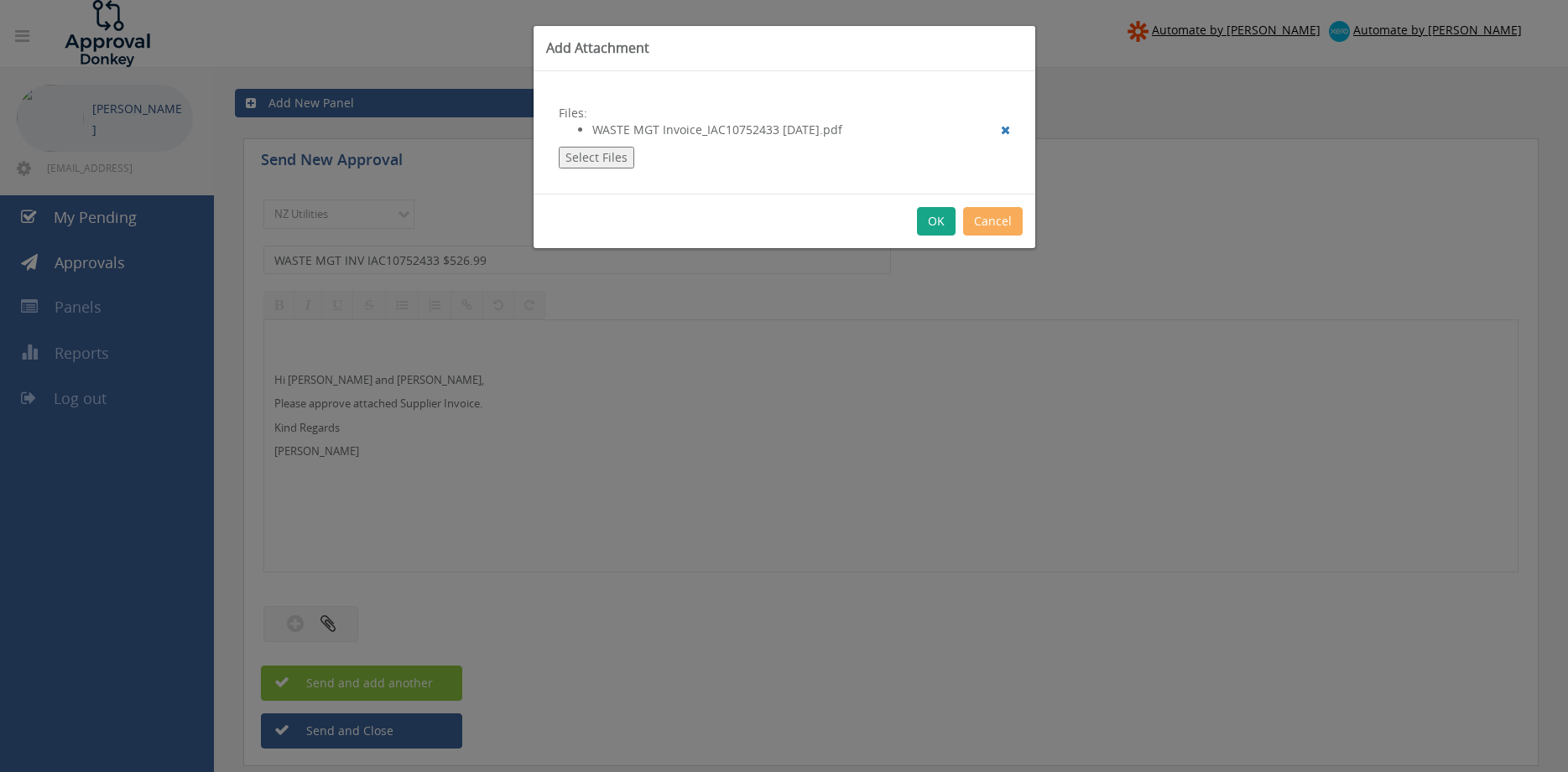
click at [936, 222] on button "OK" at bounding box center [937, 221] width 39 height 29
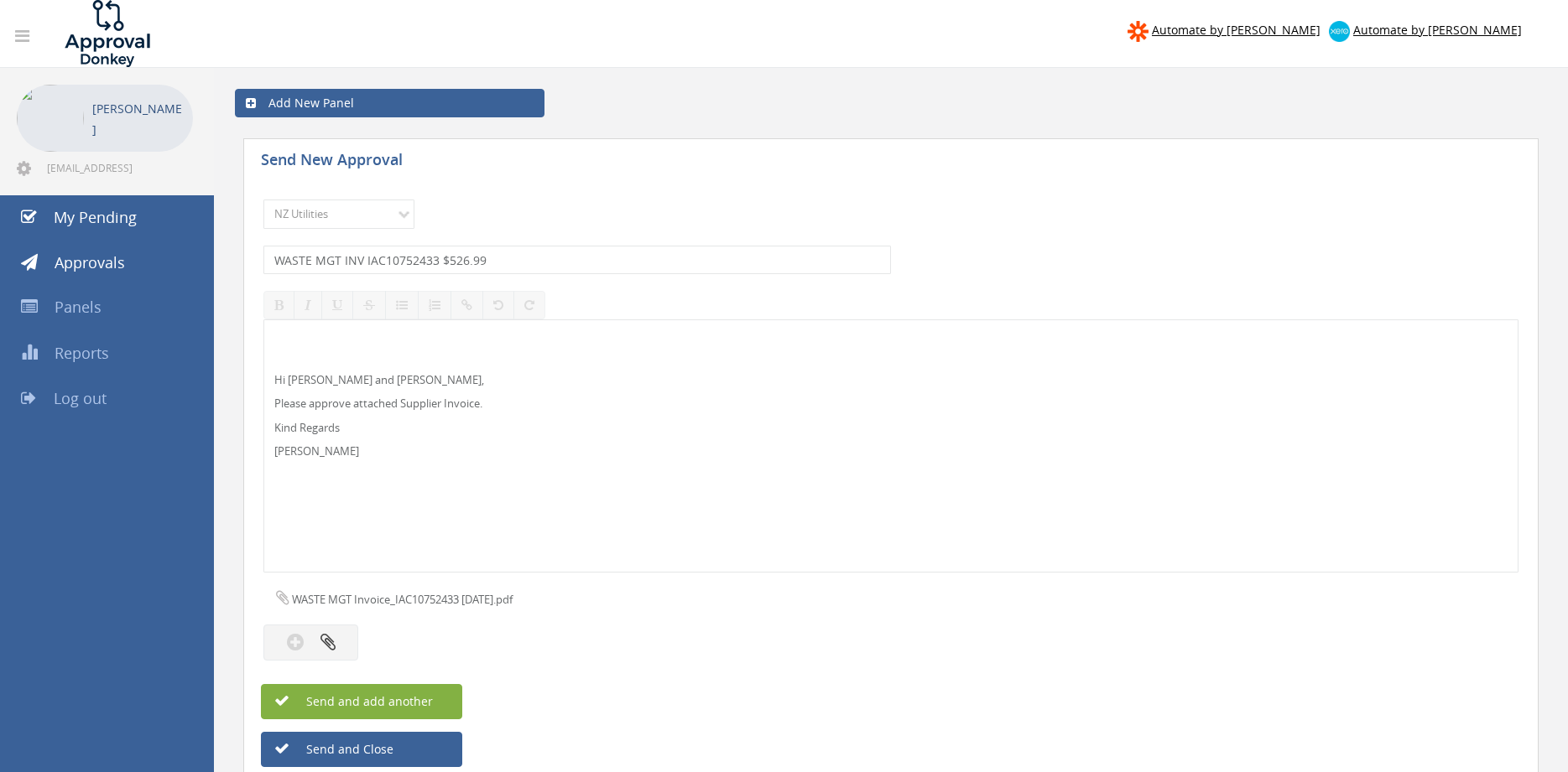
click at [438, 699] on button "Send and add another" at bounding box center [362, 702] width 201 height 35
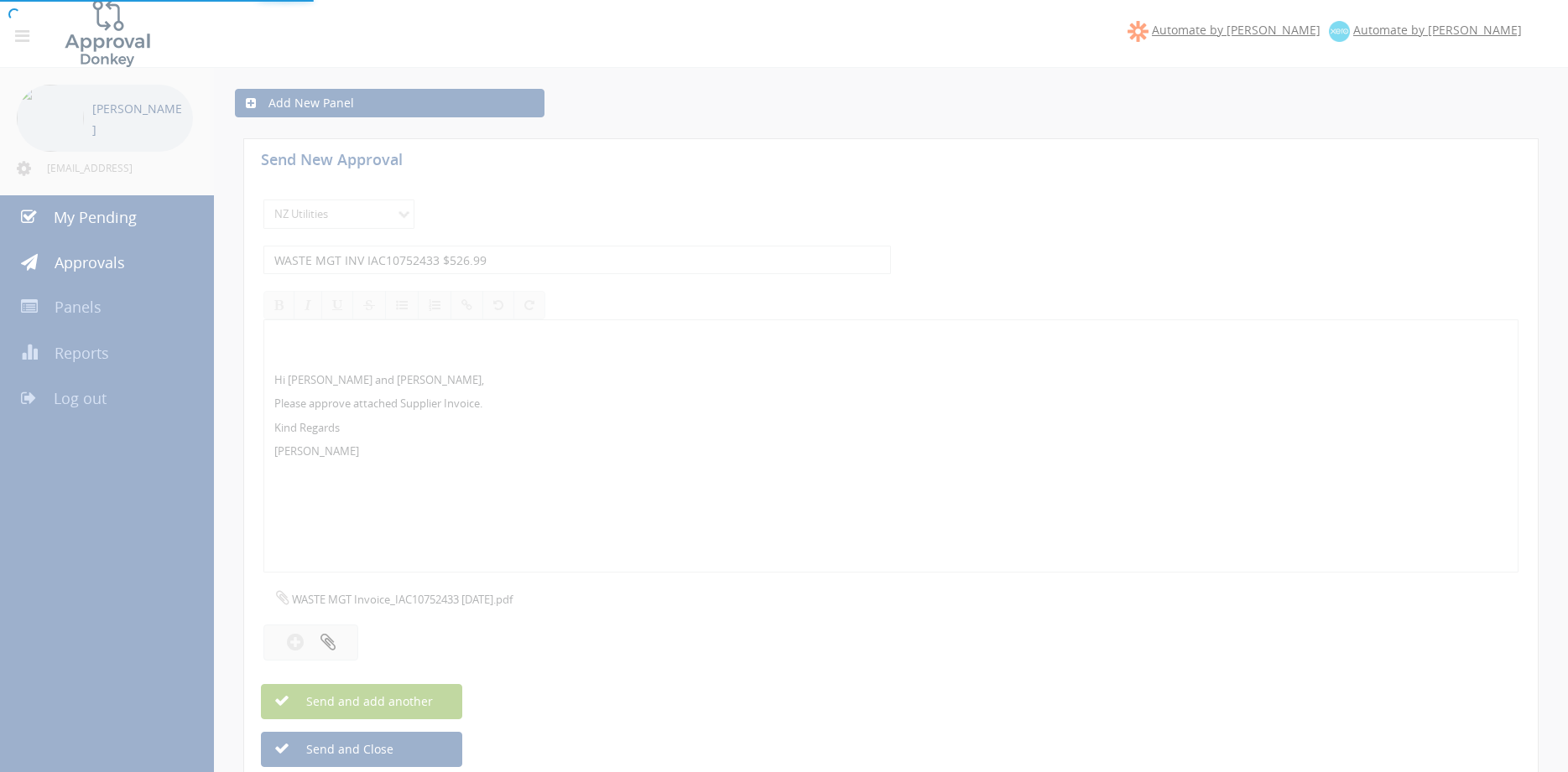
select select
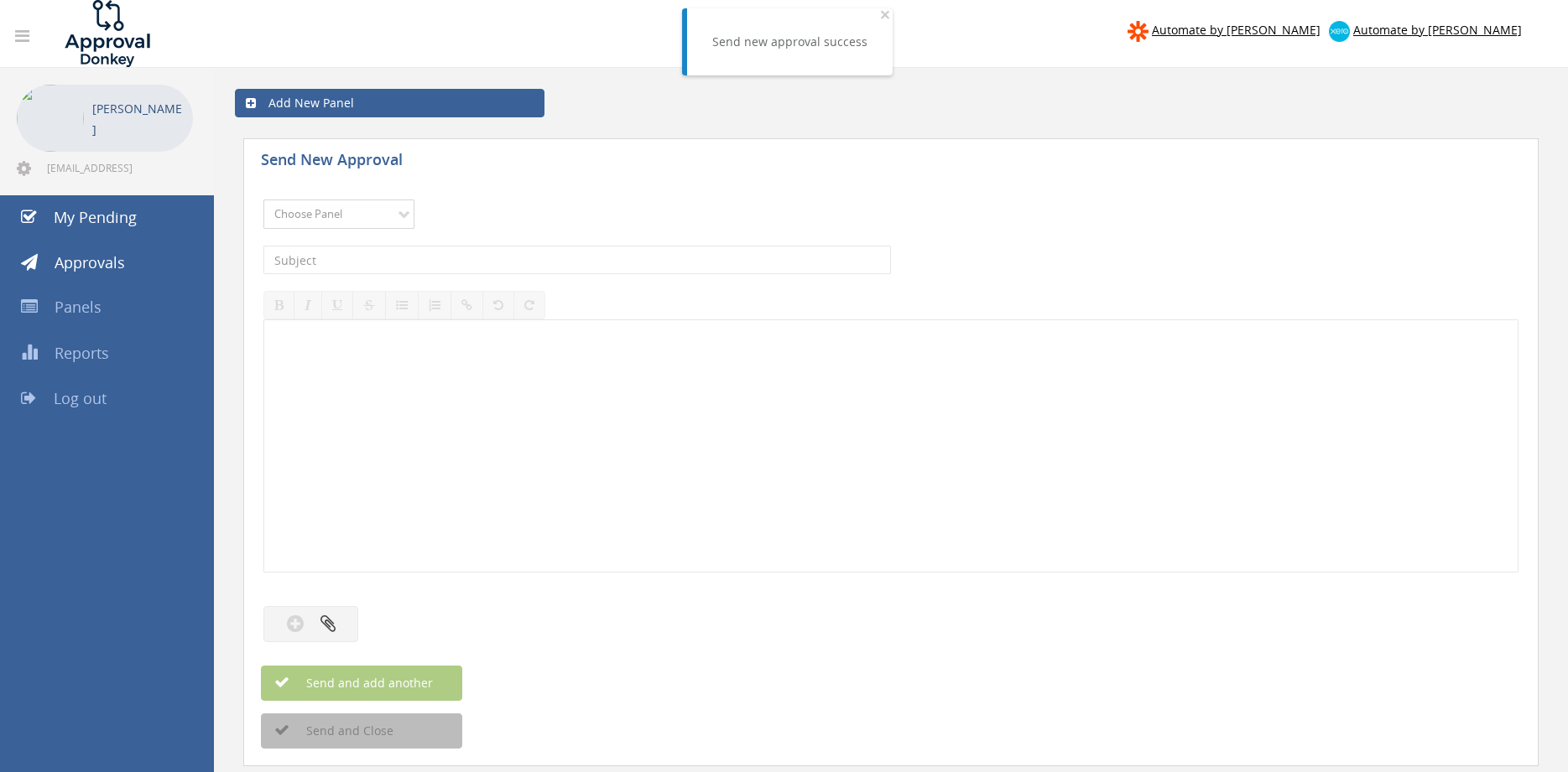
click at [263, 199] on select "Choose Panel Alarm Credits RG - 3 NZ Utilities Cable and SAI Global NZ Alarms-1…" at bounding box center [339, 214] width 151 height 30
select select "13141"
click option "NZ Utilities" at bounding box center [0, 0] width 0 height 0
click at [349, 260] on input "text" at bounding box center [577, 259] width 628 height 29
type input "WASTE MGT INV IAC10742074 $520.31"
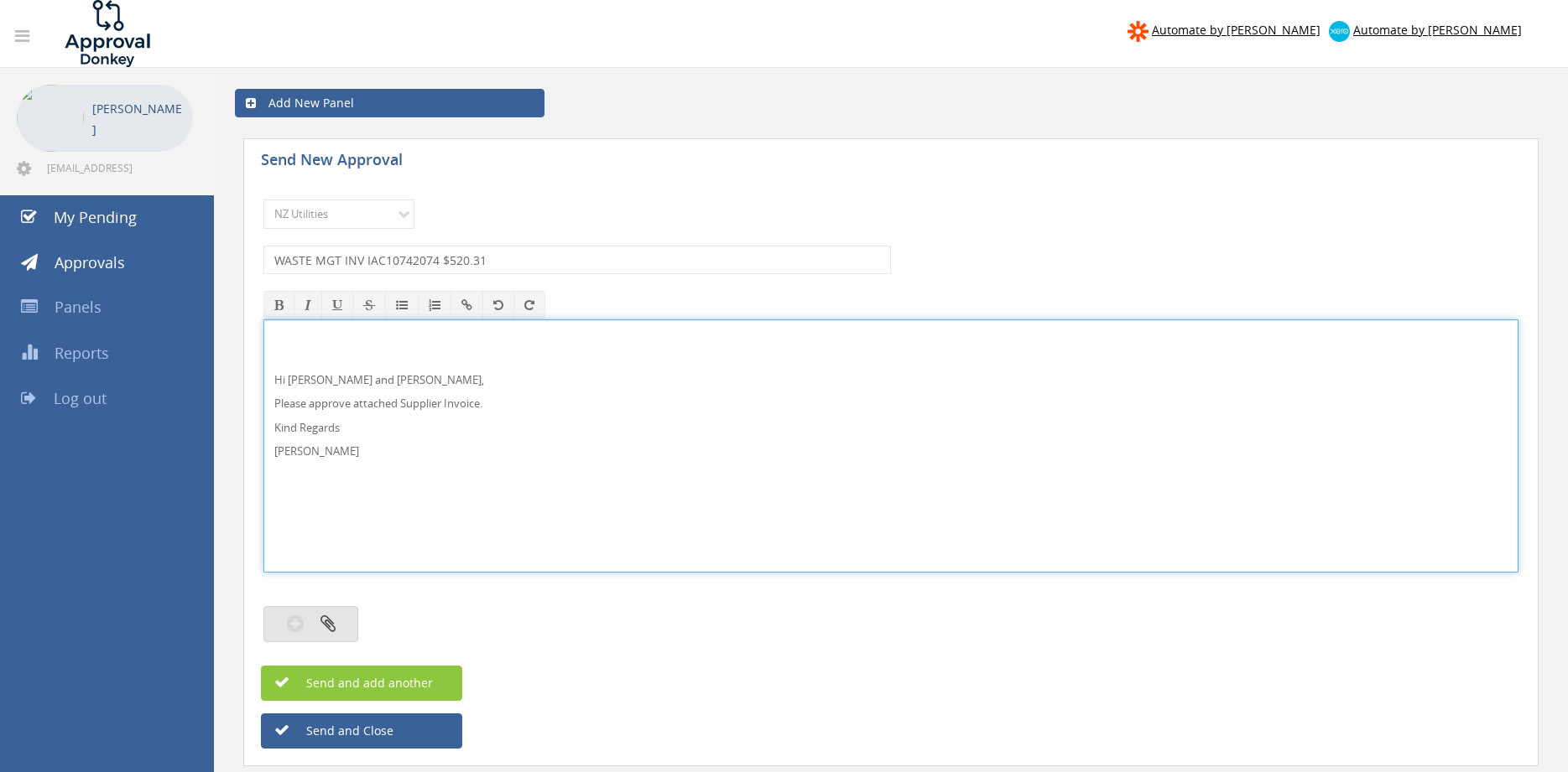
click at [326, 622] on icon "button" at bounding box center [328, 623] width 15 height 19
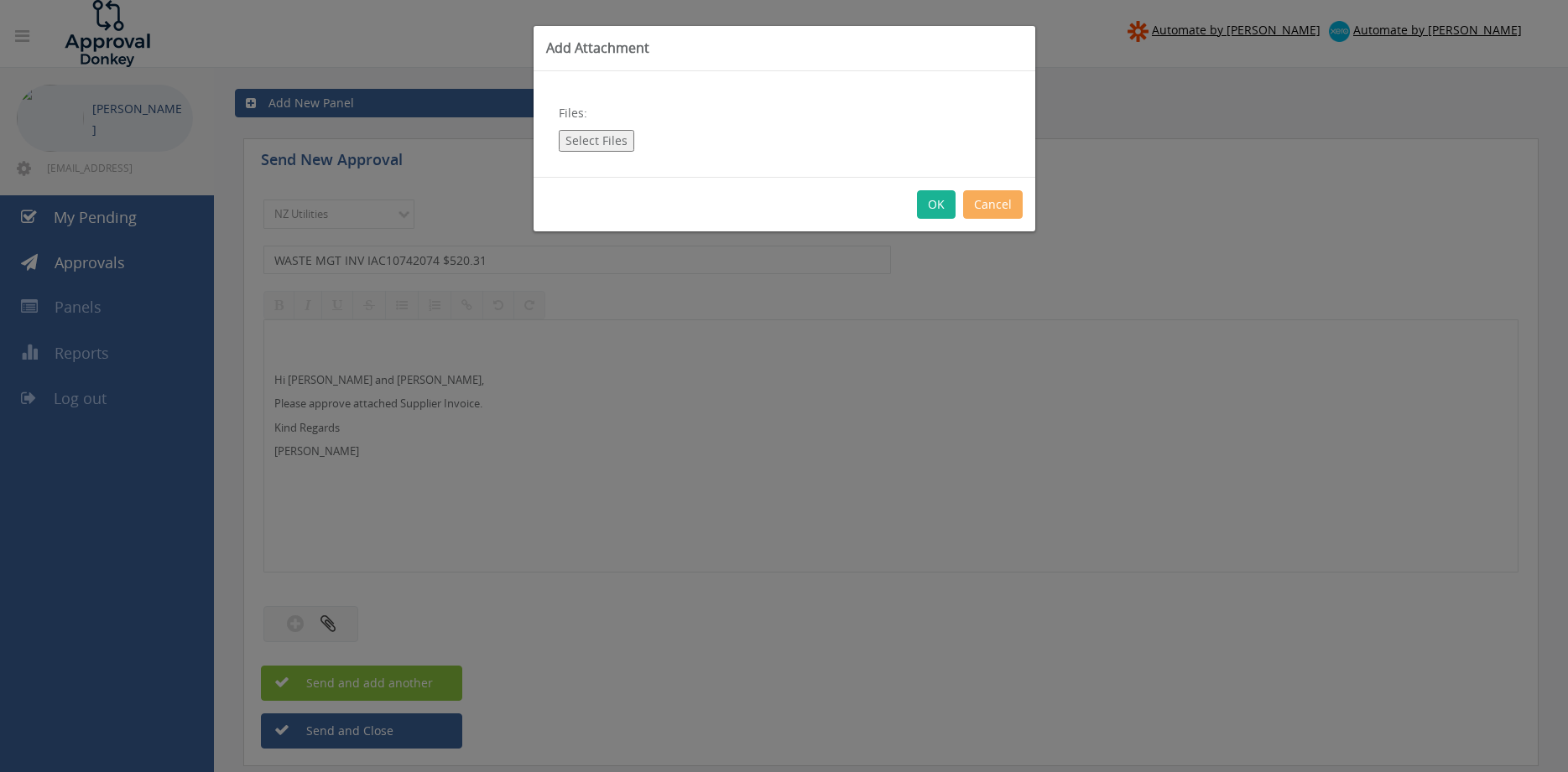
click at [610, 140] on button "Select Files" at bounding box center [596, 141] width 76 height 22
type input "C:\fakepath\WASTE MGT Invoice_IAC10742074 [DATE].pdf"
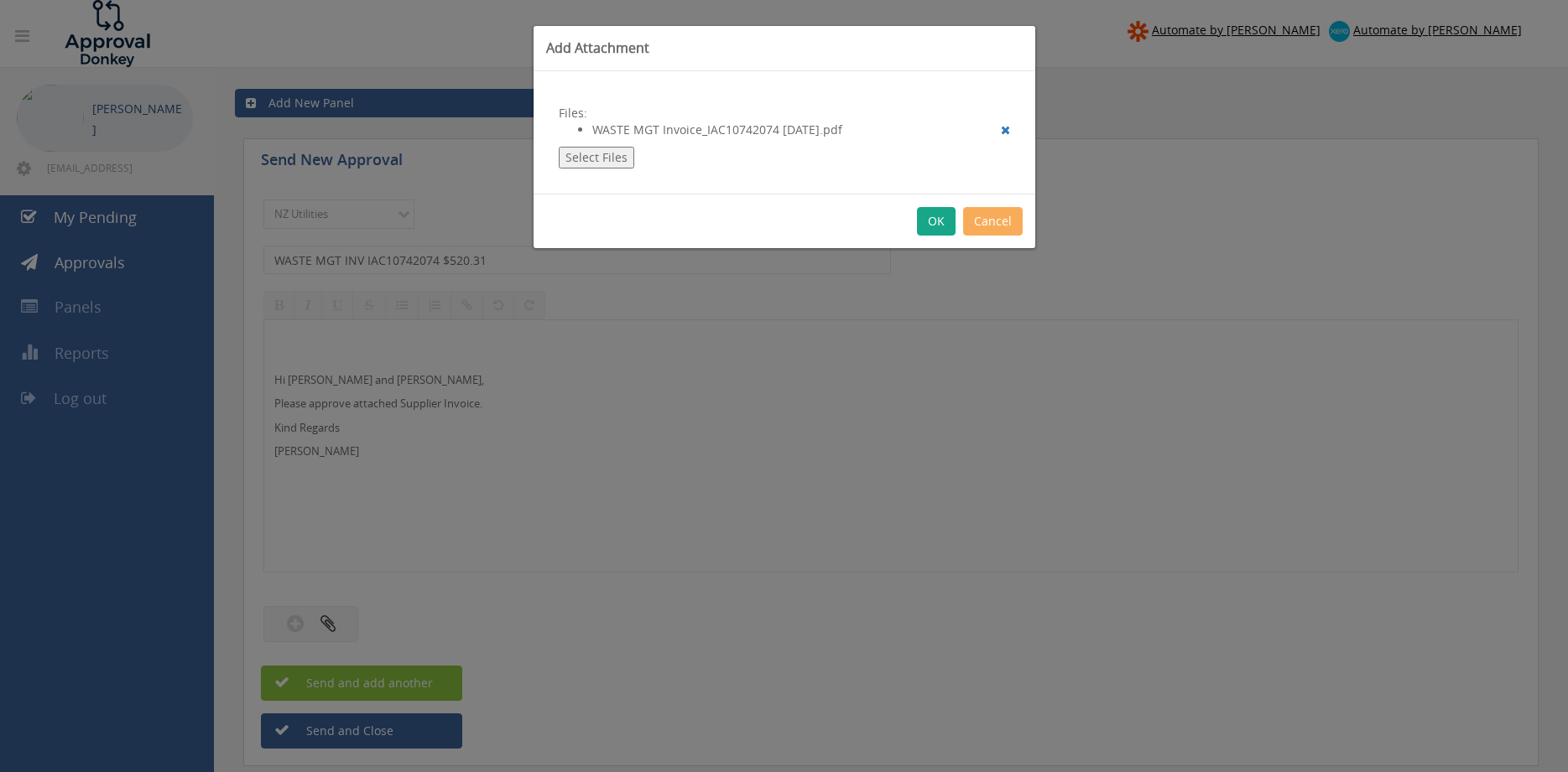
click at [939, 212] on button "OK" at bounding box center [937, 221] width 39 height 29
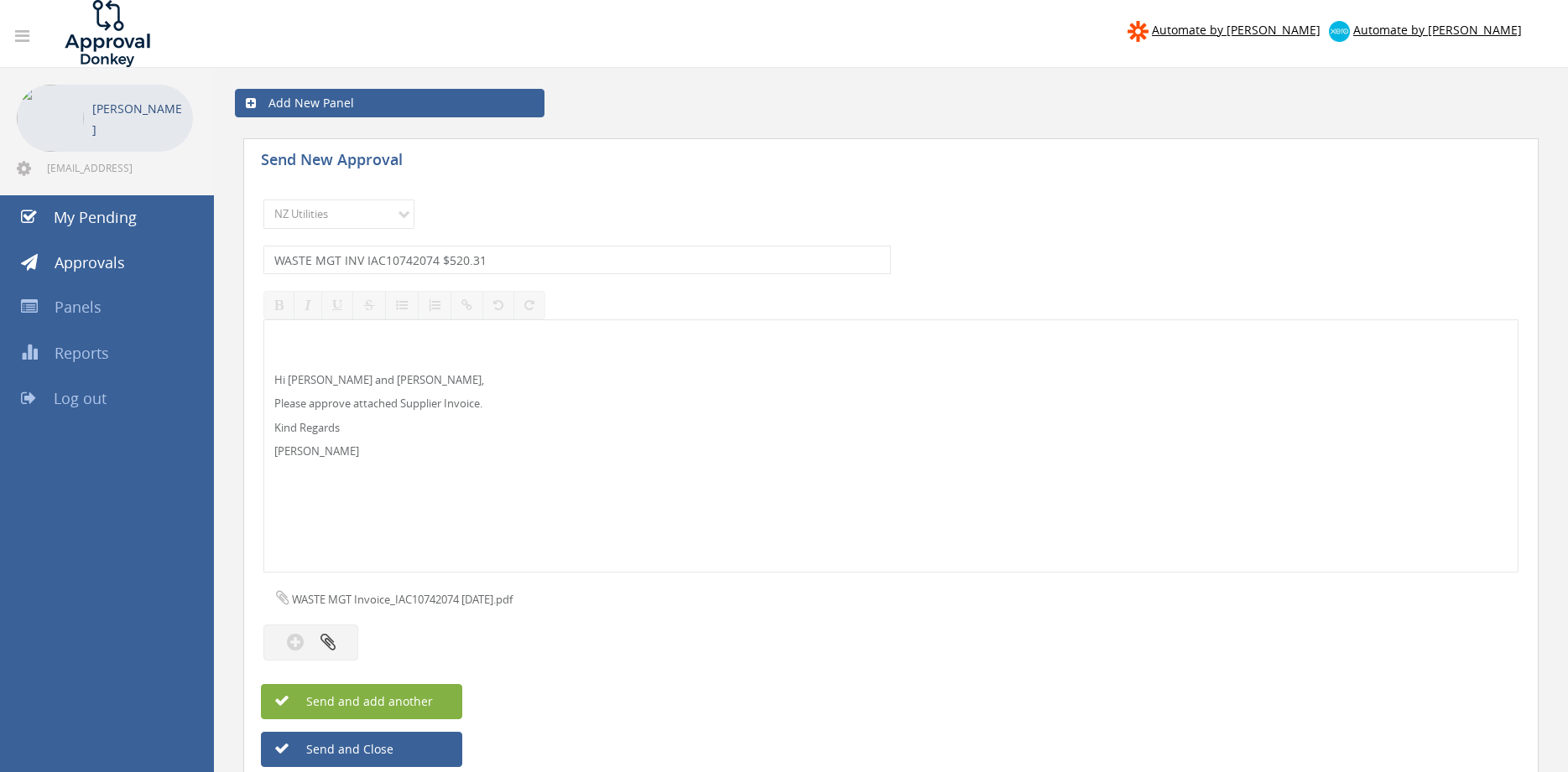
click at [437, 694] on button "Send and add another" at bounding box center [362, 702] width 201 height 35
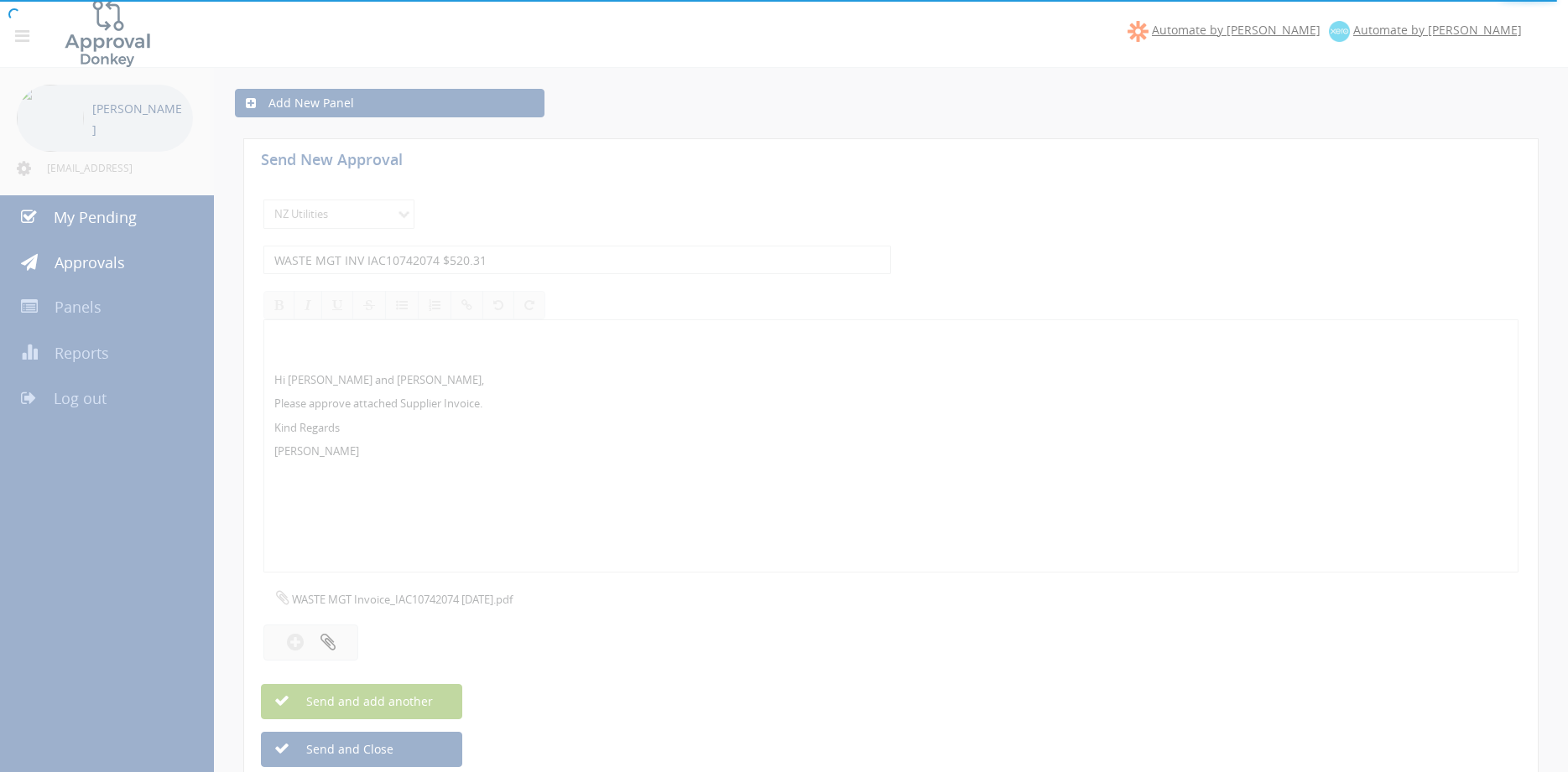
select select
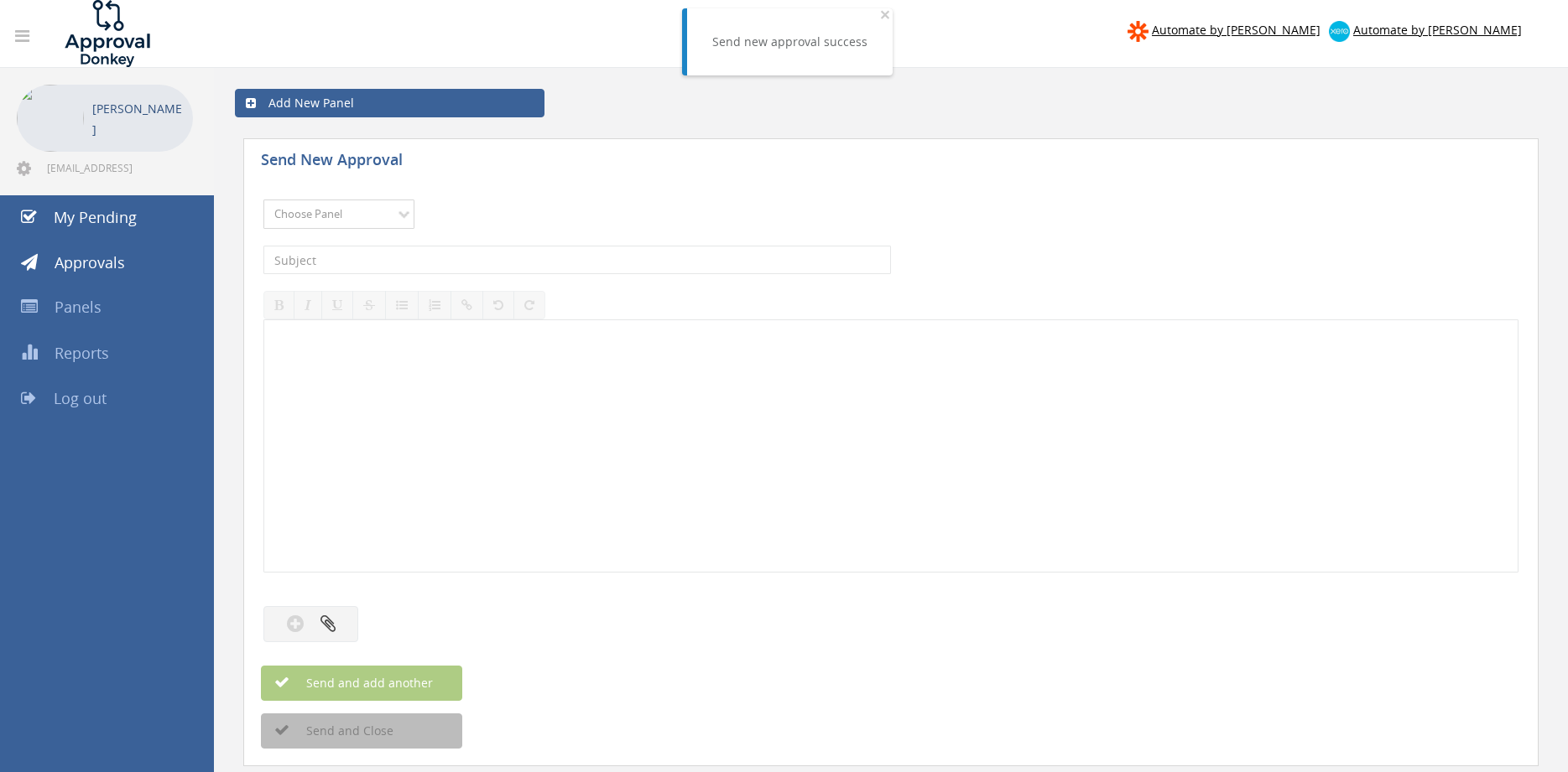
click at [263, 199] on select "Choose Panel Alarm Credits RG - 3 NZ Utilities Cable and SAI Global NZ Alarms-1…" at bounding box center [339, 214] width 151 height 30
select select "13141"
click option "NZ Utilities" at bounding box center [0, 0] width 0 height 0
click at [413, 253] on input "text" at bounding box center [577, 259] width 628 height 29
type input "PURE&FRESH MILK ANCHOR INV SBI2036208 $126.79"
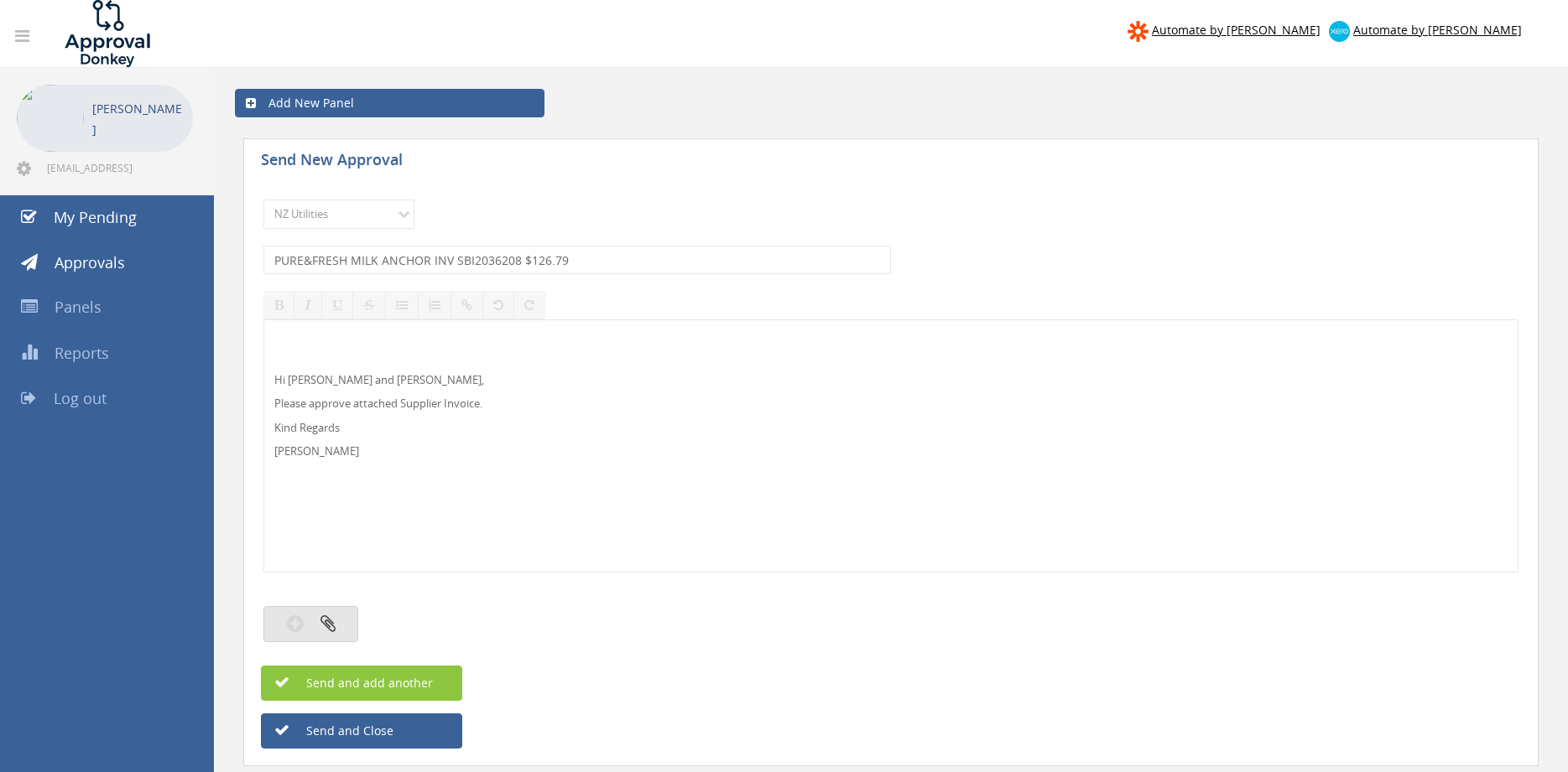
click at [346, 612] on button "button" at bounding box center [310, 624] width 95 height 36
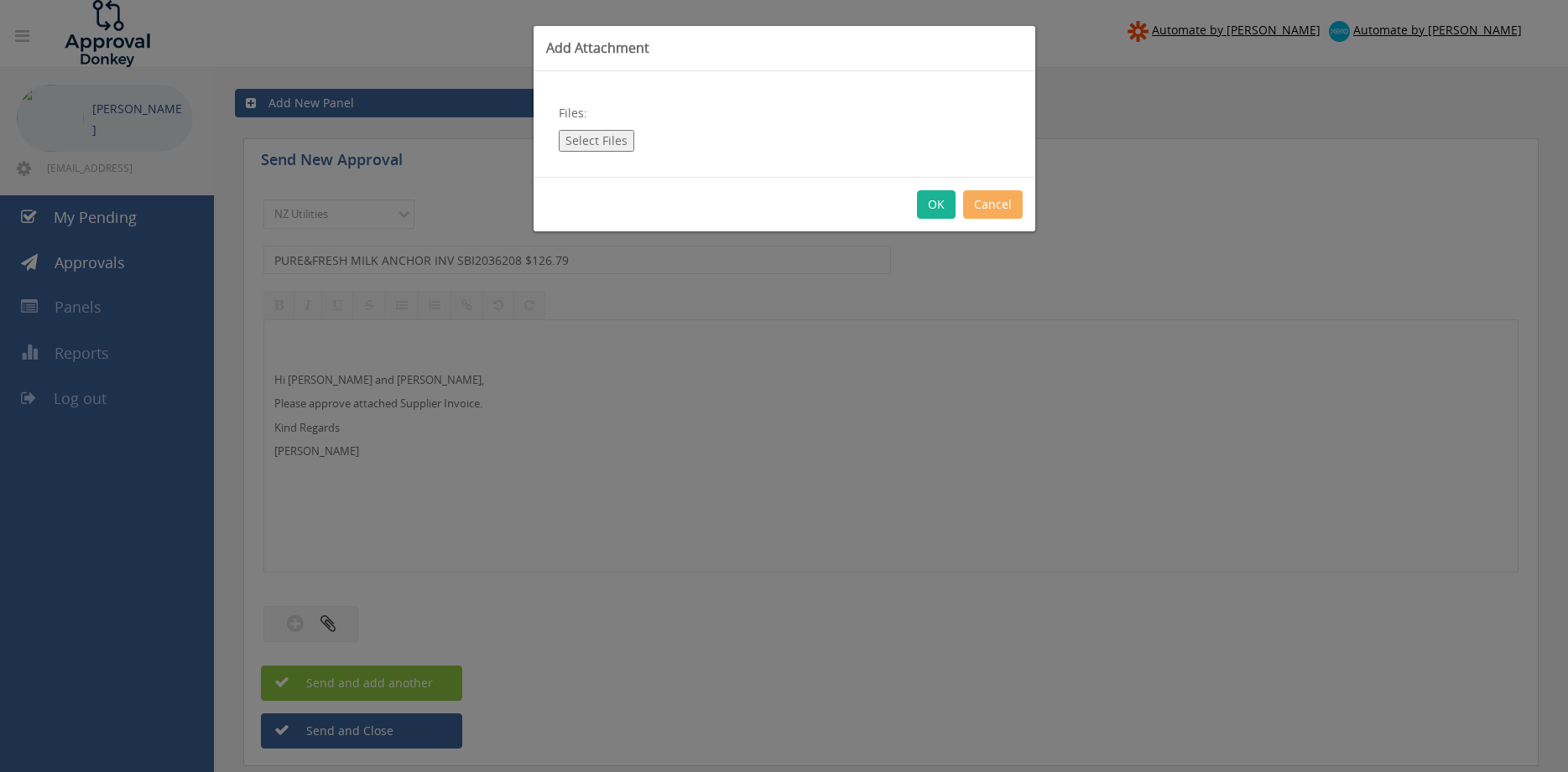
click at [613, 143] on button "Select Files" at bounding box center [596, 141] width 76 height 22
type input "C:\fakepath\Pure&Fresh Milk Anchor_SBI2036208 [DATE].pdf"
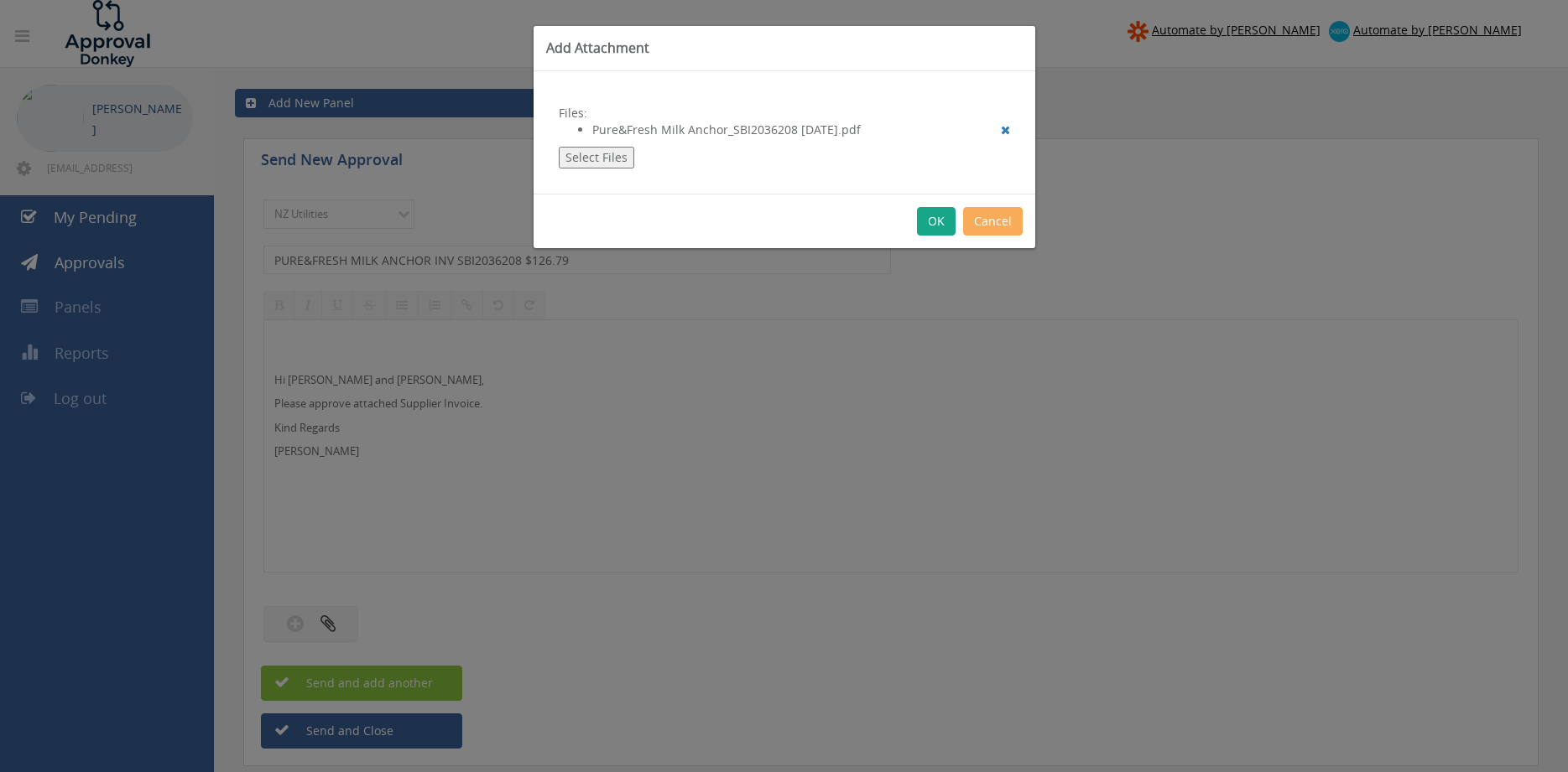
click at [935, 226] on button "OK" at bounding box center [937, 221] width 39 height 29
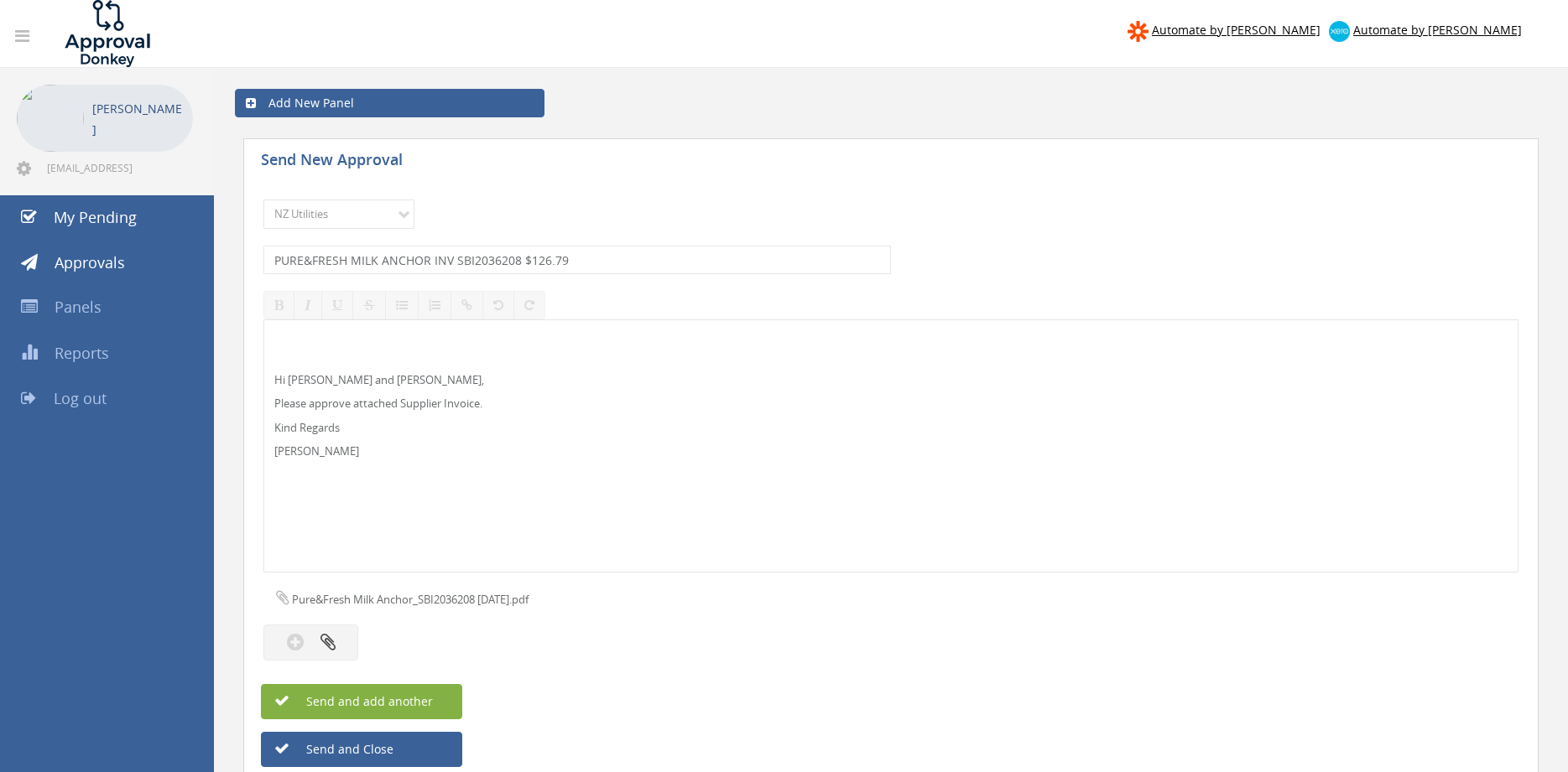
click at [436, 695] on button "Send and add another" at bounding box center [362, 702] width 201 height 35
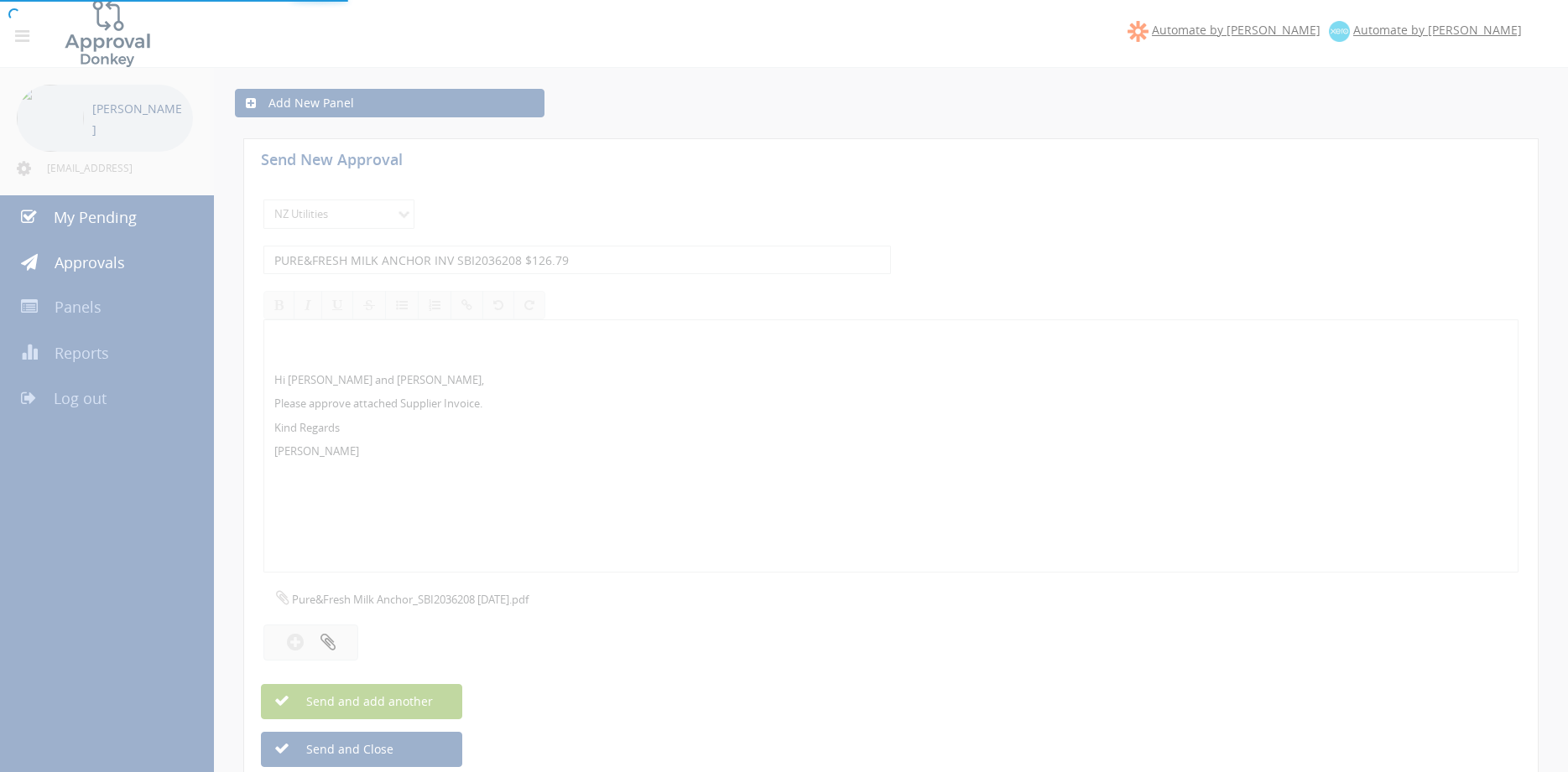
select select
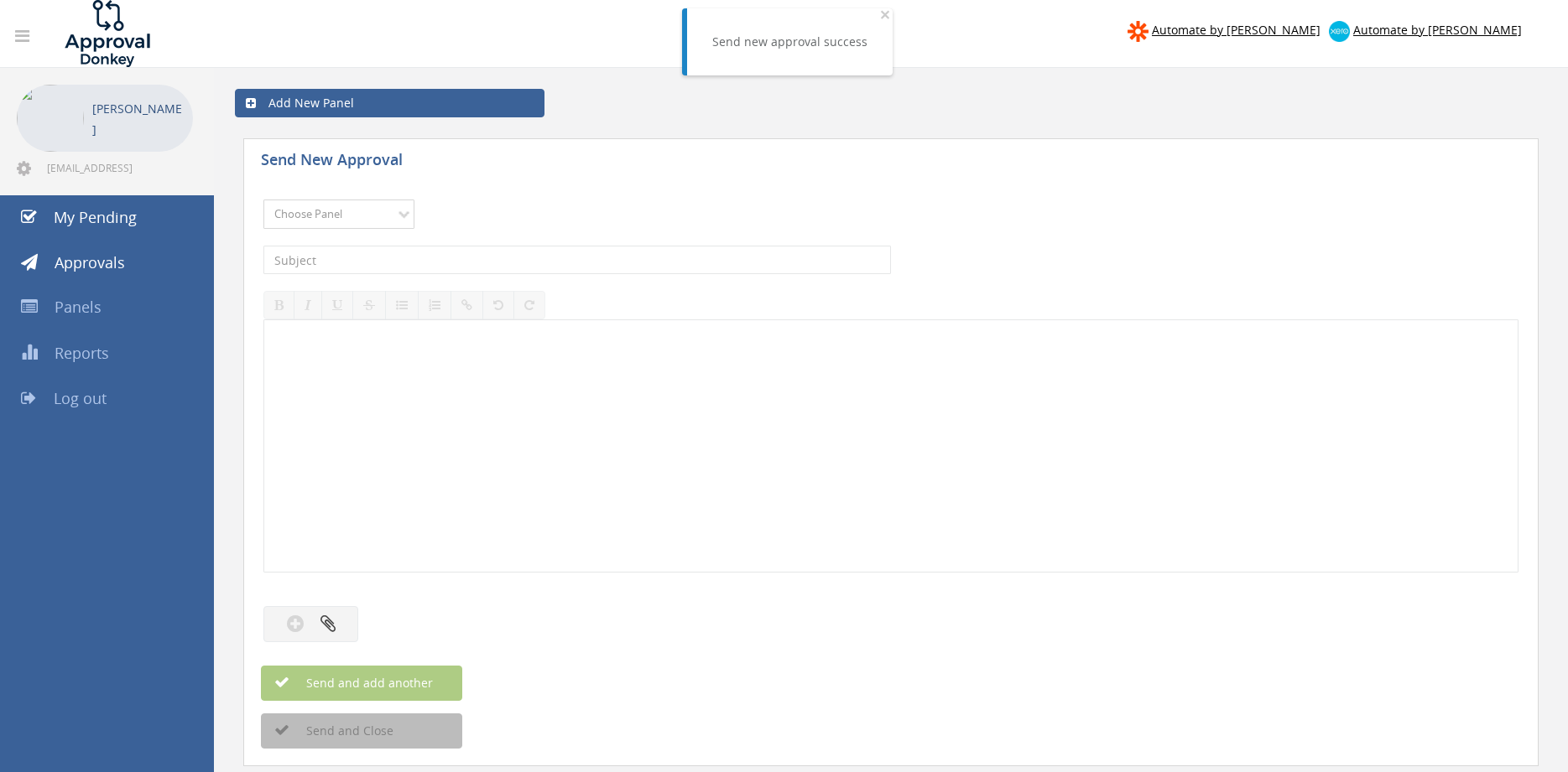
click at [263, 199] on select "Choose Panel Alarm Credits RG - 3 NZ Utilities Cable and SAI Global NZ Alarms-1…" at bounding box center [339, 214] width 151 height 30
select select "13141"
click option "NZ Utilities" at bounding box center [0, 0] width 0 height 0
click at [369, 263] on input "text" at bounding box center [577, 259] width 628 height 29
type input "JUST WATER INV 26000195014 $113.16"
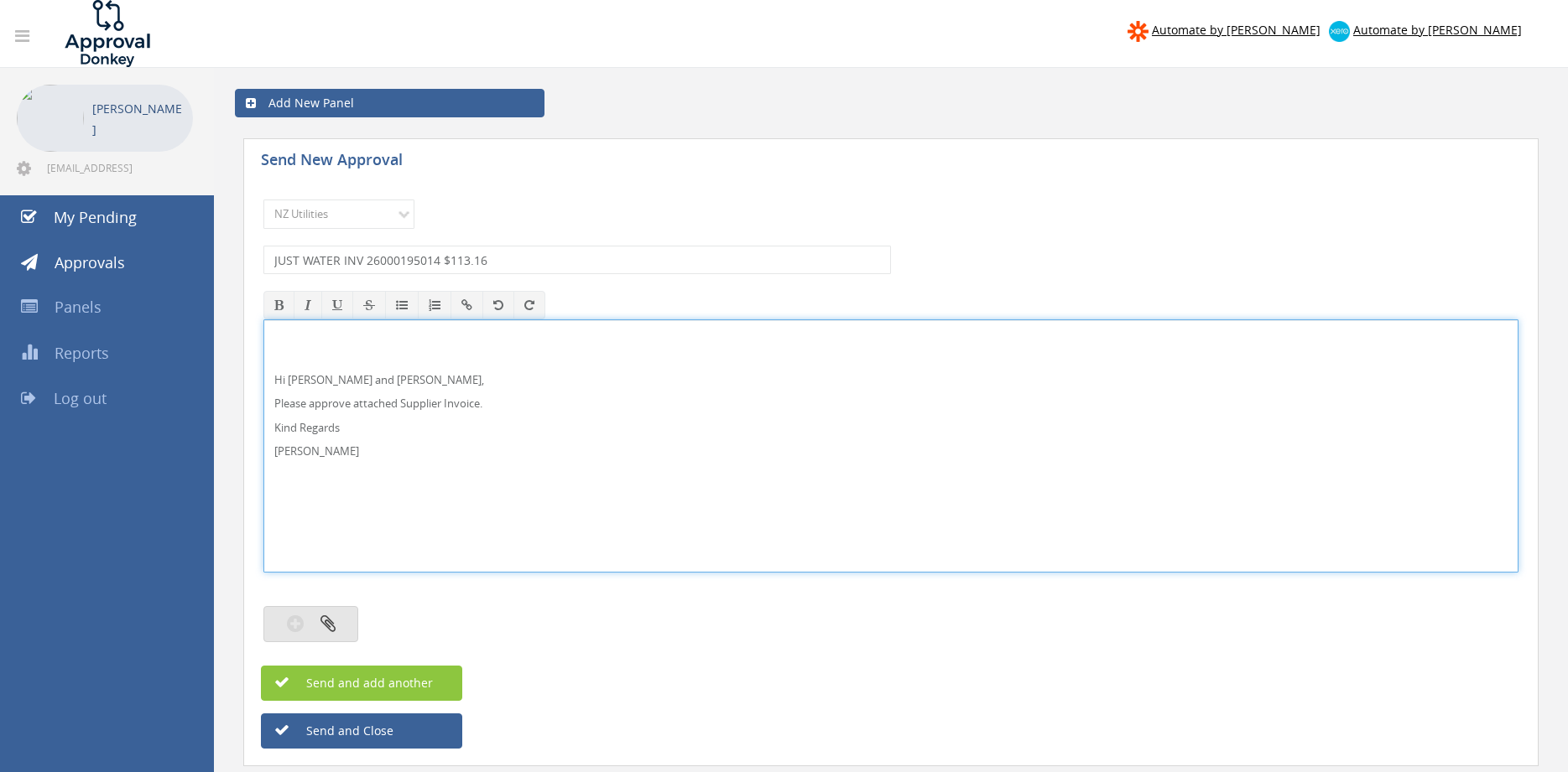
click at [333, 626] on icon "button" at bounding box center [328, 623] width 15 height 19
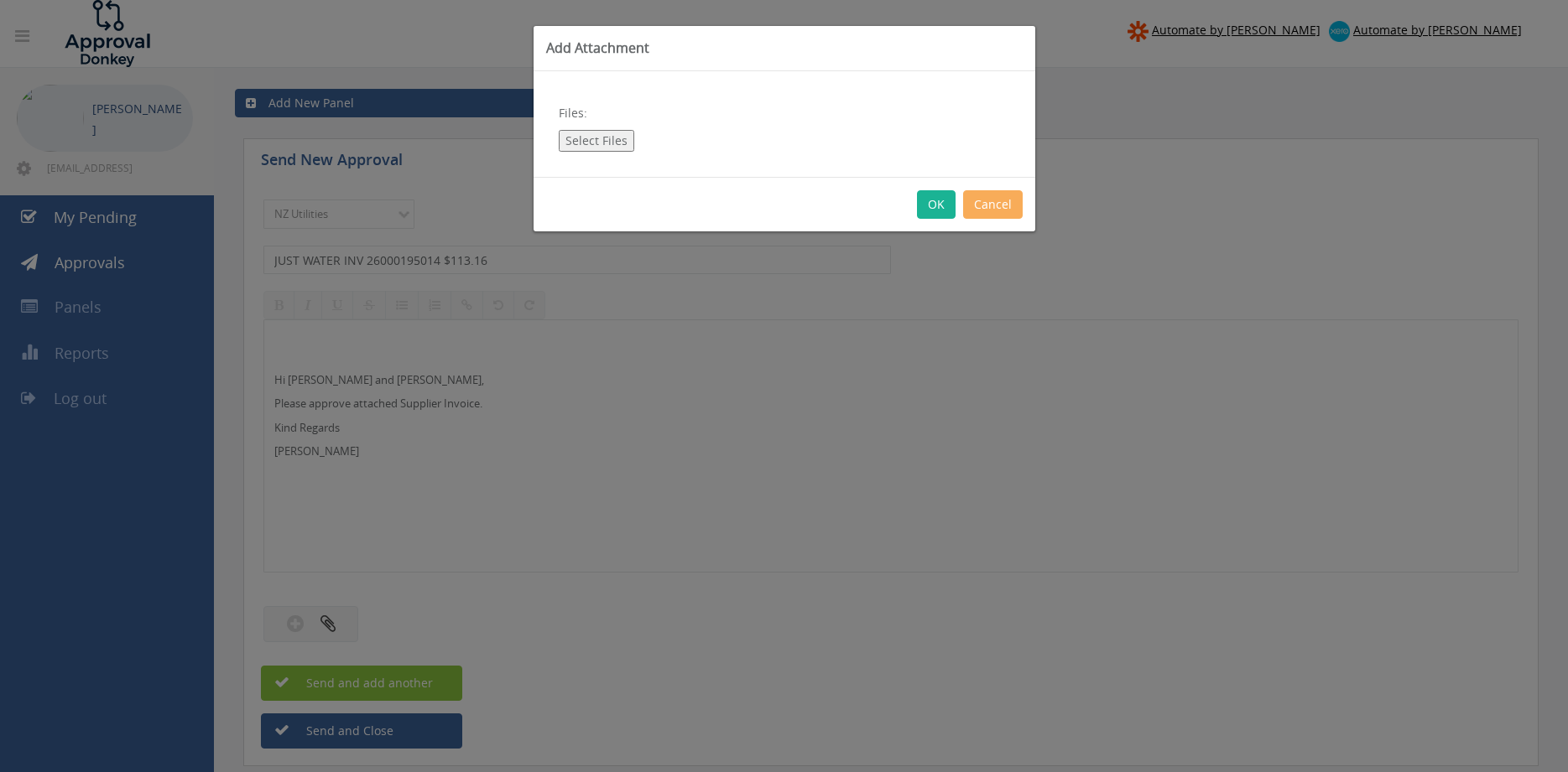
click at [602, 145] on button "Select Files" at bounding box center [596, 141] width 76 height 22
type input "C:\fakepath\JUST WATER INV_26000195014 [DATE].pdf"
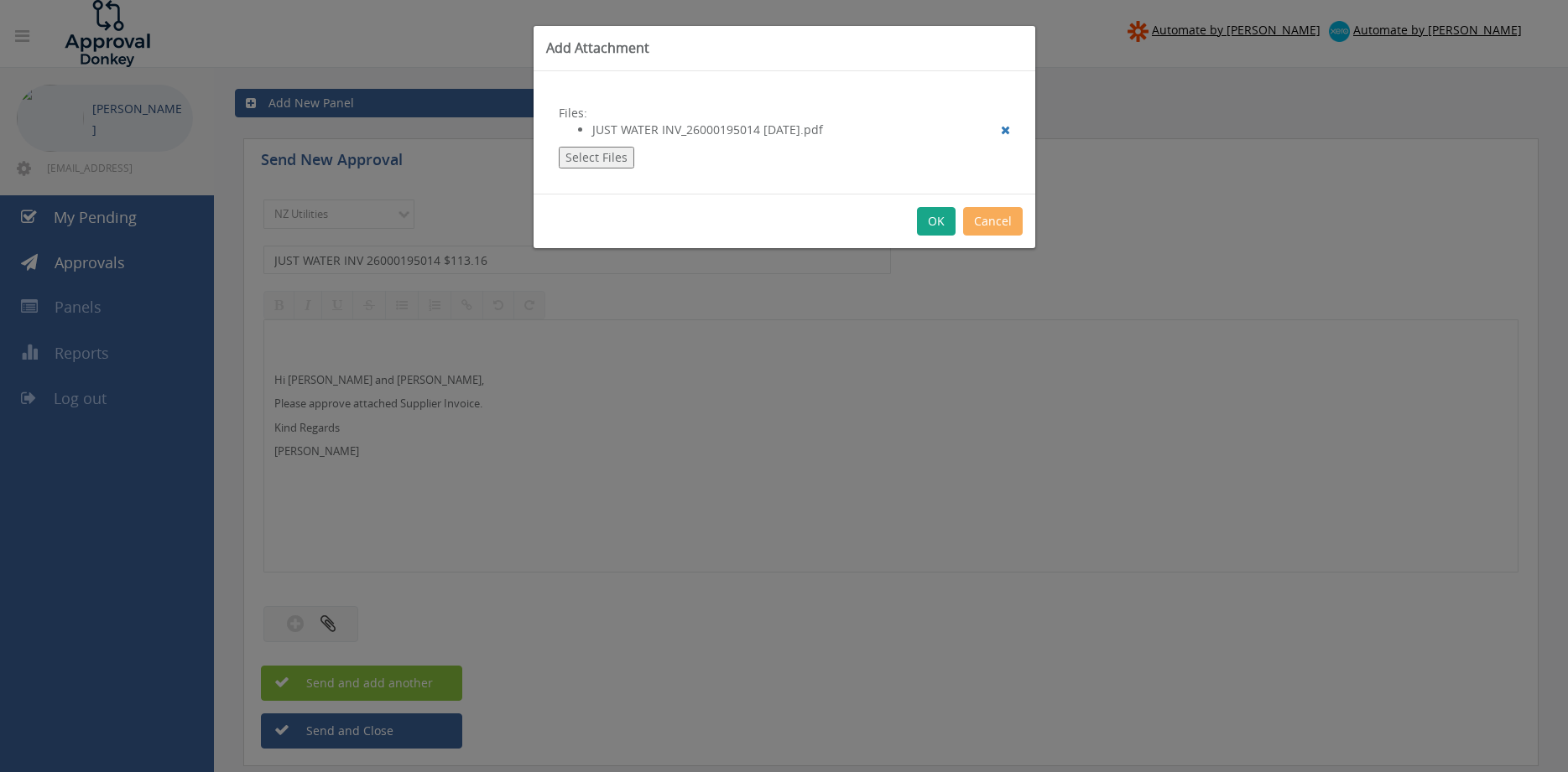
click at [931, 218] on button "OK" at bounding box center [937, 221] width 39 height 29
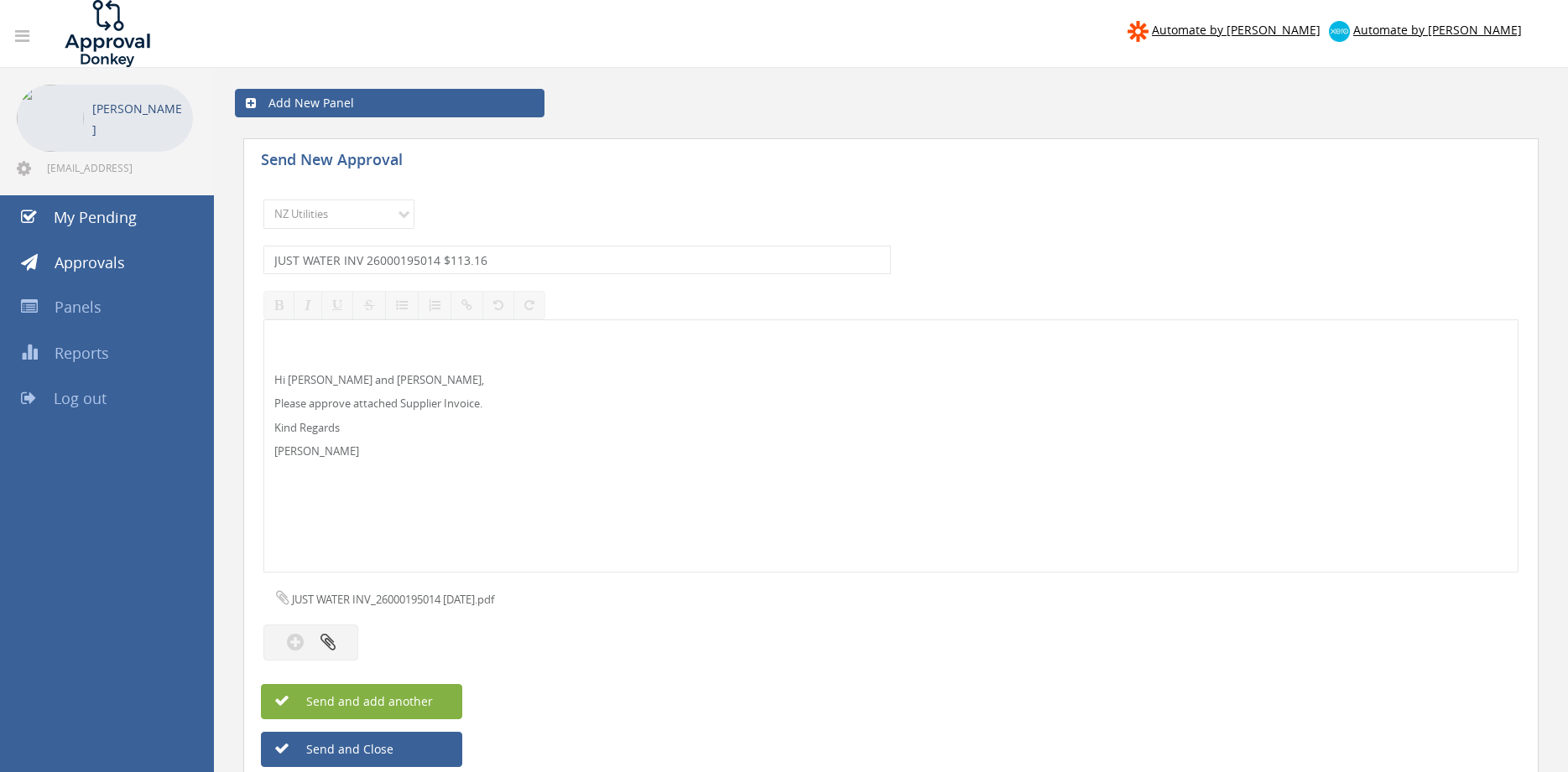
click at [439, 694] on button "Send and add another" at bounding box center [362, 702] width 201 height 35
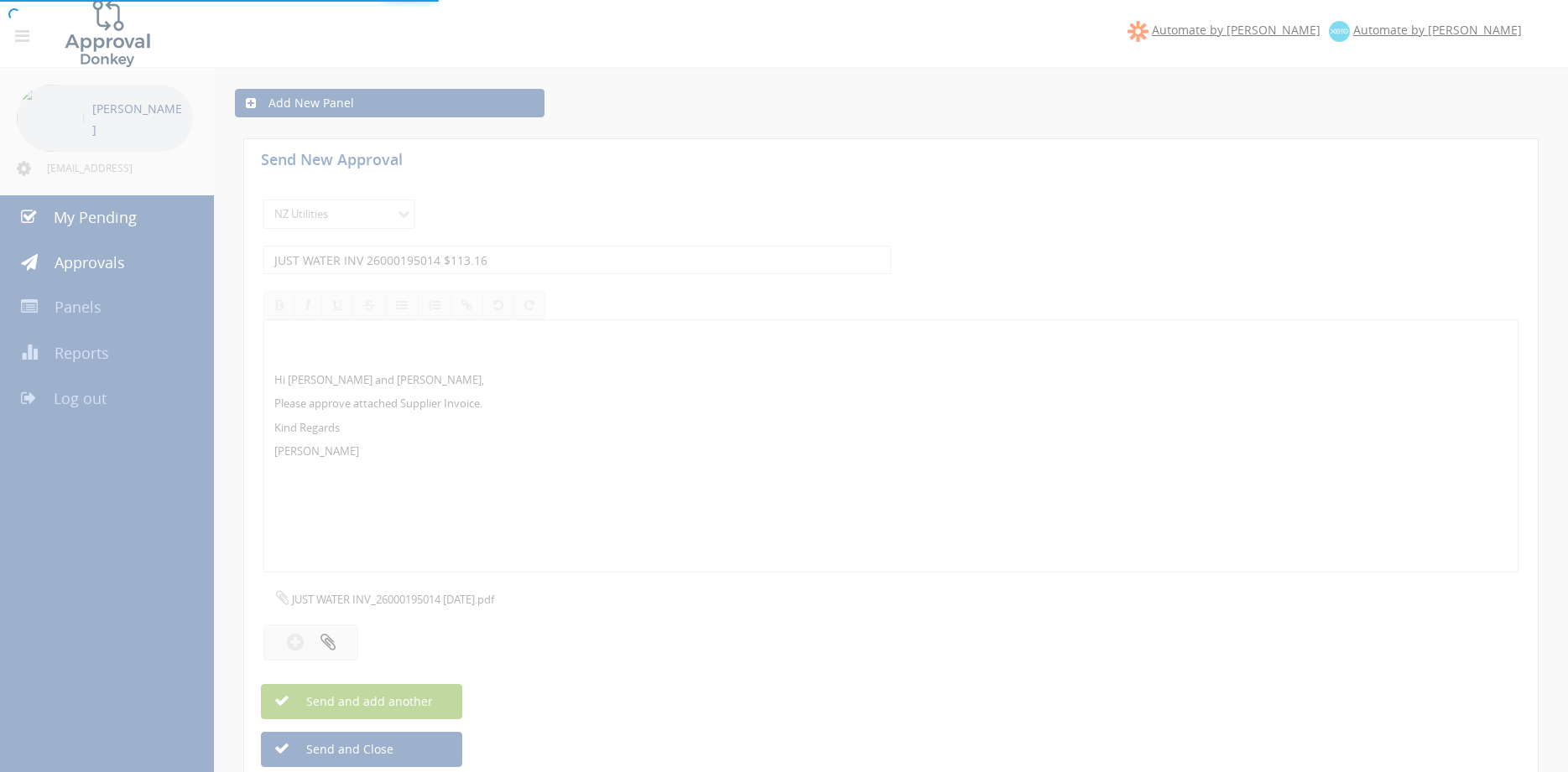
select select
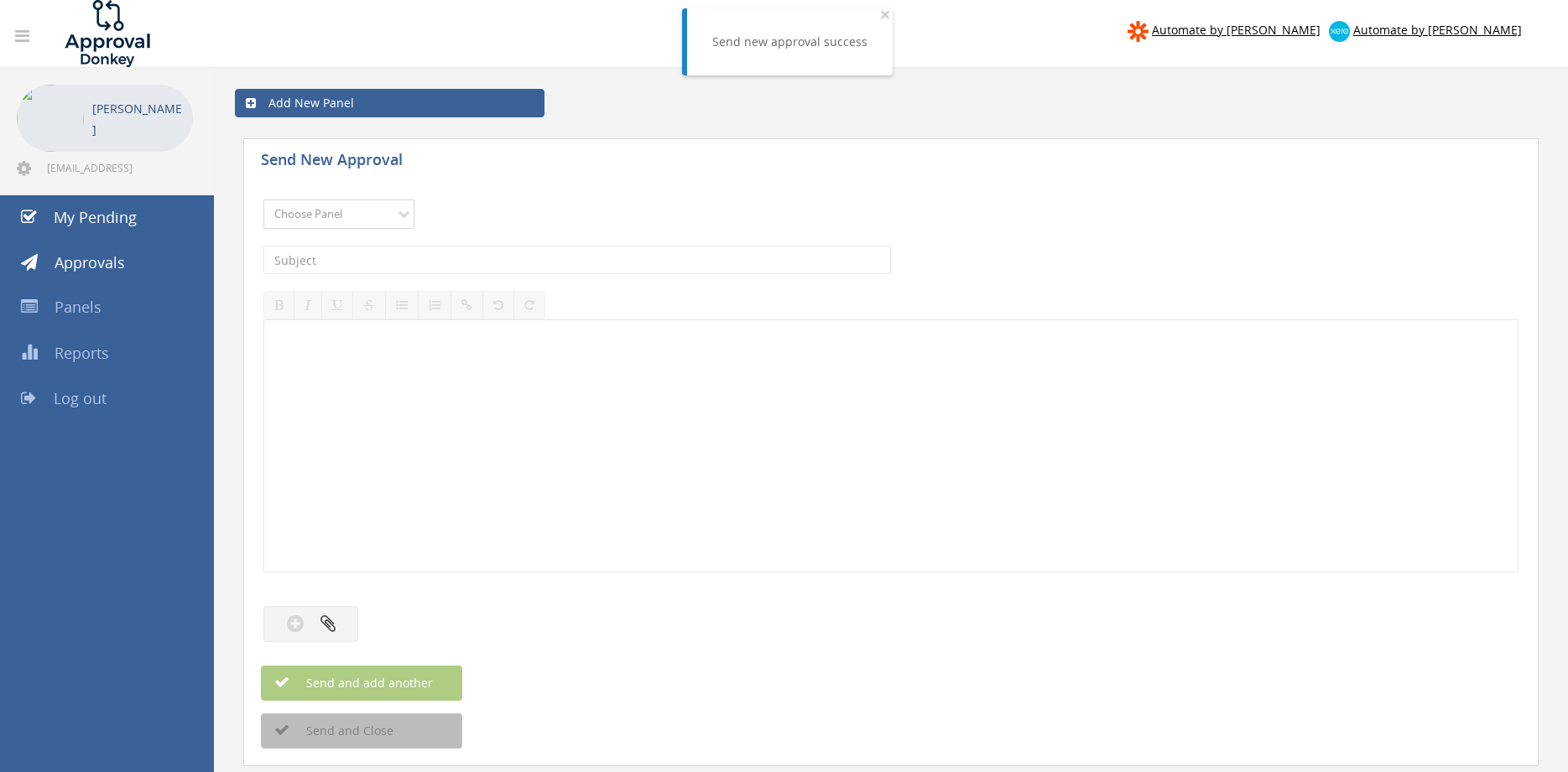
click at [263, 199] on select "Choose Panel Alarm Credits RG - 3 NZ Utilities Cable and SAI Global NZ Alarms-1…" at bounding box center [339, 214] width 151 height 30
select select "13141"
click option "NZ Utilities" at bounding box center [0, 0] width 0 height 0
click at [354, 270] on input "text" at bounding box center [577, 259] width 628 height 29
type input "JUST WATER INV 26000189492 $113.16"
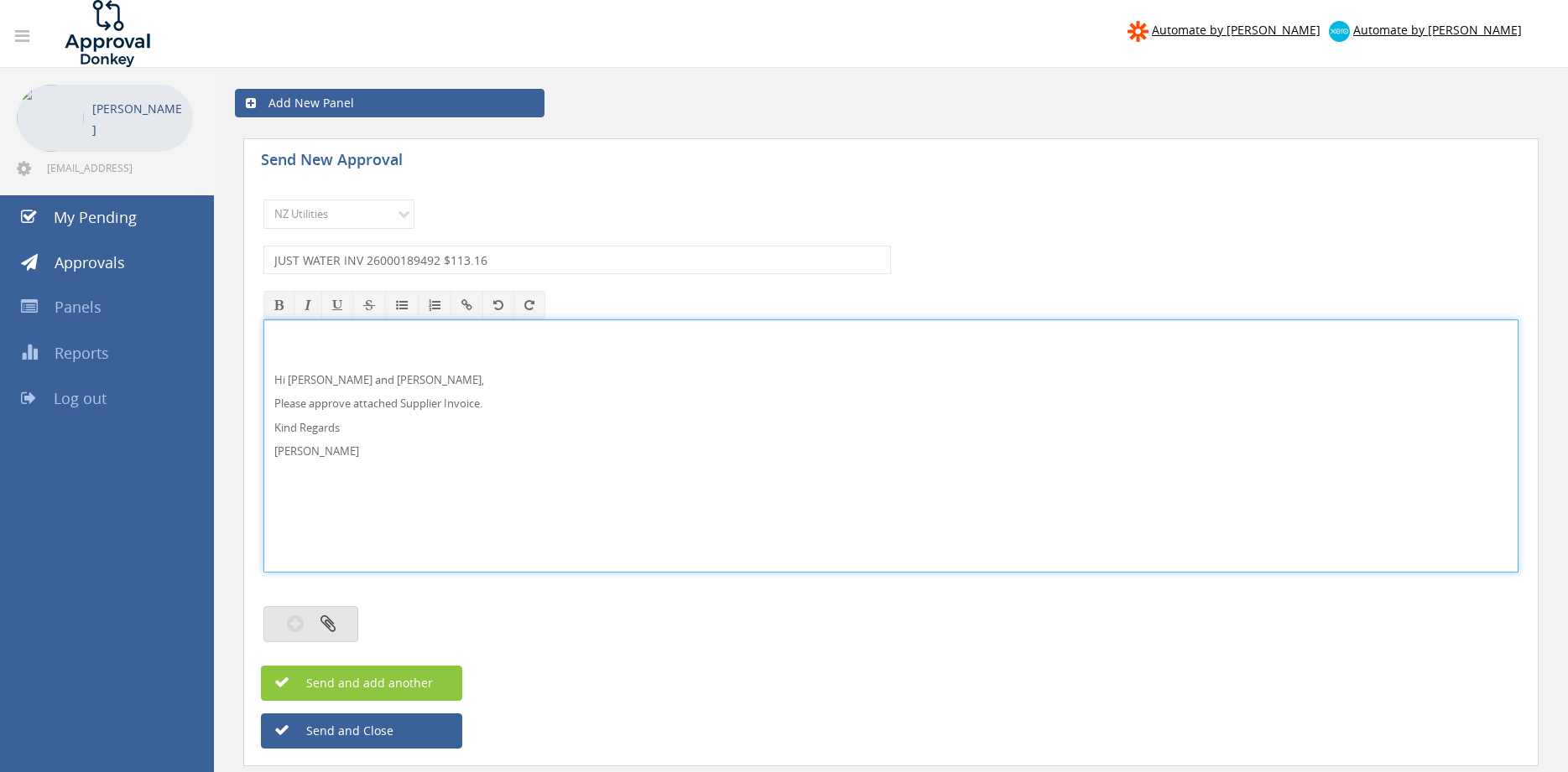
click at [348, 615] on button "button" at bounding box center [310, 624] width 95 height 36
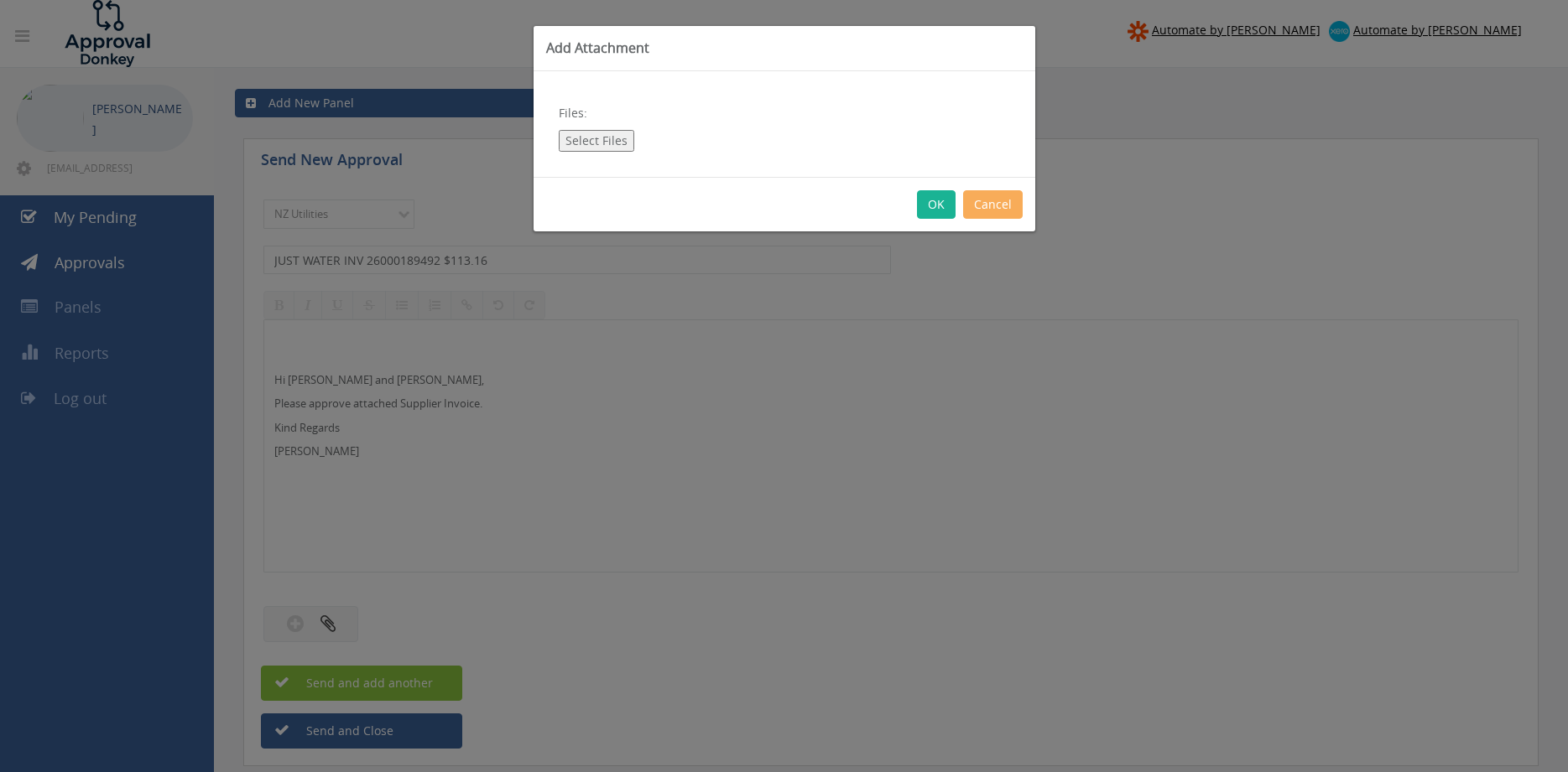
click at [595, 137] on button "Select Files" at bounding box center [596, 141] width 76 height 22
type input "C:\fakepath\JUST WATER INV_26000189492 [DATE].pdf"
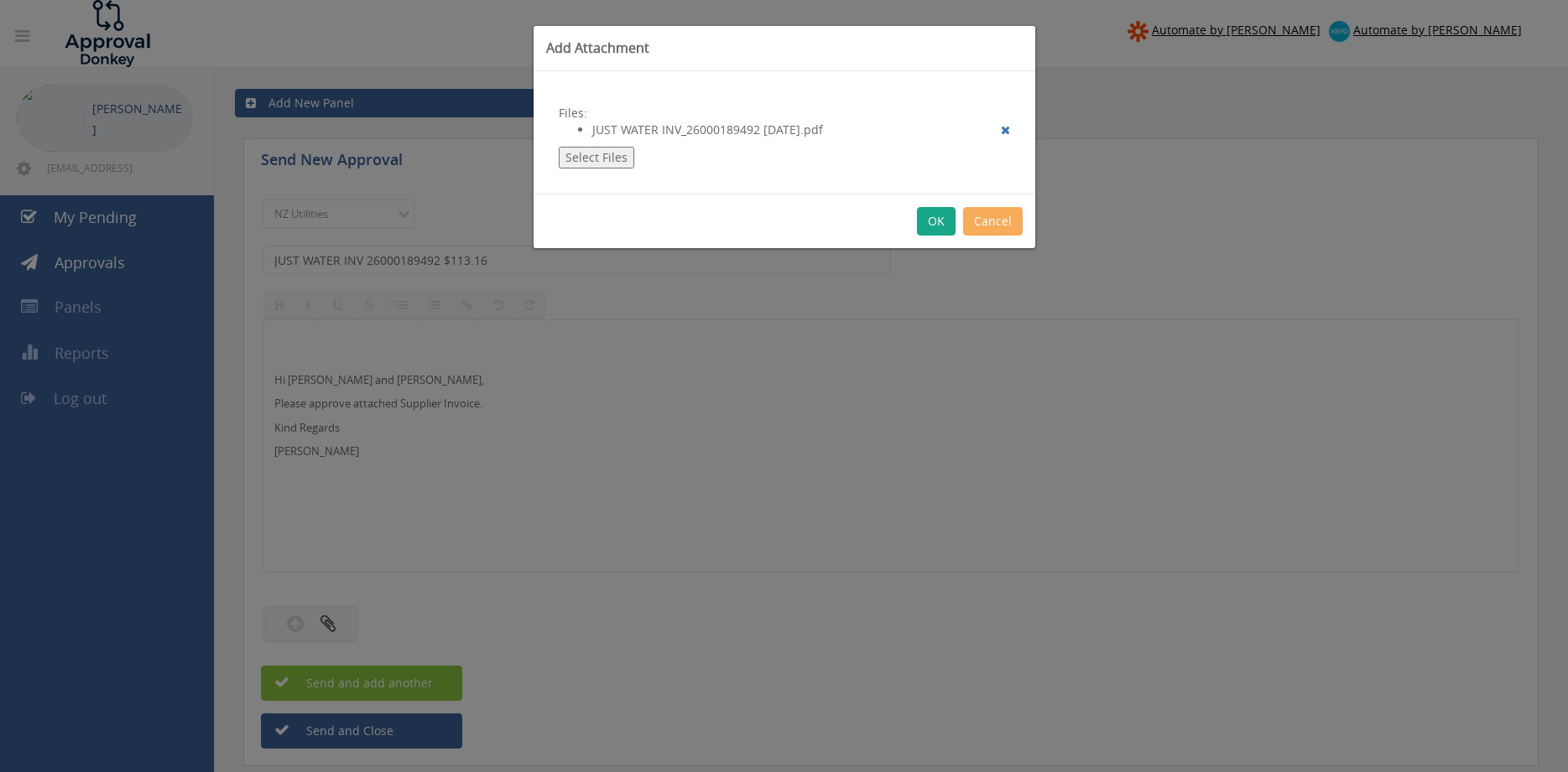
click at [935, 217] on button "OK" at bounding box center [937, 221] width 39 height 29
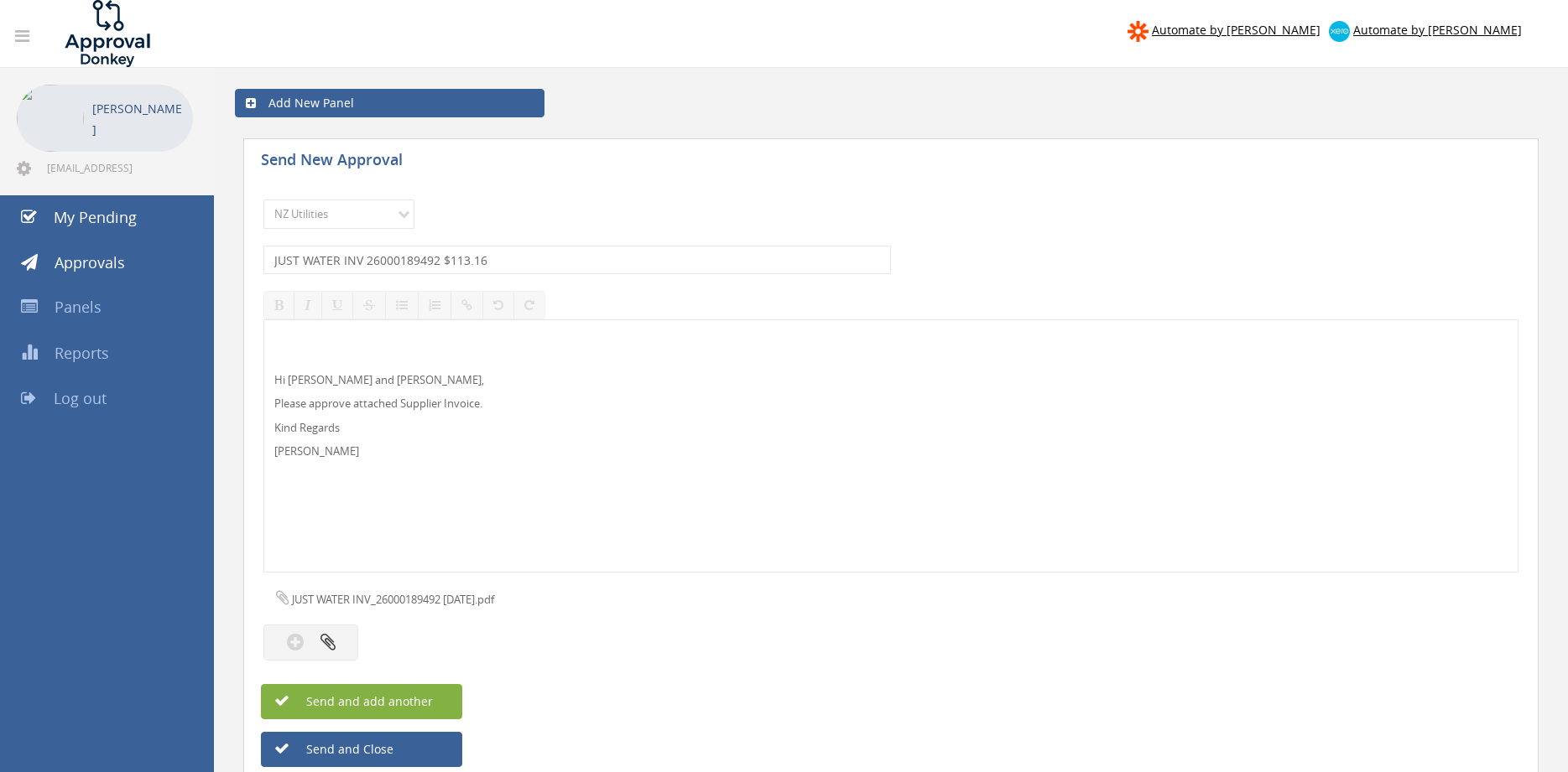
click at [428, 696] on span "Send and add another" at bounding box center [352, 701] width 162 height 16
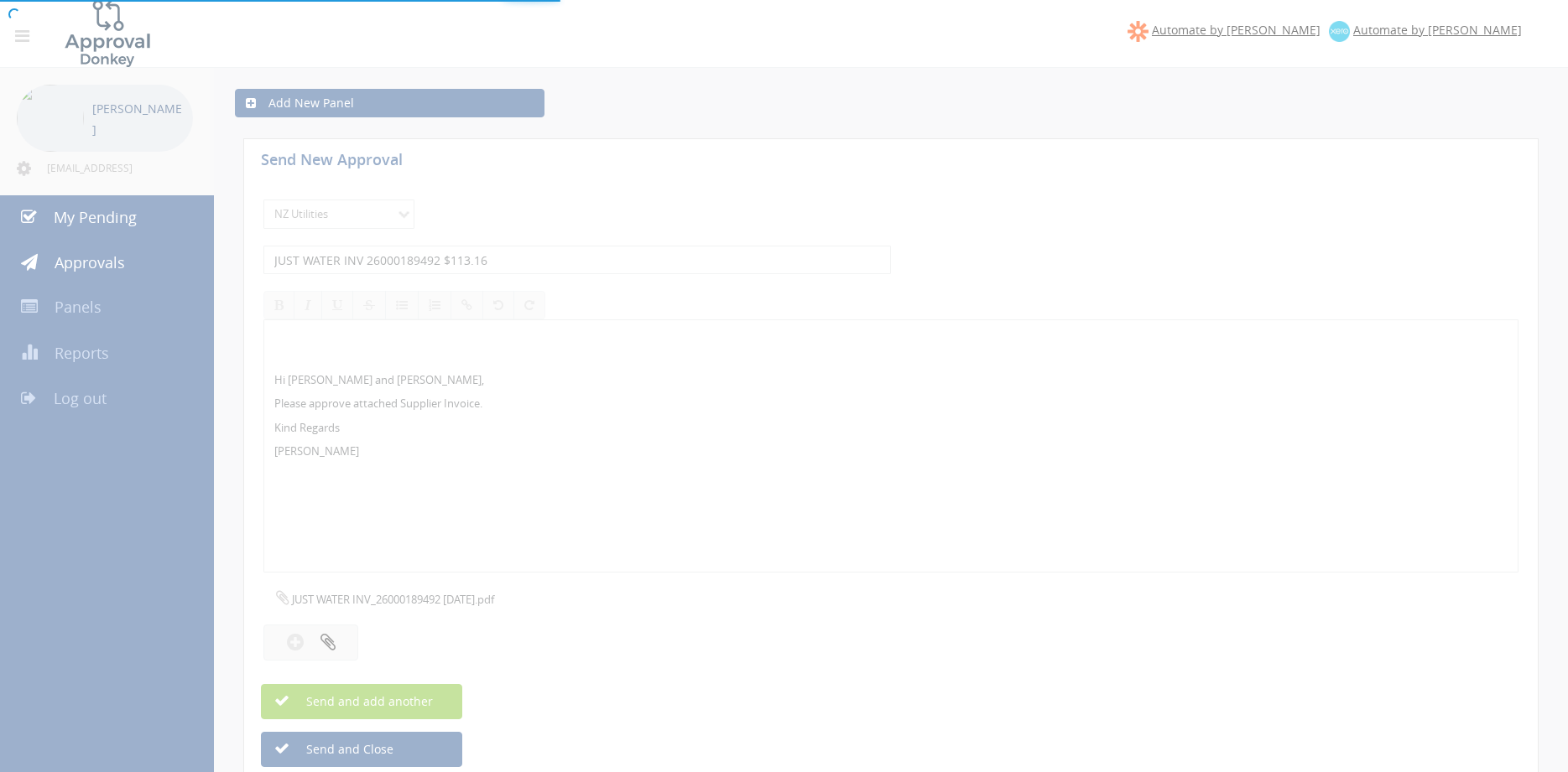
select select
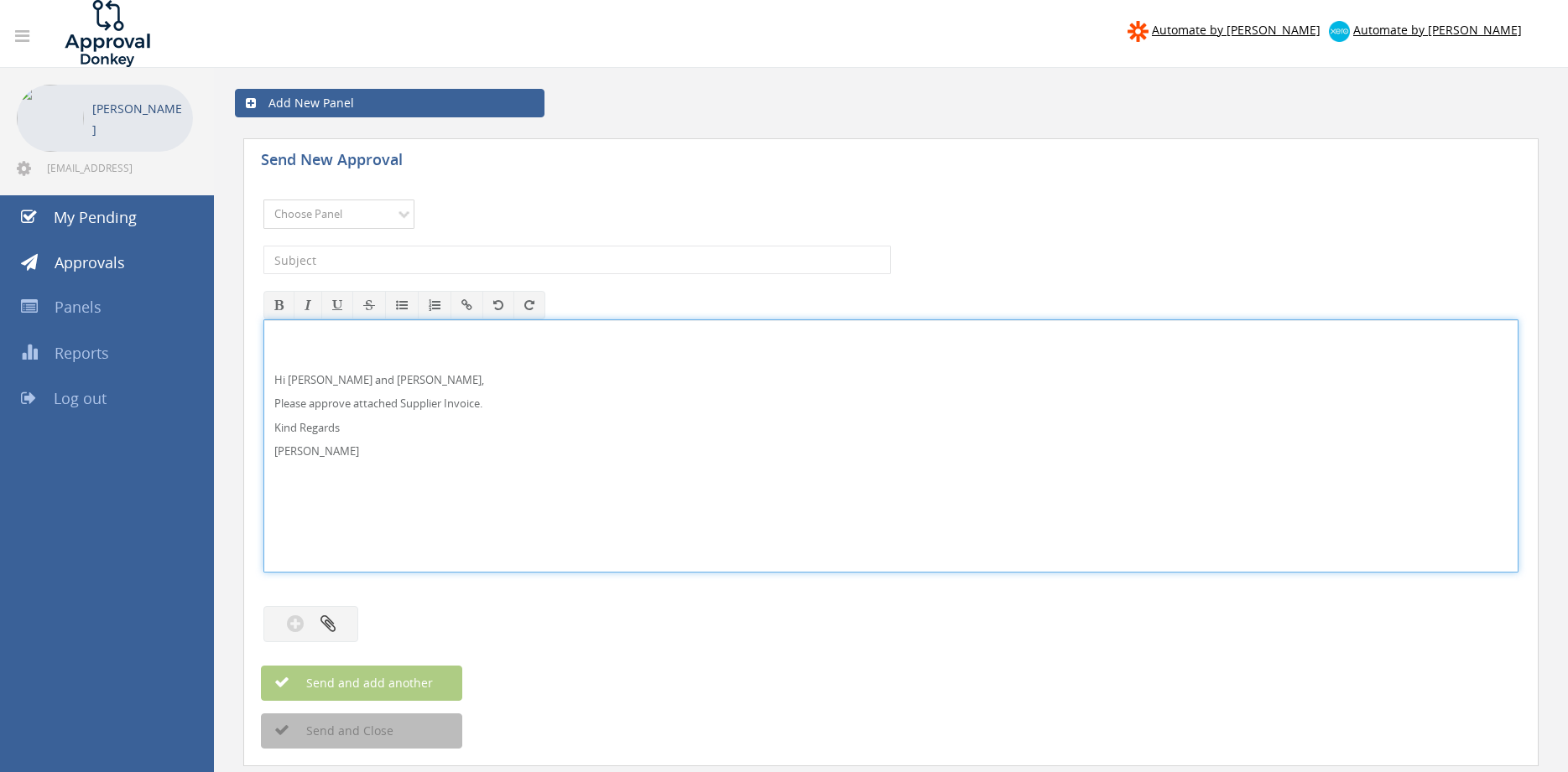
click at [342, 211] on select "Choose Panel Alarm Credits RG - 3 NZ Utilities Cable and SAI Global NZ Alarms-1…" at bounding box center [339, 214] width 151 height 30
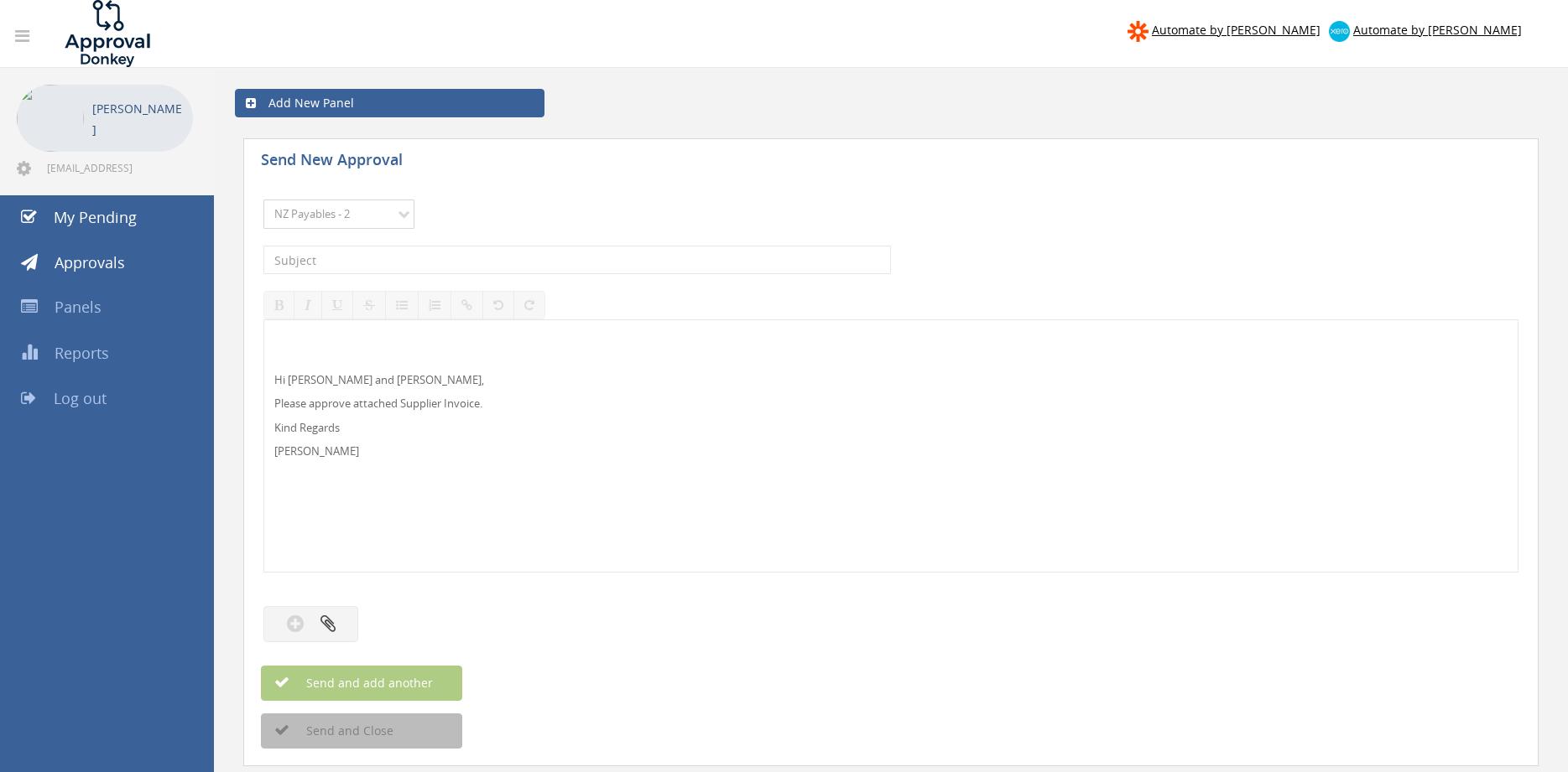
click option "NZ Payables - 2" at bounding box center [0, 0] width 0 height 0
click at [312, 378] on p "Hi [PERSON_NAME] and [PERSON_NAME]," at bounding box center [891, 380] width 1233 height 16
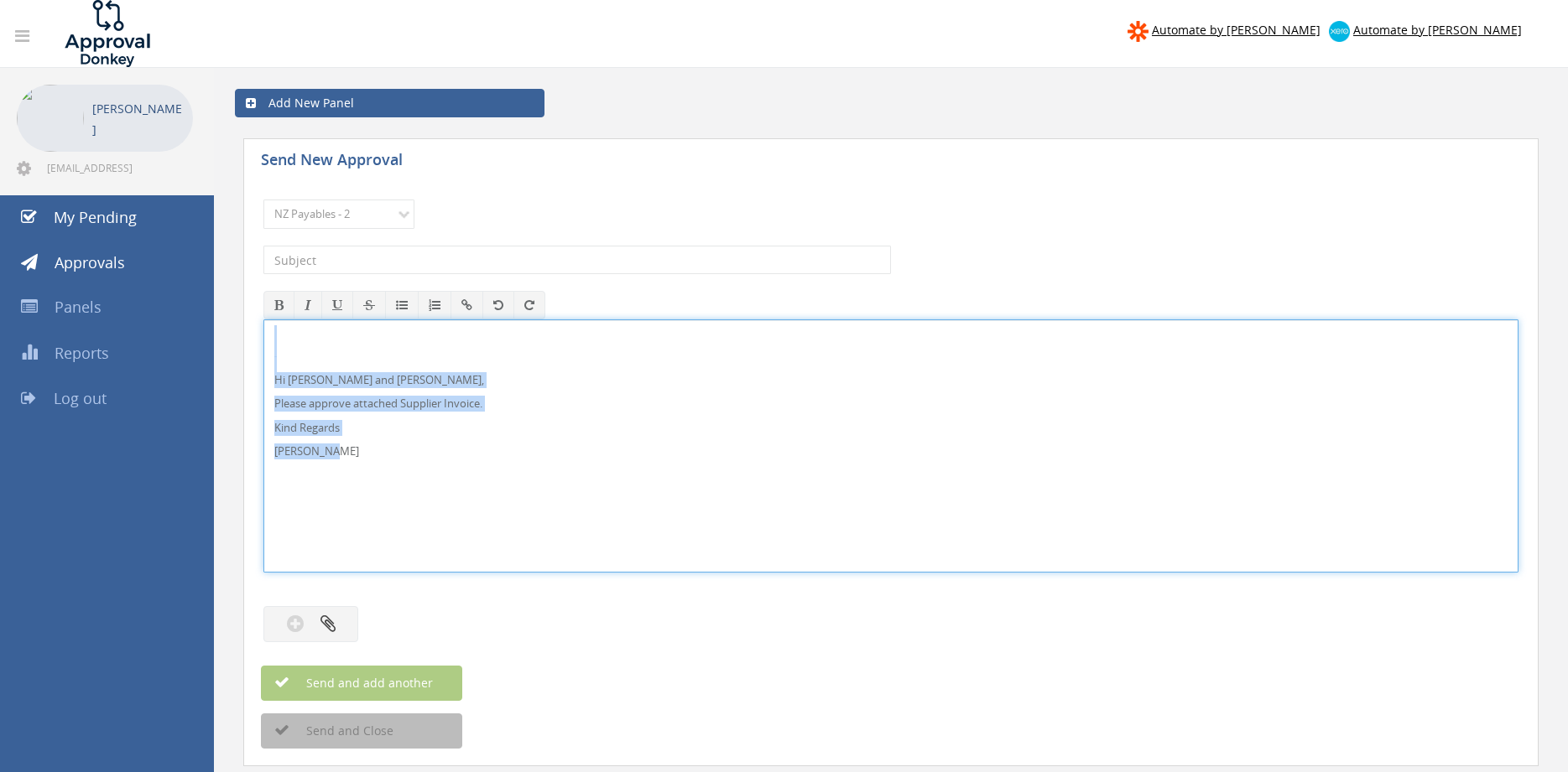
drag, startPoint x: 272, startPoint y: 415, endPoint x: 320, endPoint y: 388, distance: 55.1
click at [263, 327] on div "Hi [PERSON_NAME] and [PERSON_NAME], Please approve attached Supplier Invoice. K…" at bounding box center [891, 445] width 1255 height 254
click at [549, 441] on div "Hi [PERSON_NAME] and [PERSON_NAME], Please approve attached Supplier Invoice. K…" at bounding box center [891, 445] width 1253 height 252
drag, startPoint x: 267, startPoint y: 430, endPoint x: 308, endPoint y: 368, distance: 74.3
click at [263, 324] on div "Hi [PERSON_NAME] and [PERSON_NAME], Please approve attached Supplier Invoice. K…" at bounding box center [891, 445] width 1255 height 254
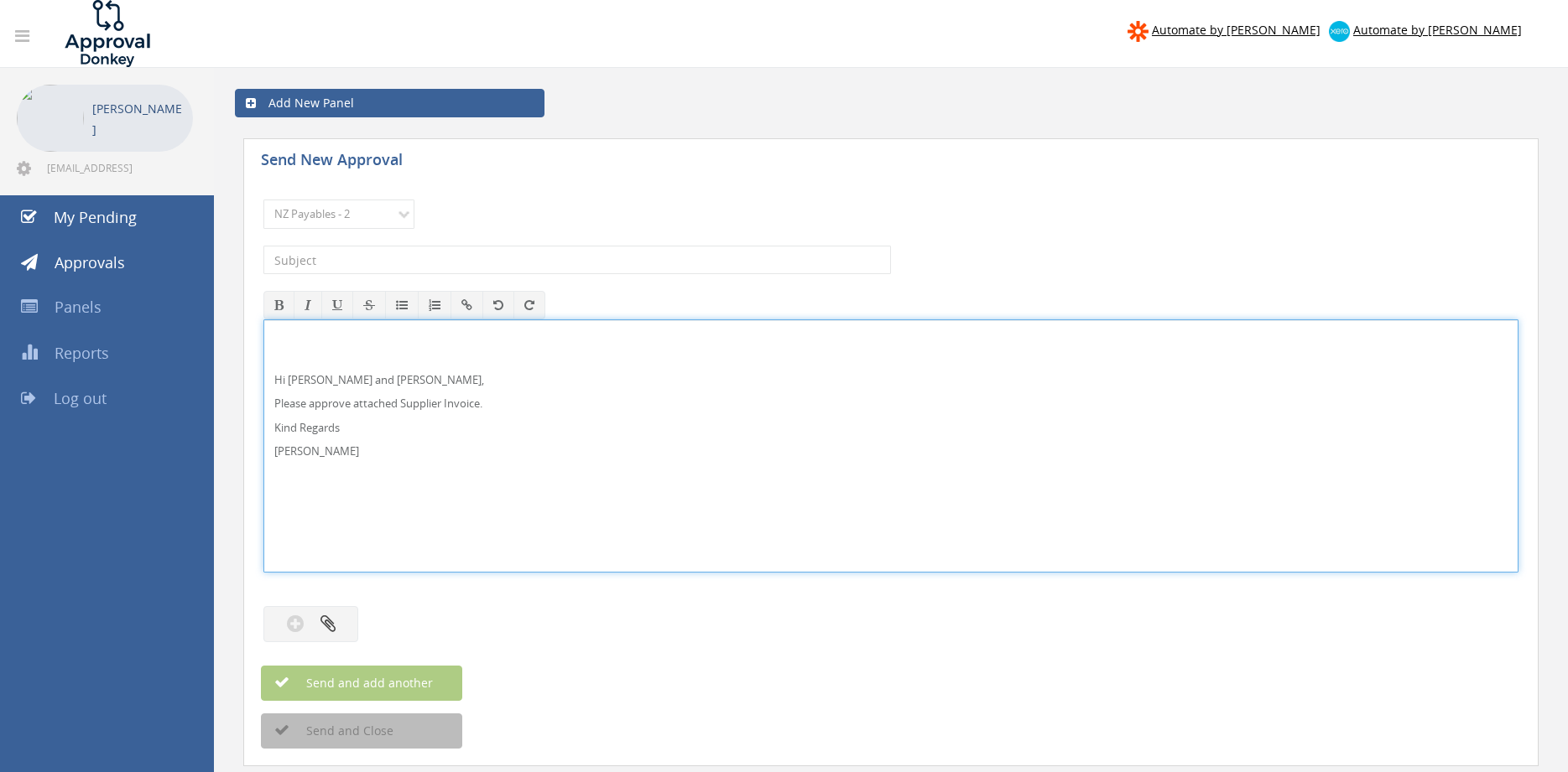
click at [675, 159] on div "Send New Approval" at bounding box center [892, 159] width 1296 height 41
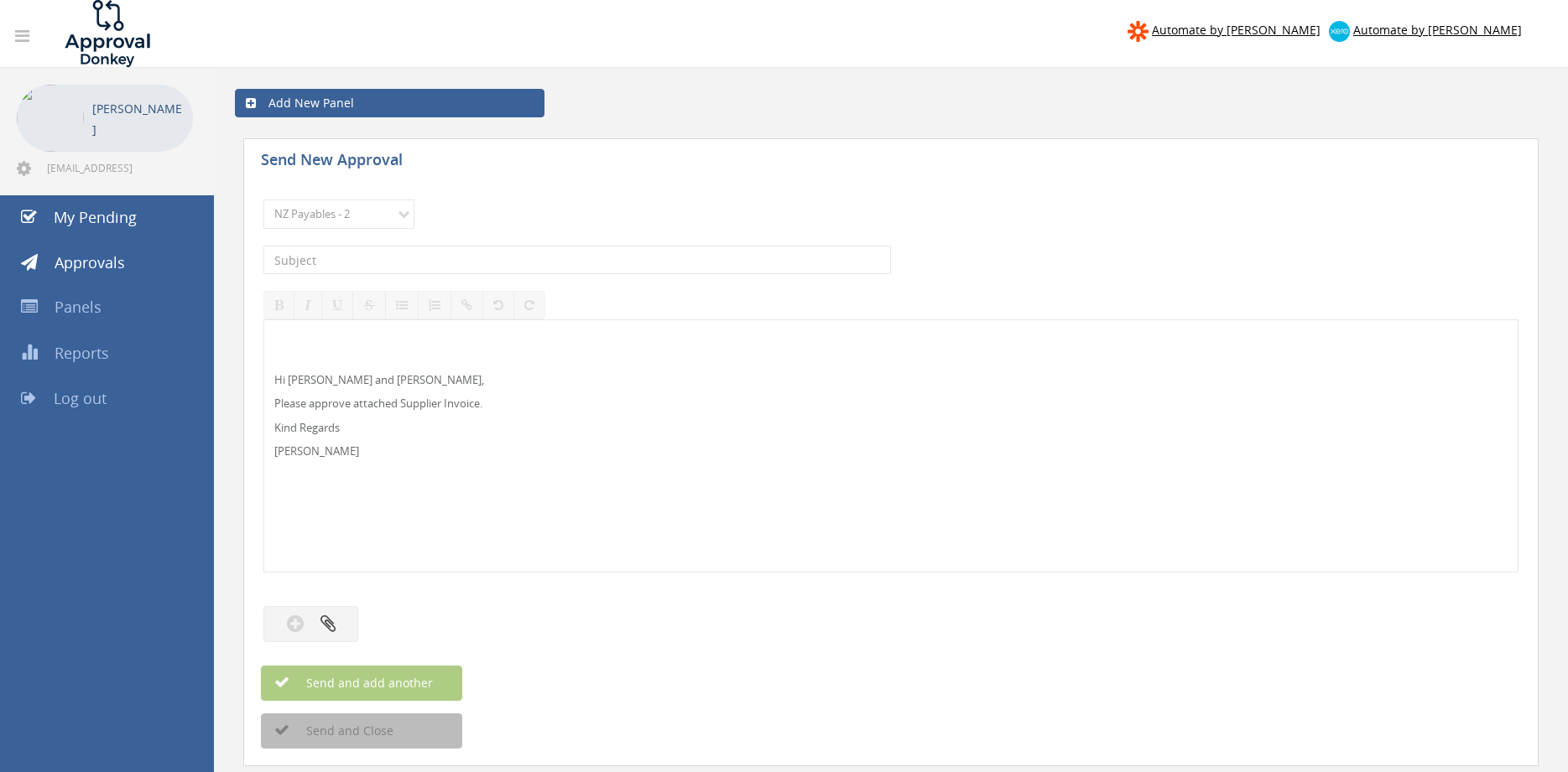
click at [328, 381] on p "Hi [PERSON_NAME] and [PERSON_NAME]," at bounding box center [891, 380] width 1233 height 16
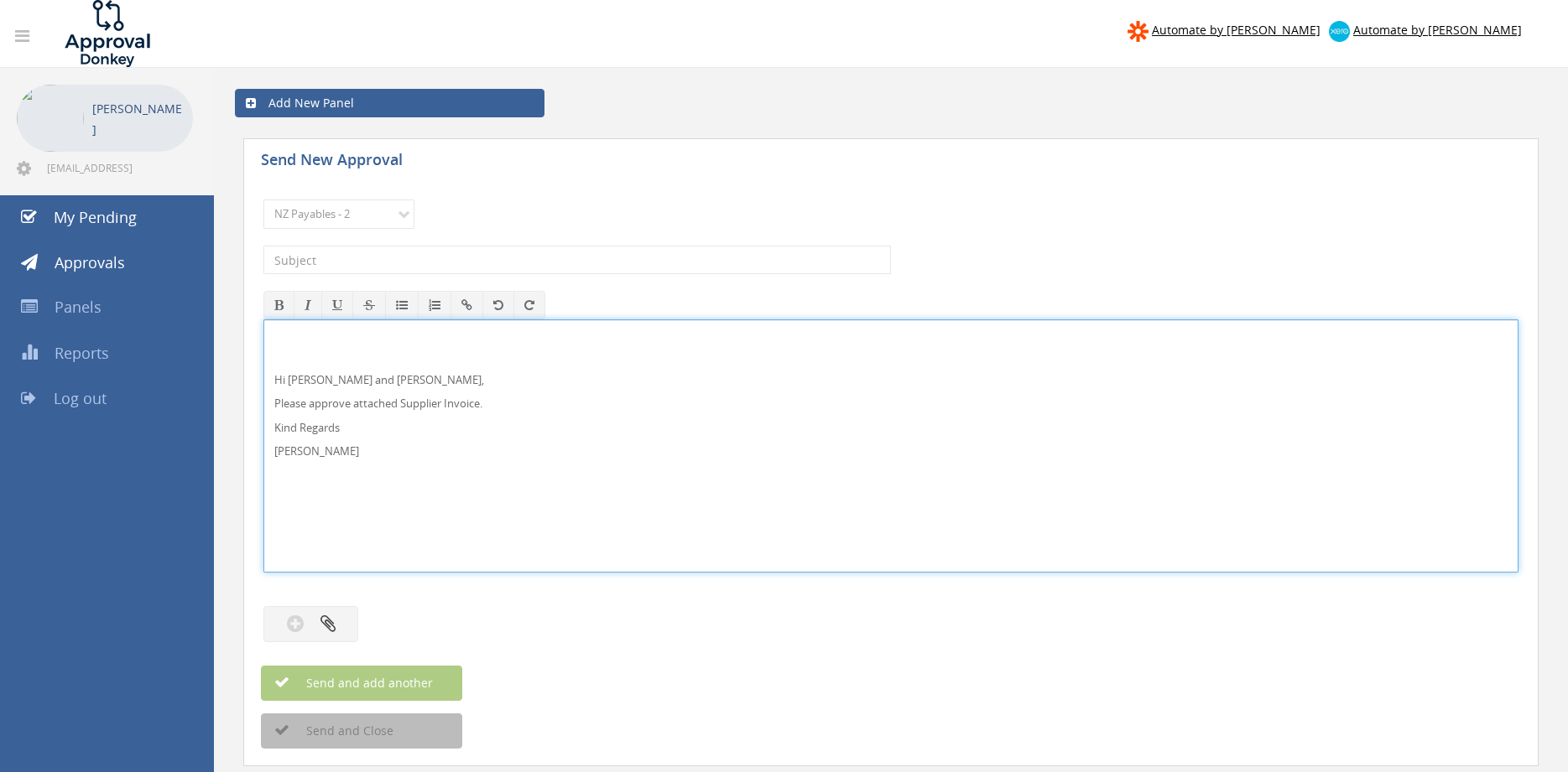
drag, startPoint x: 354, startPoint y: 466, endPoint x: 231, endPoint y: 327, distance: 185.6
click at [263, 327] on div "Hi [PERSON_NAME] and [PERSON_NAME], Please approve attached Supplier Invoice. K…" at bounding box center [891, 445] width 1255 height 254
click at [337, 453] on p "[PERSON_NAME]" at bounding box center [891, 451] width 1233 height 16
drag, startPoint x: 341, startPoint y: 453, endPoint x: 295, endPoint y: 401, distance: 69.4
click at [263, 346] on div "Hi [PERSON_NAME] and [PERSON_NAME], Please approve attached Supplier Invoice. K…" at bounding box center [891, 445] width 1255 height 254
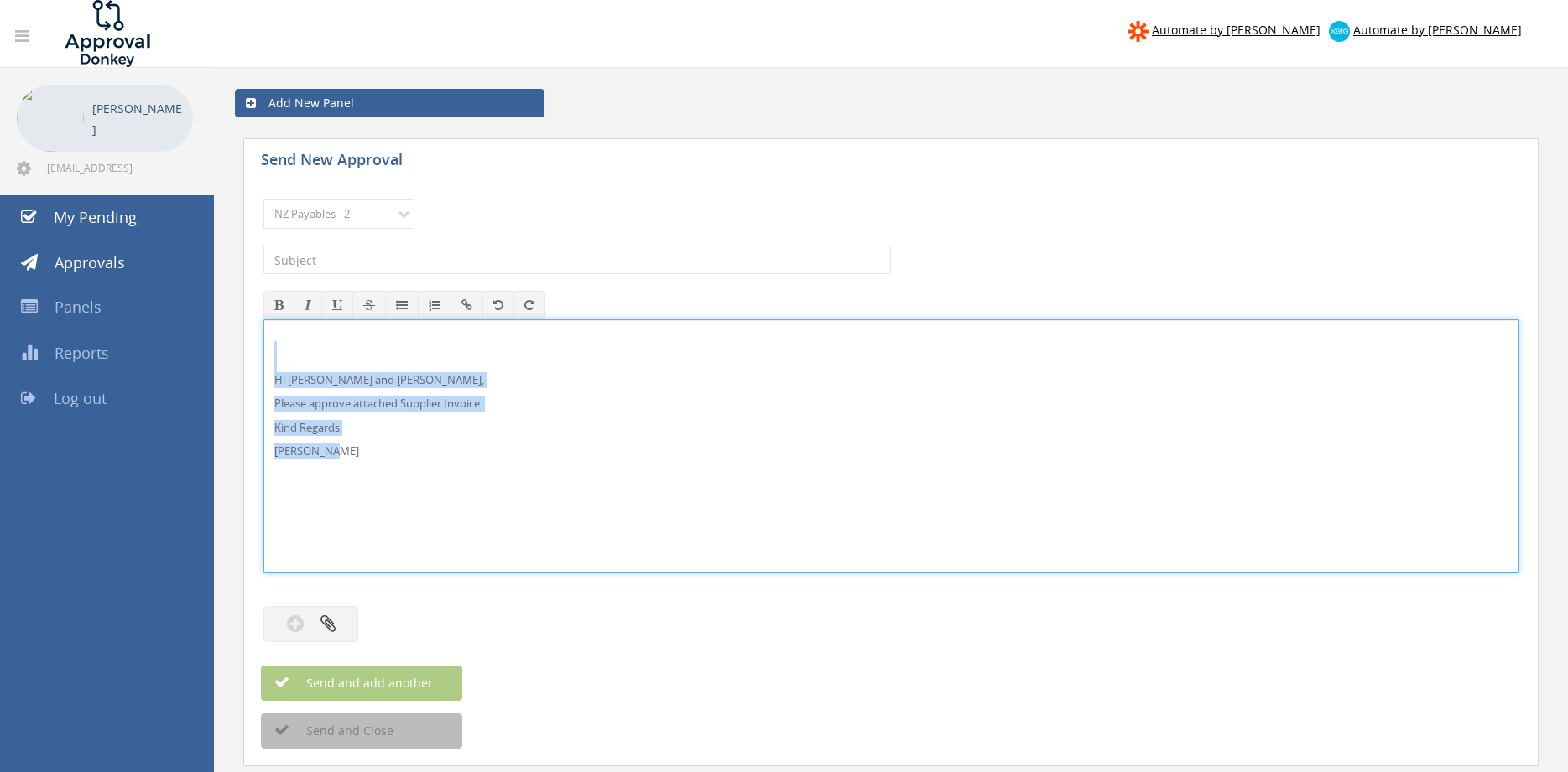
copy div "Hi [PERSON_NAME] and [PERSON_NAME], Please approve attached Supplier Invoice. K…"
click at [263, 199] on select "Choose Panel Alarm Credits RG - 3 NZ Utilities Cable and SAI Global NZ Alarms-1…" at bounding box center [339, 214] width 151 height 30
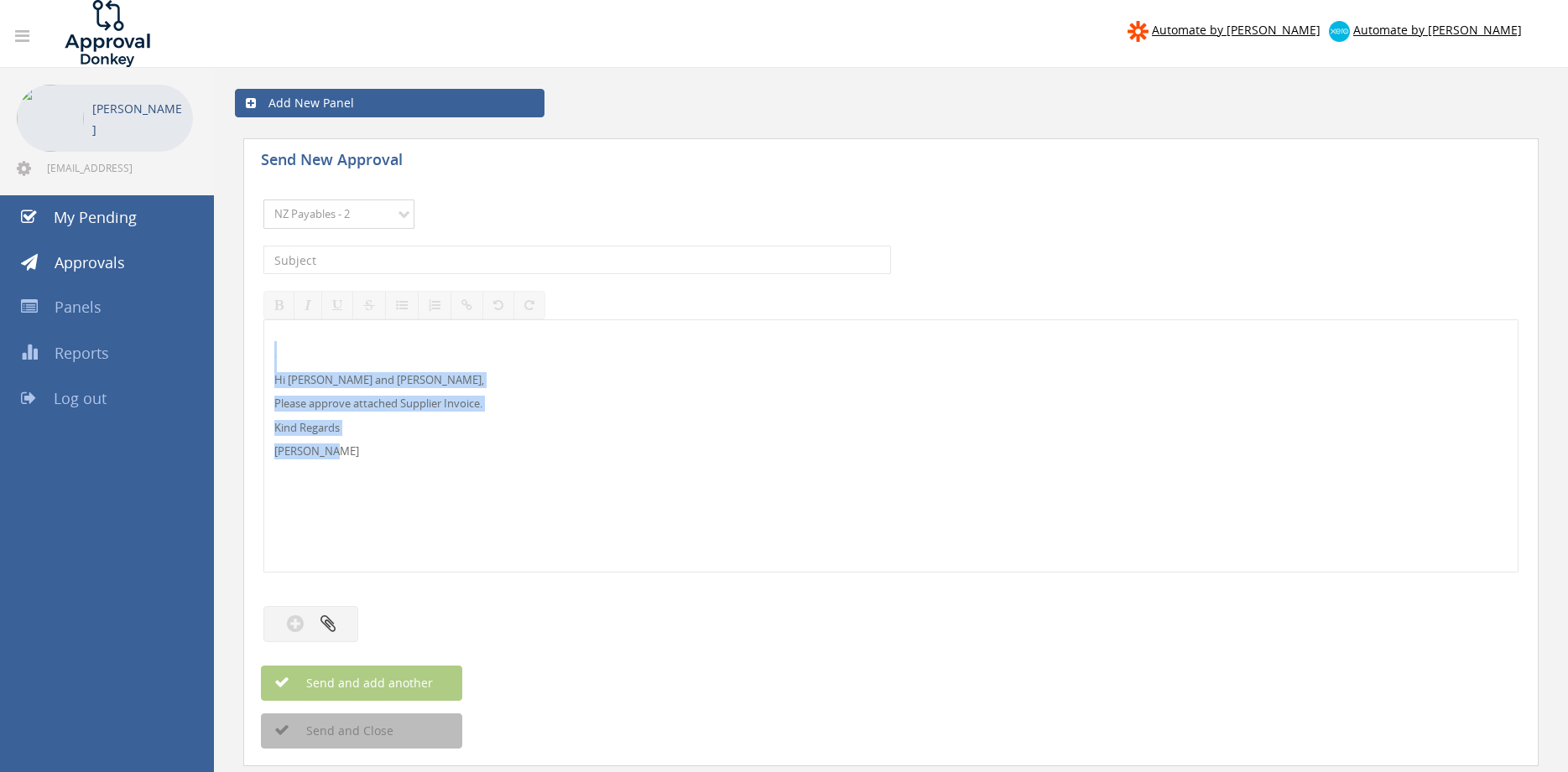
select select "9744"
click option "Flamestop Utilities" at bounding box center [0, 0] width 0 height 0
click at [432, 254] on input "text" at bounding box center [577, 259] width 628 height 29
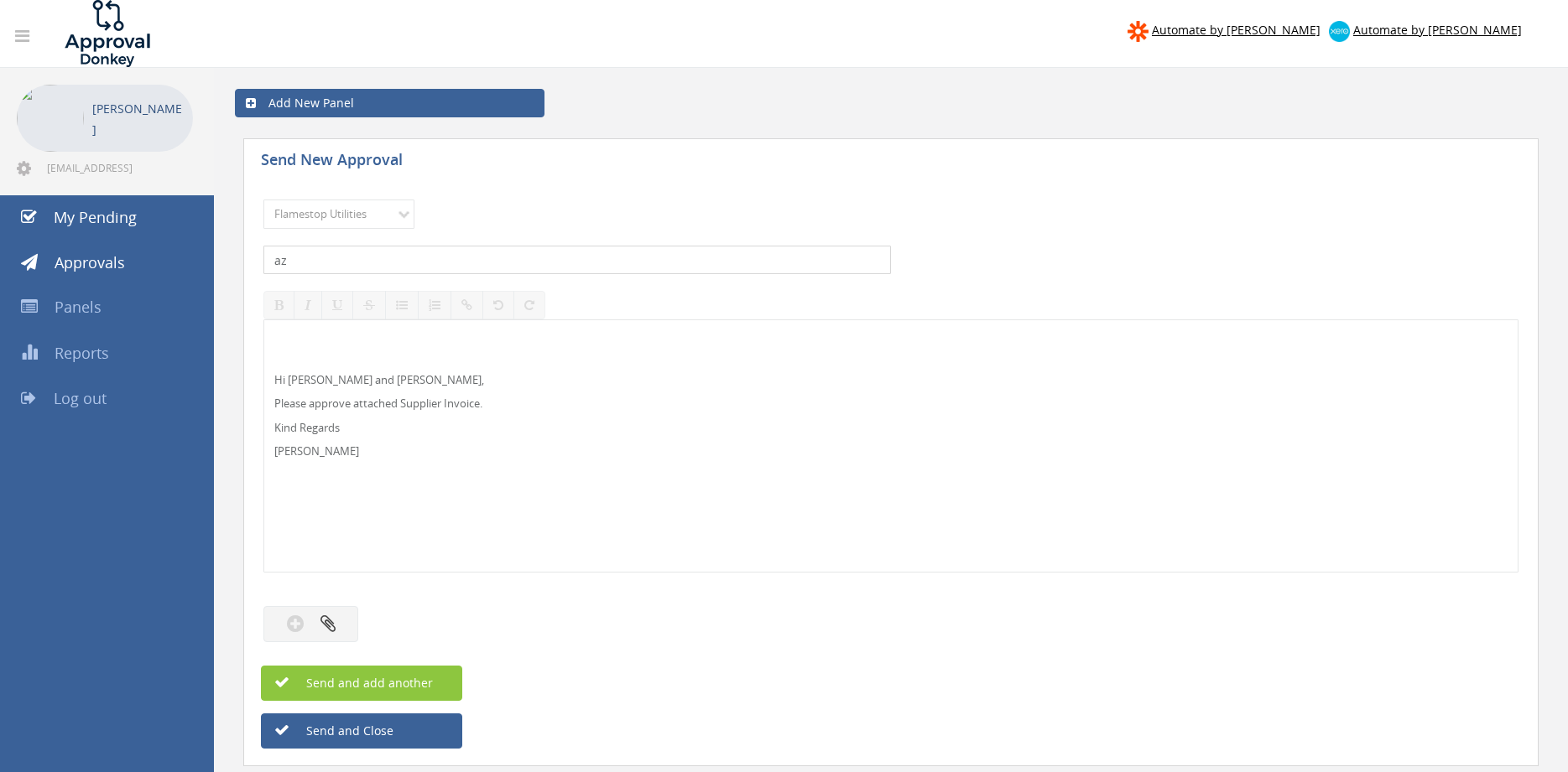
type input "a"
click at [471, 263] on input "AZAPAK WA INV 289852 $" at bounding box center [577, 259] width 628 height 29
type input "AZAPAK WA INV 289852 $1,408.84"
click at [325, 630] on icon "button" at bounding box center [328, 623] width 15 height 19
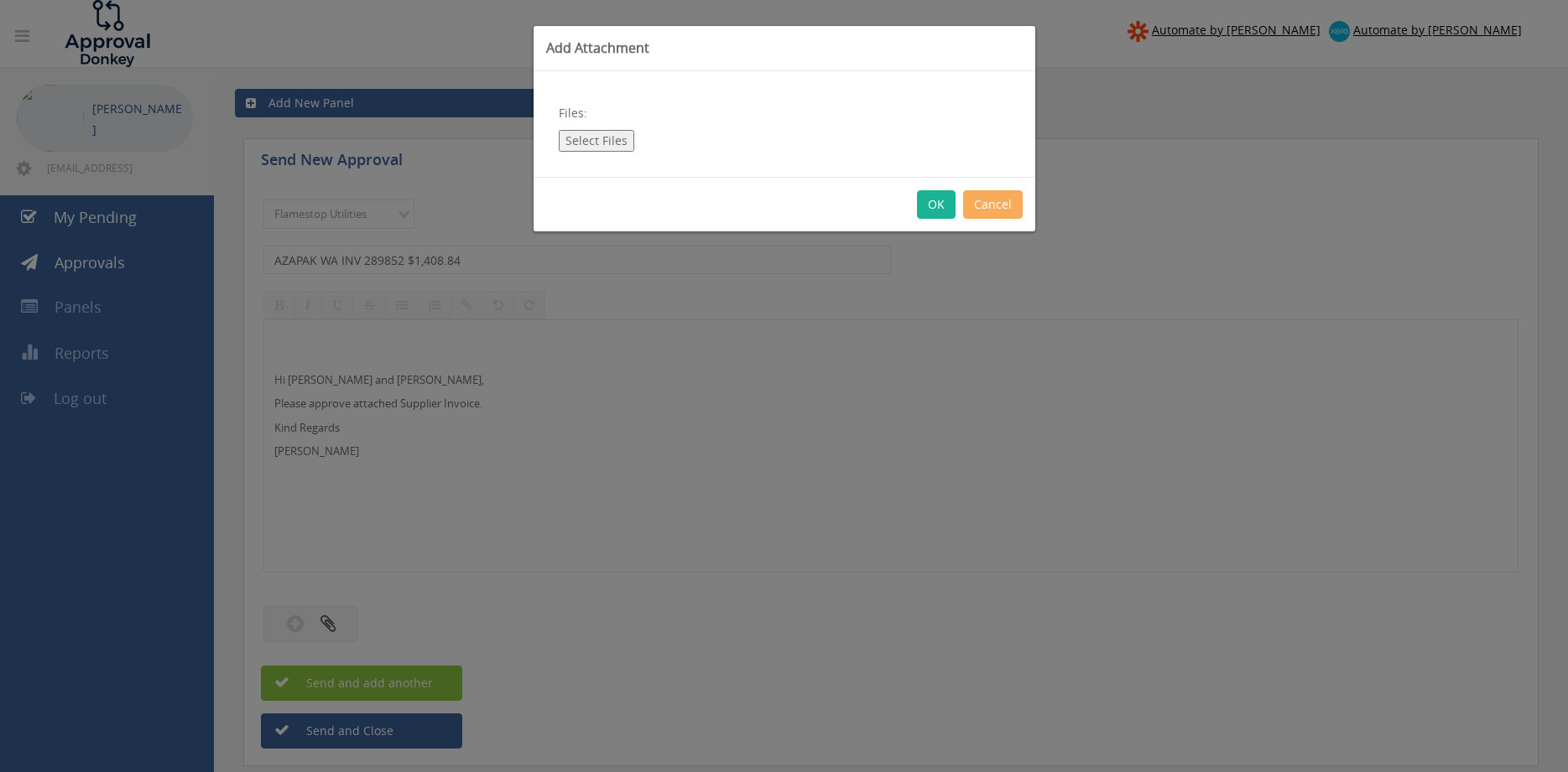
click at [602, 137] on button "Select Files" at bounding box center [596, 141] width 76 height 22
type input "C:\fakepath\AZAPAK WA 289852-01 [DATE].pdf"
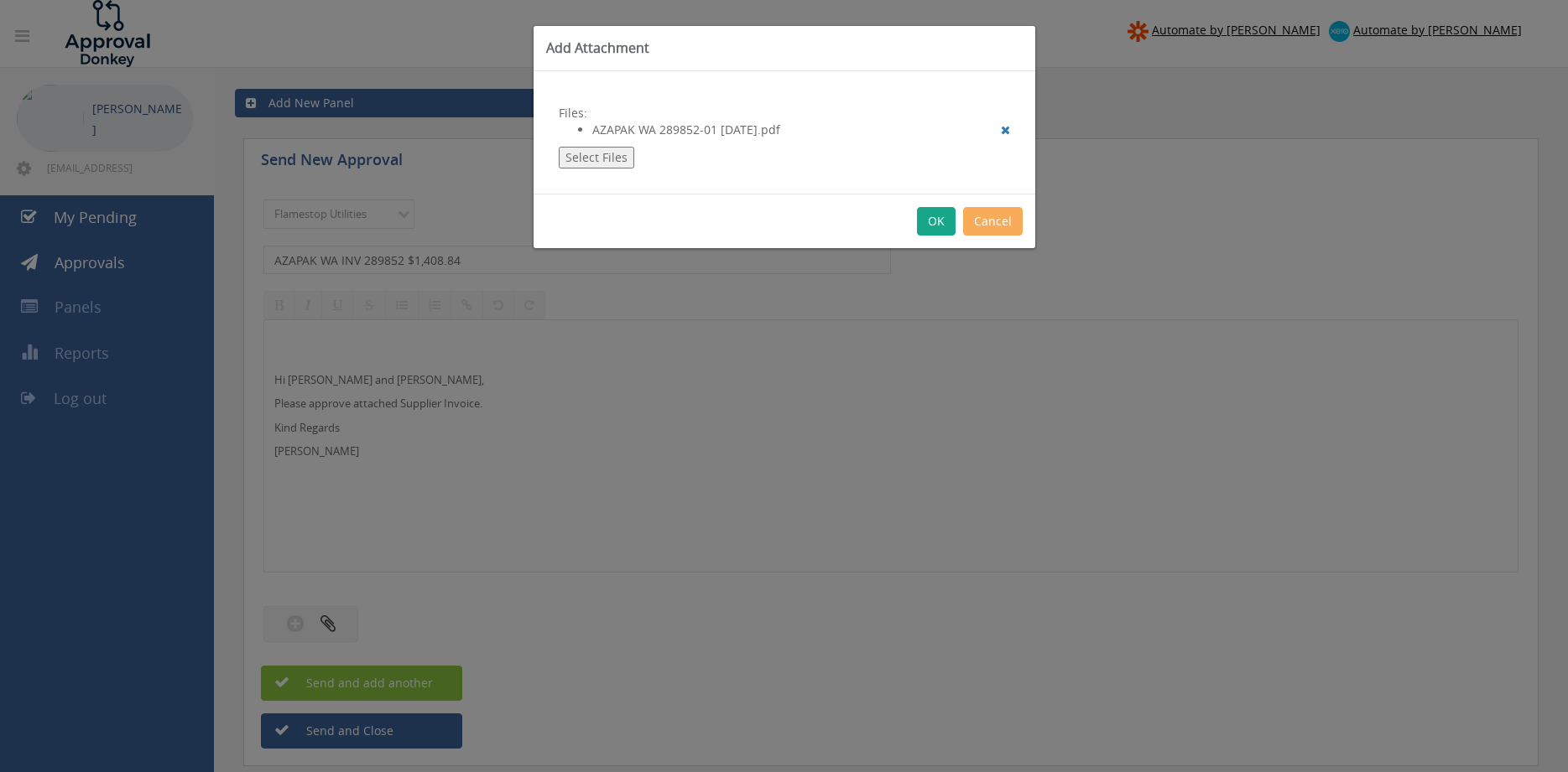
click at [930, 215] on button "OK" at bounding box center [937, 221] width 39 height 29
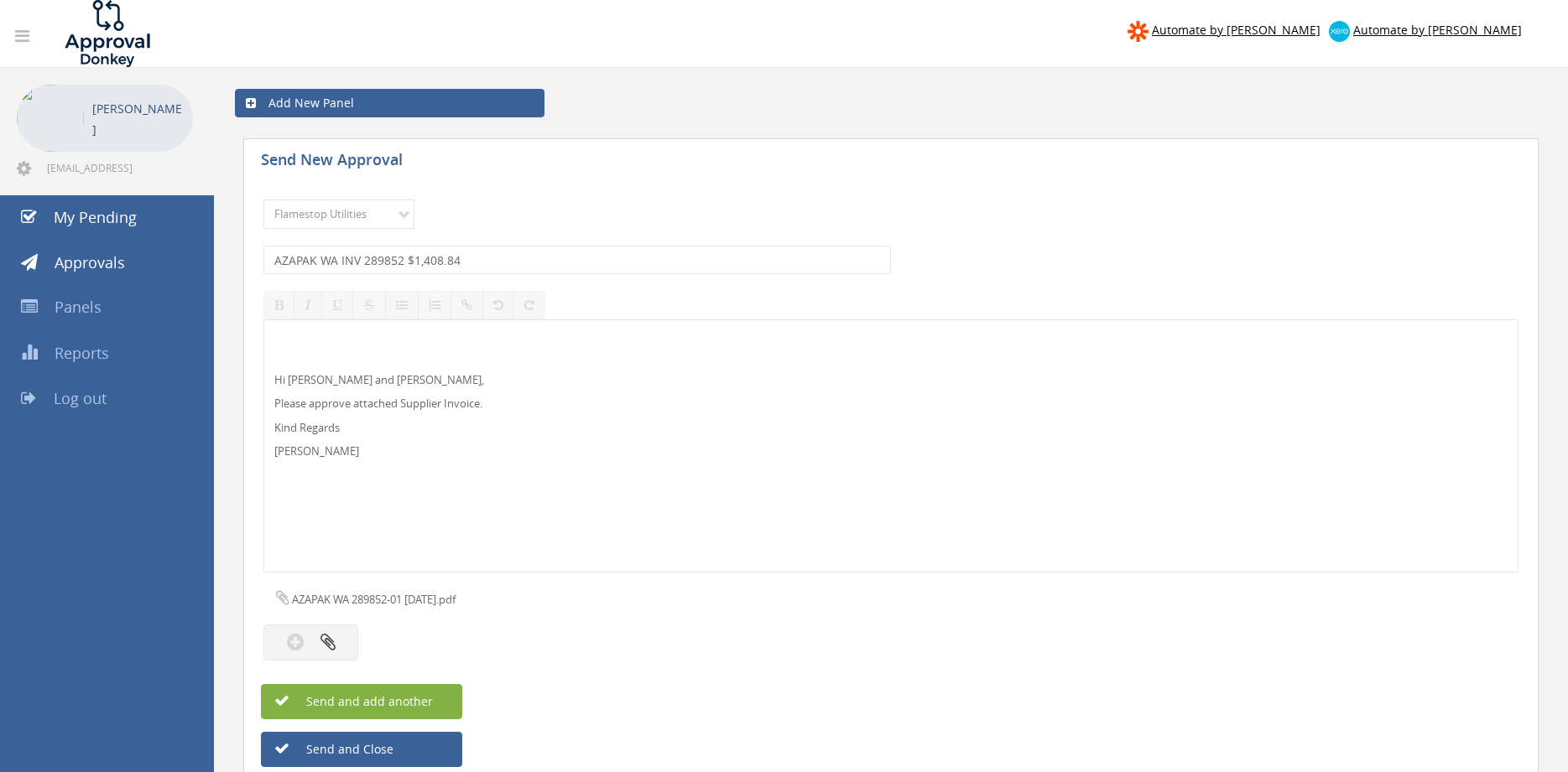
click at [417, 692] on button "Send and add another" at bounding box center [362, 702] width 201 height 35
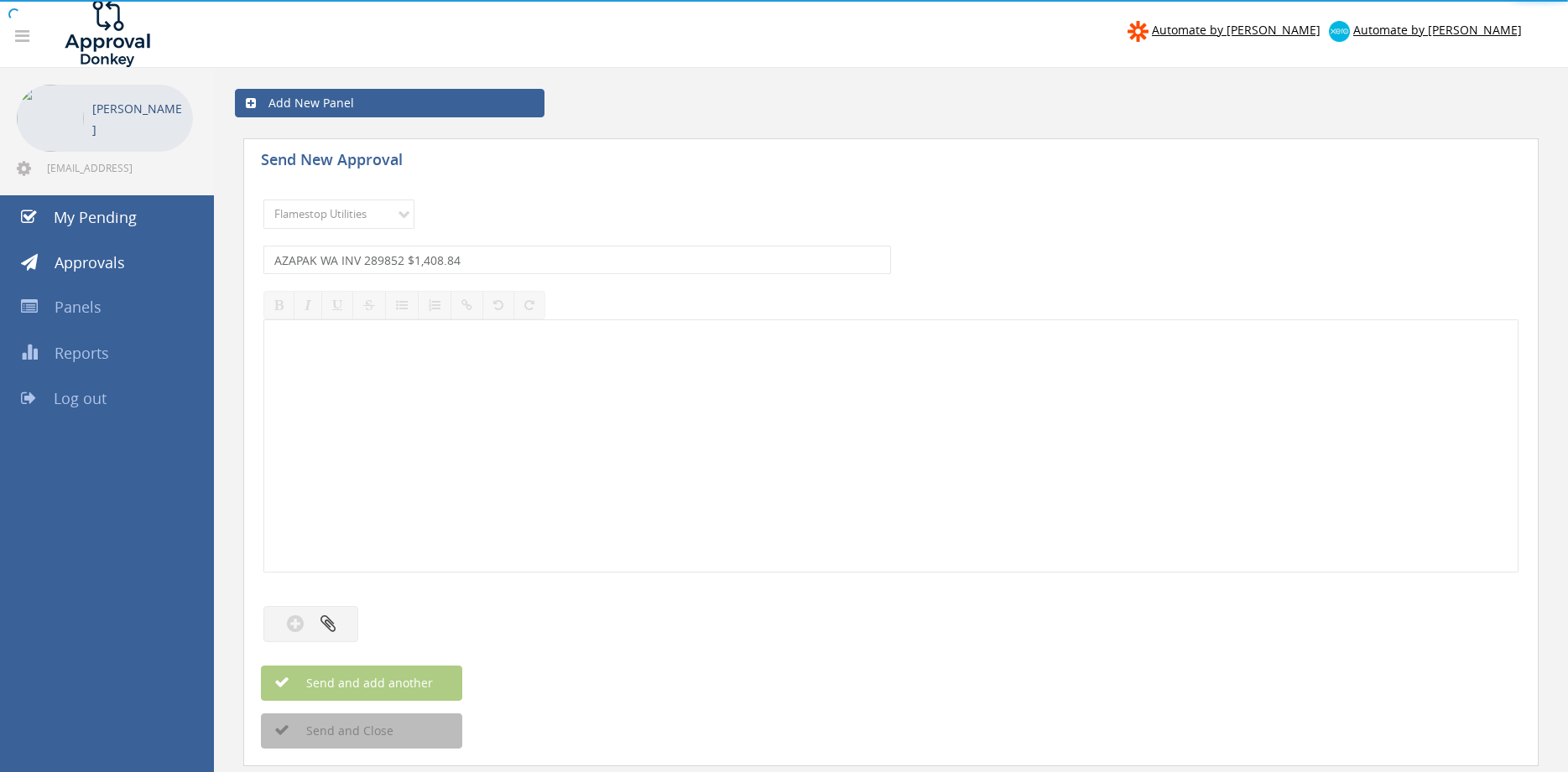
select select
